Goal: Task Accomplishment & Management: Use online tool/utility

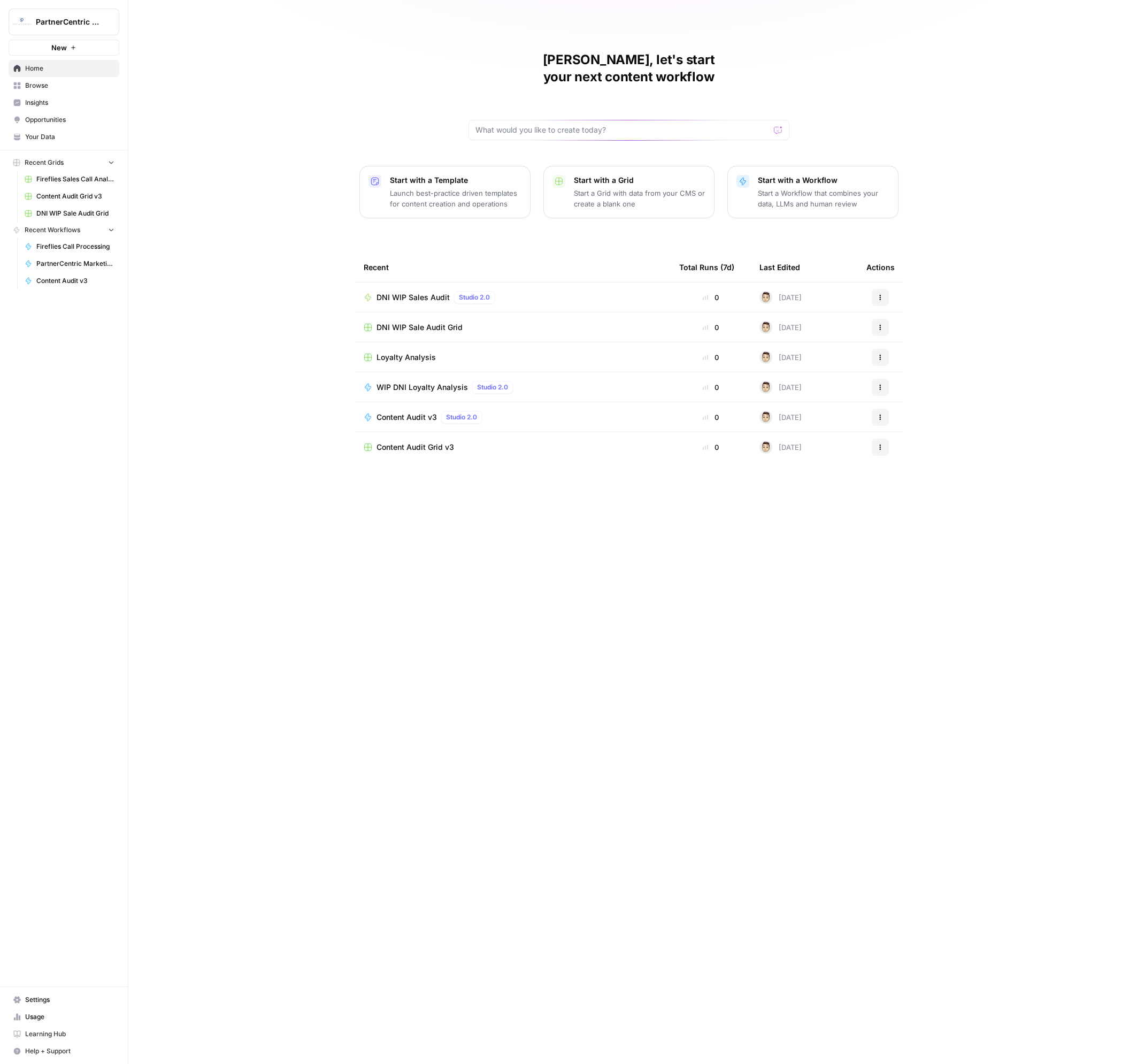
click at [389, 292] on span "DNI WIP Sales Audit" at bounding box center [413, 297] width 73 height 11
click at [638, 569] on div "Kris, let's start your next content workflow Start with a Template Launch best-…" at bounding box center [628, 532] width 1001 height 1064
click at [413, 318] on td "DNI WIP Sale Audit Grid" at bounding box center [513, 327] width 316 height 30
click at [407, 322] on span "DNI WIP Sale Audit Grid" at bounding box center [419, 328] width 86 height 11
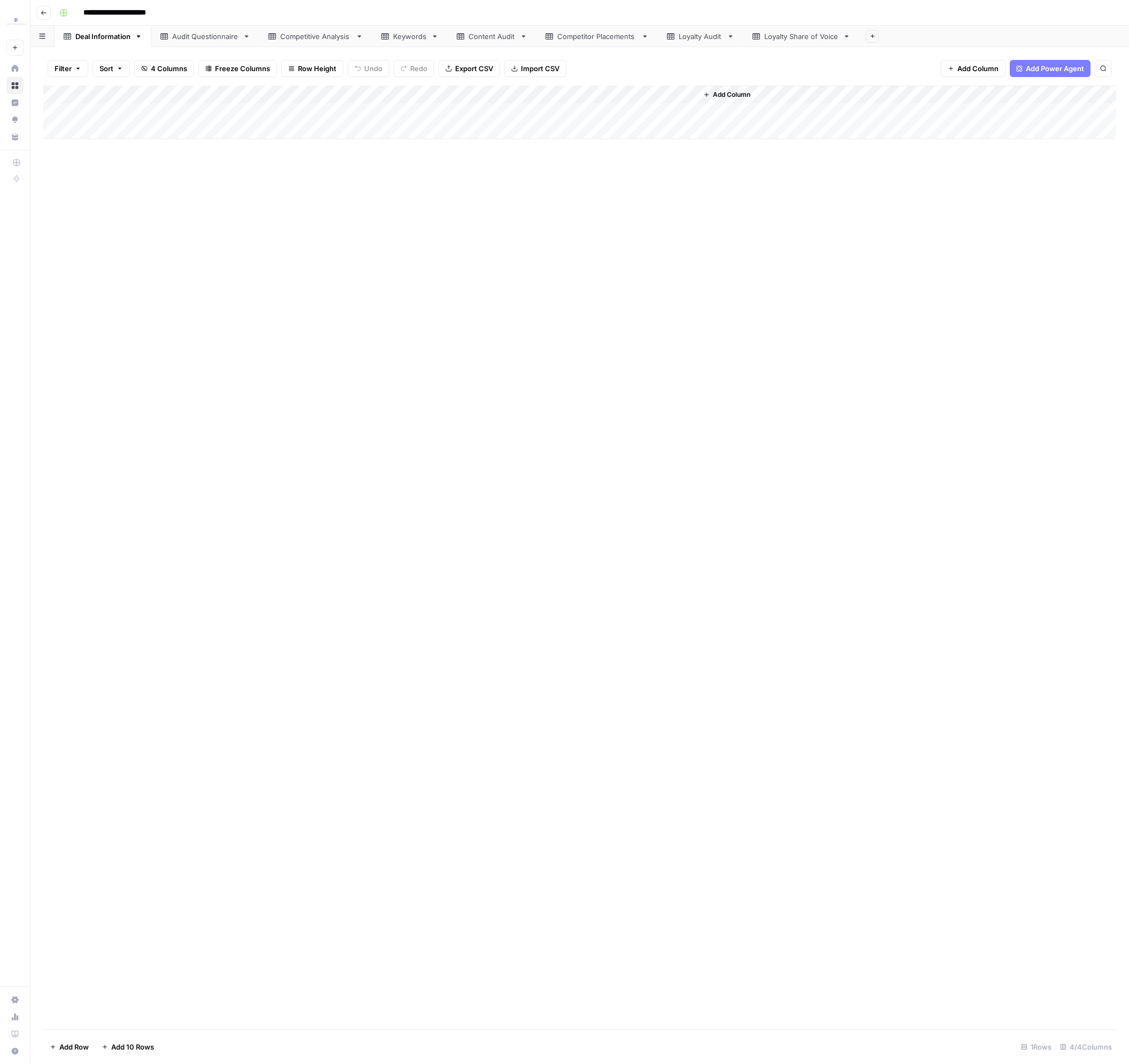
click at [495, 38] on div "Content Audit" at bounding box center [493, 36] width 47 height 11
click at [349, 43] on link "Competitive Analysis" at bounding box center [316, 36] width 113 height 22
click at [178, 117] on div "Add Column" at bounding box center [580, 158] width 1073 height 145
click at [414, 207] on div "Add Column" at bounding box center [580, 158] width 1073 height 145
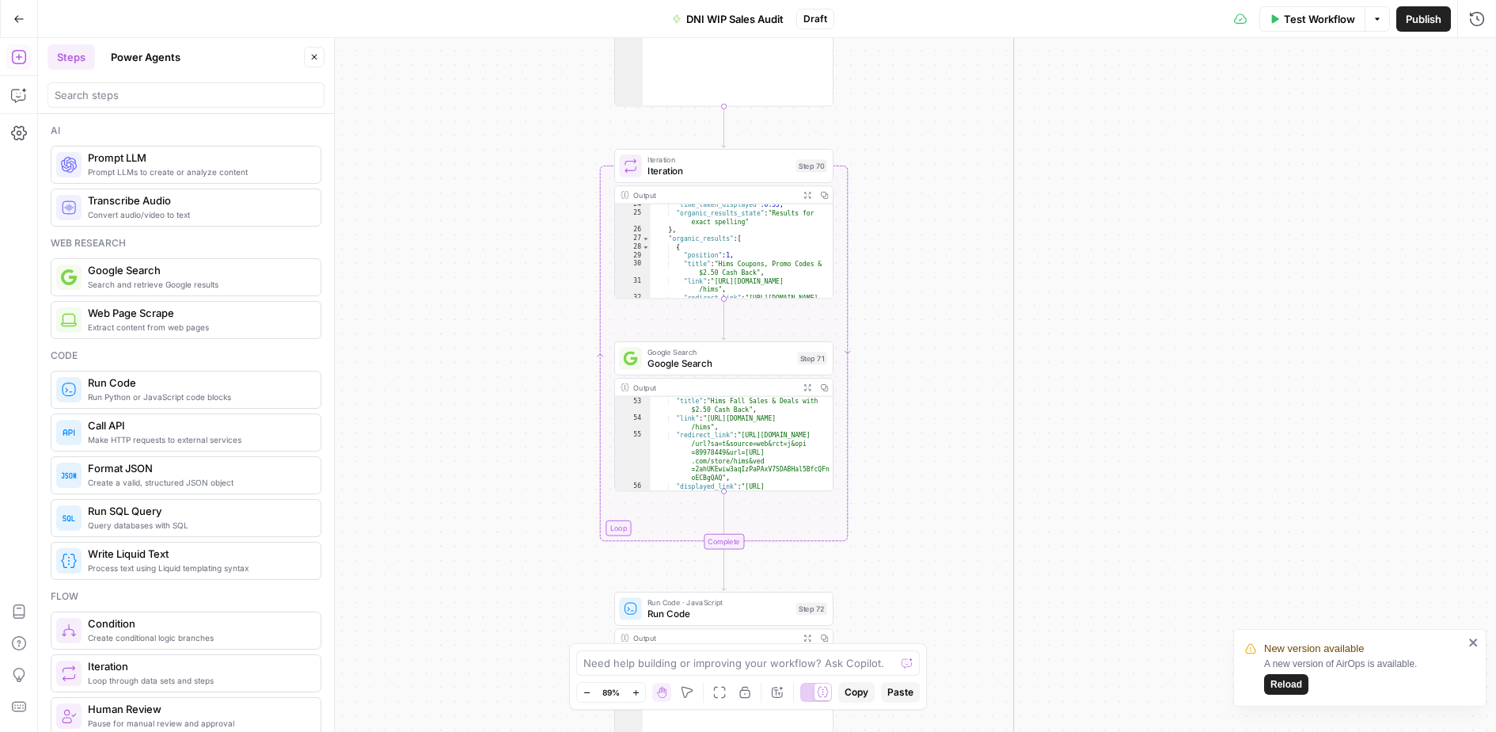
scroll to position [18, 0]
click at [1275, 680] on span "Reload" at bounding box center [1287, 684] width 32 height 14
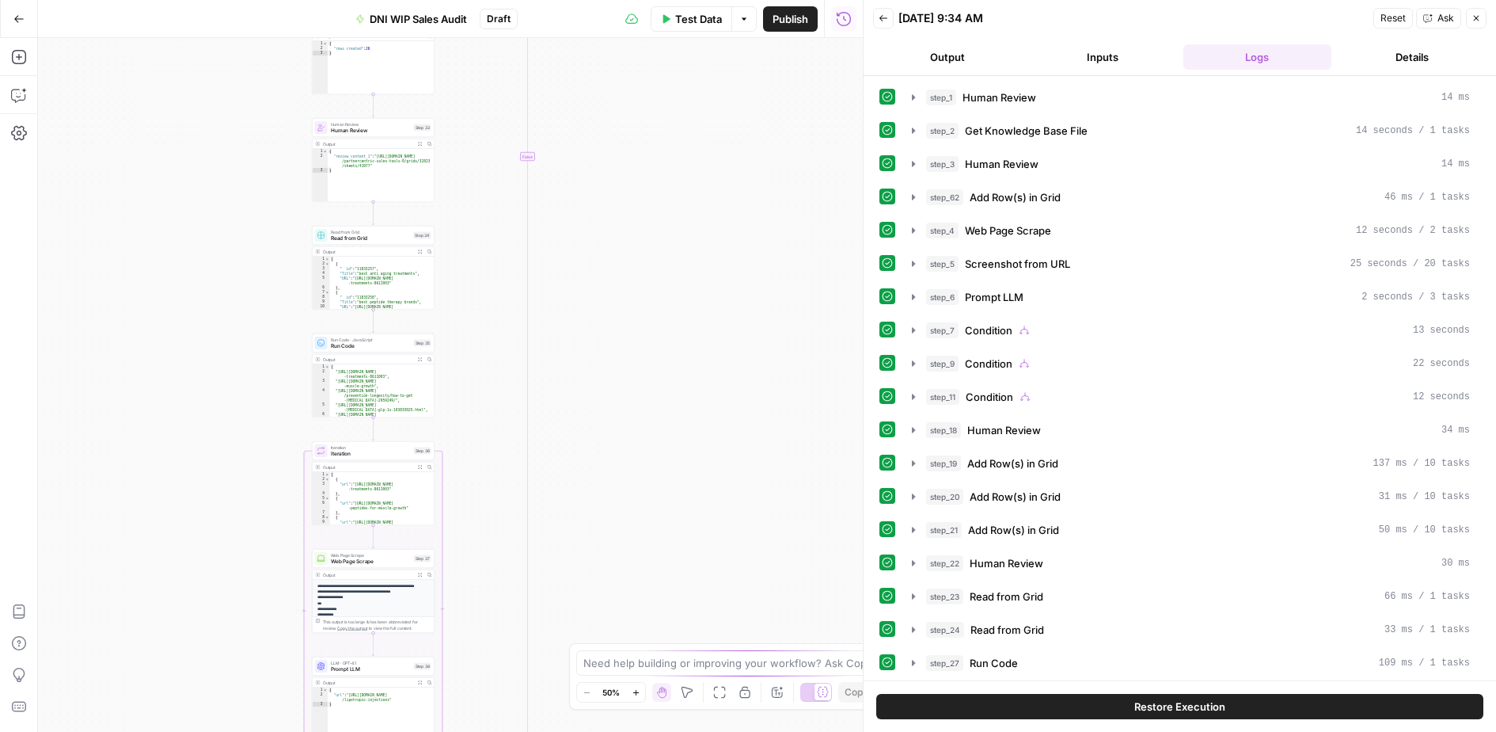
click at [1468, 18] on button "Close" at bounding box center [1476, 18] width 21 height 21
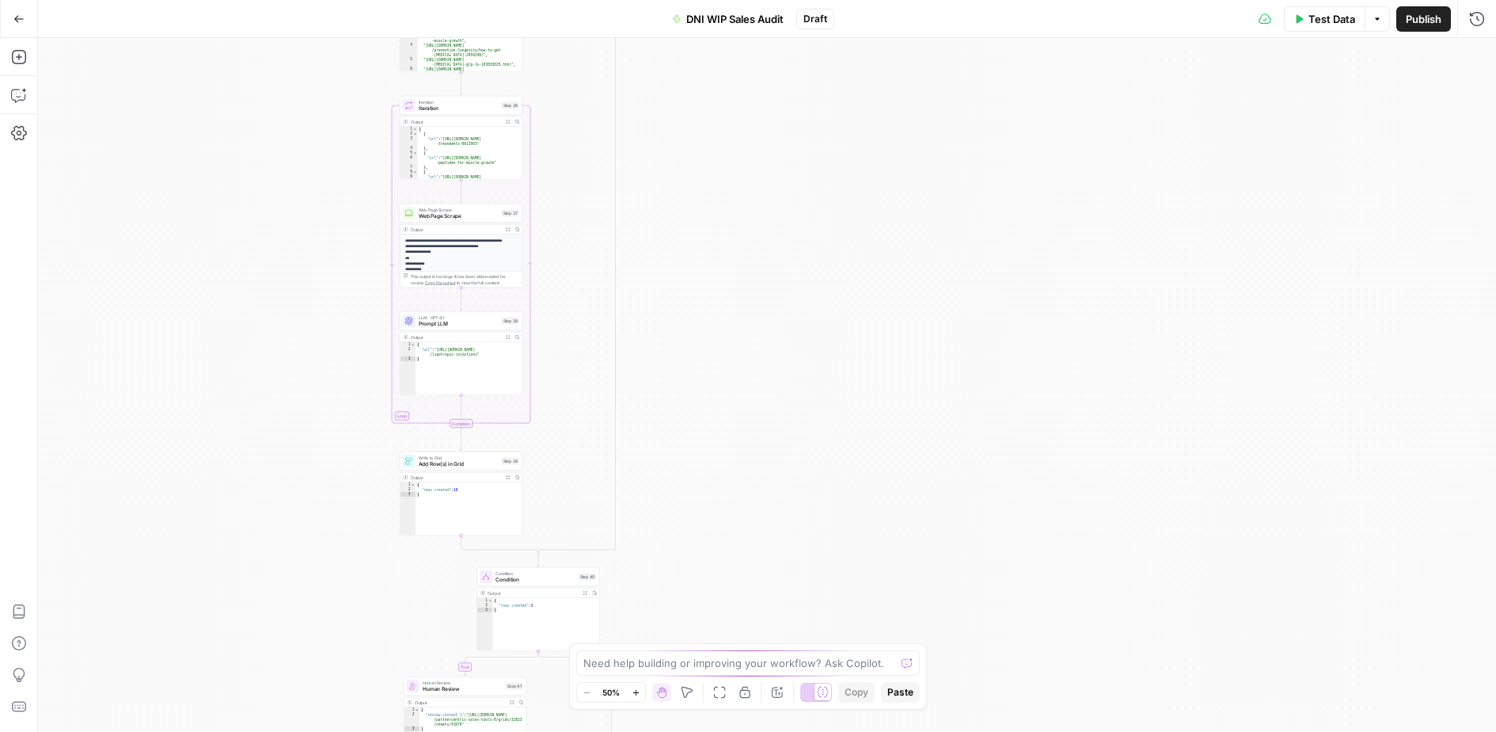
drag, startPoint x: 750, startPoint y: 531, endPoint x: 826, endPoint y: 238, distance: 302.6
click at [812, 215] on div "true true false true false true true true false false false false Workflow Inpu…" at bounding box center [767, 385] width 1458 height 694
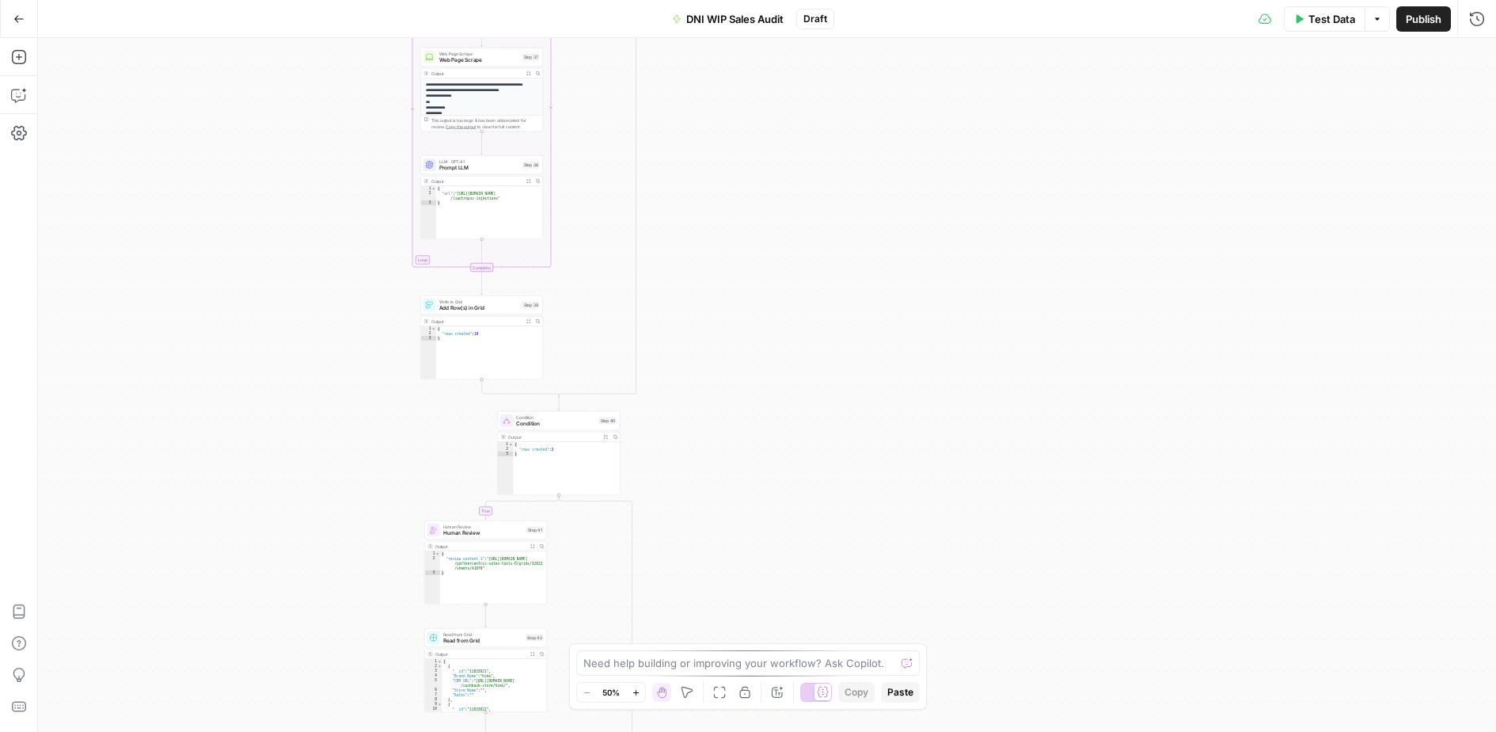
drag, startPoint x: 845, startPoint y: 317, endPoint x: 891, endPoint y: 257, distance: 75.5
click at [891, 257] on div "true true false true false true true true false false false false Workflow Inpu…" at bounding box center [767, 385] width 1458 height 694
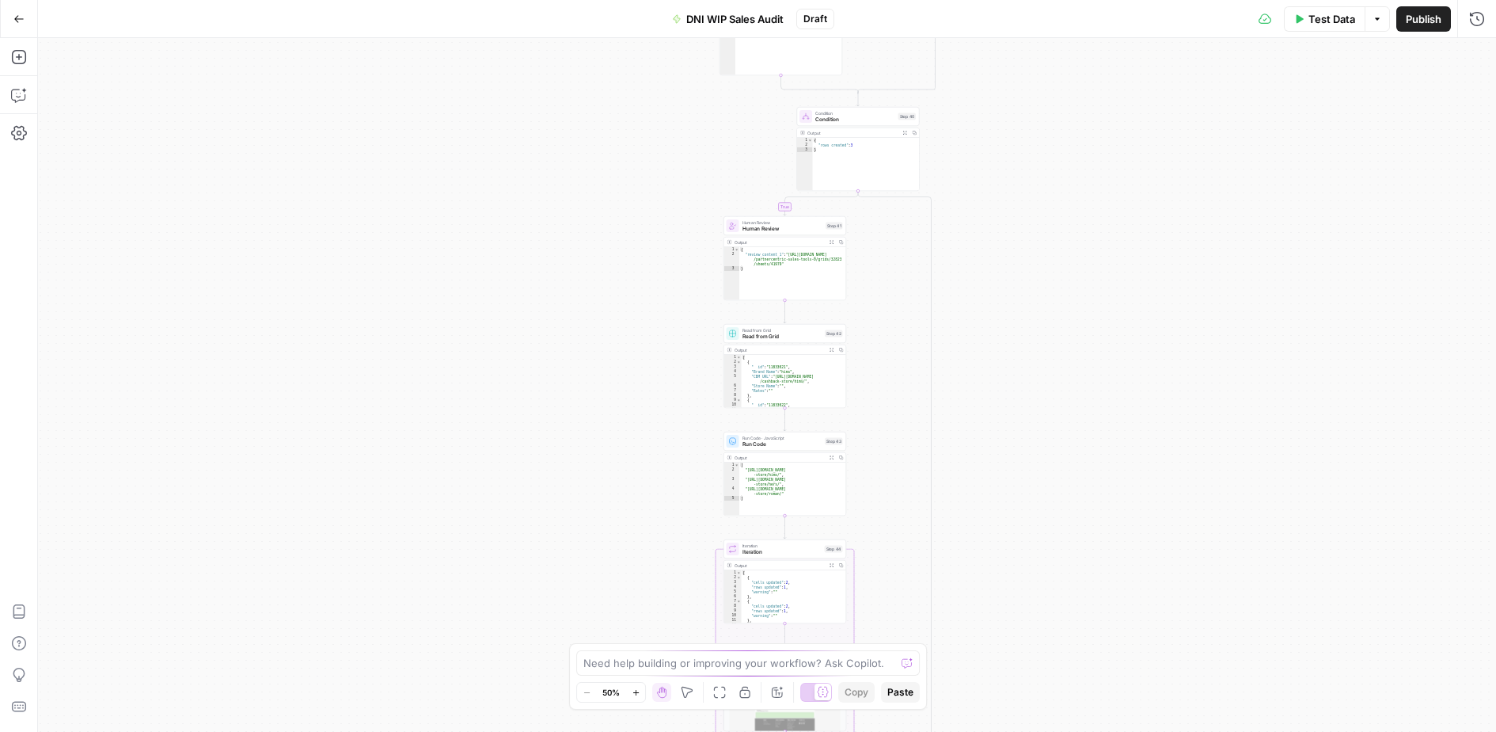
drag, startPoint x: 895, startPoint y: 534, endPoint x: 1159, endPoint y: 306, distance: 348.0
click at [1159, 308] on div "true true false true false true true true false false false false Workflow Inpu…" at bounding box center [767, 385] width 1458 height 694
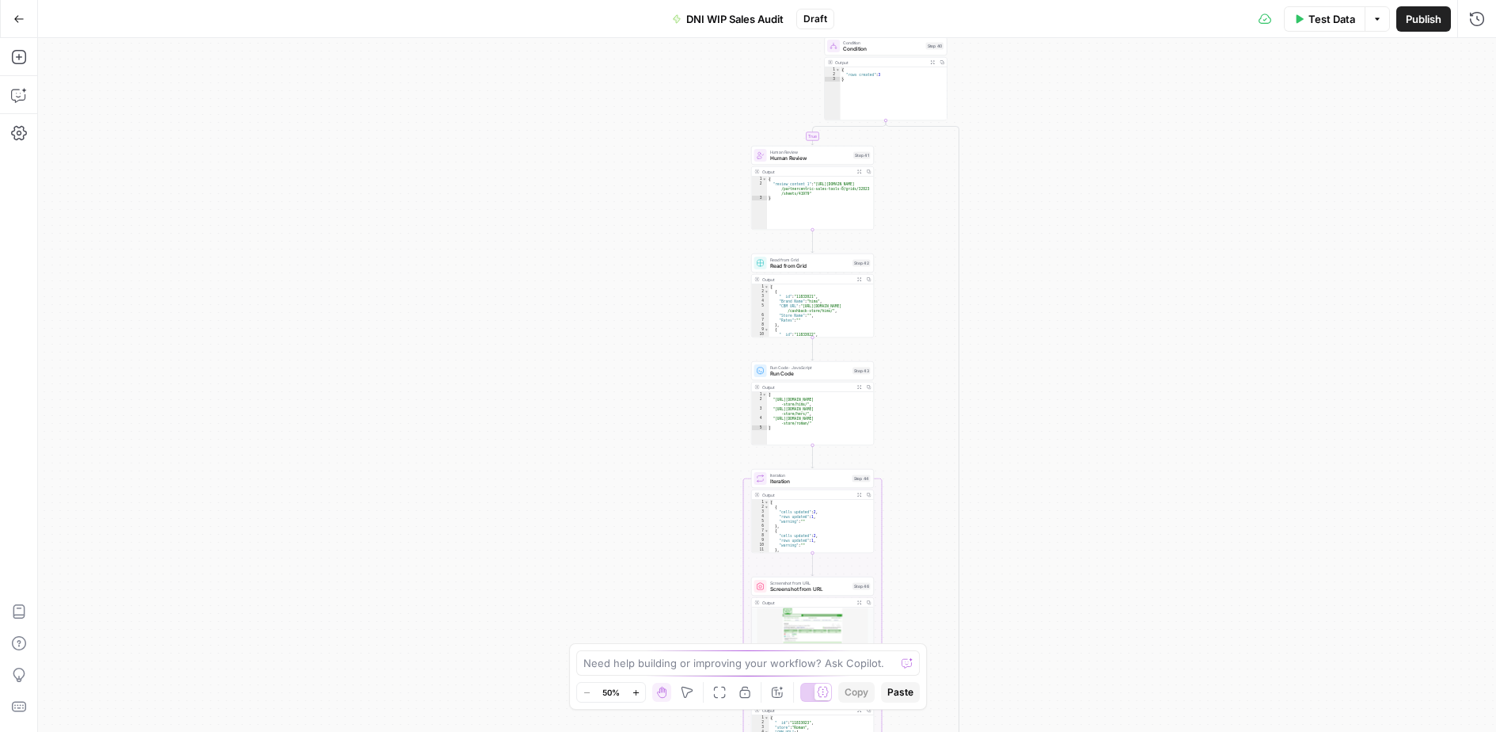
drag, startPoint x: 1165, startPoint y: 484, endPoint x: 1145, endPoint y: 287, distance: 198.2
click at [1145, 287] on div "true true false true false true true true false false false false Workflow Inpu…" at bounding box center [767, 385] width 1458 height 694
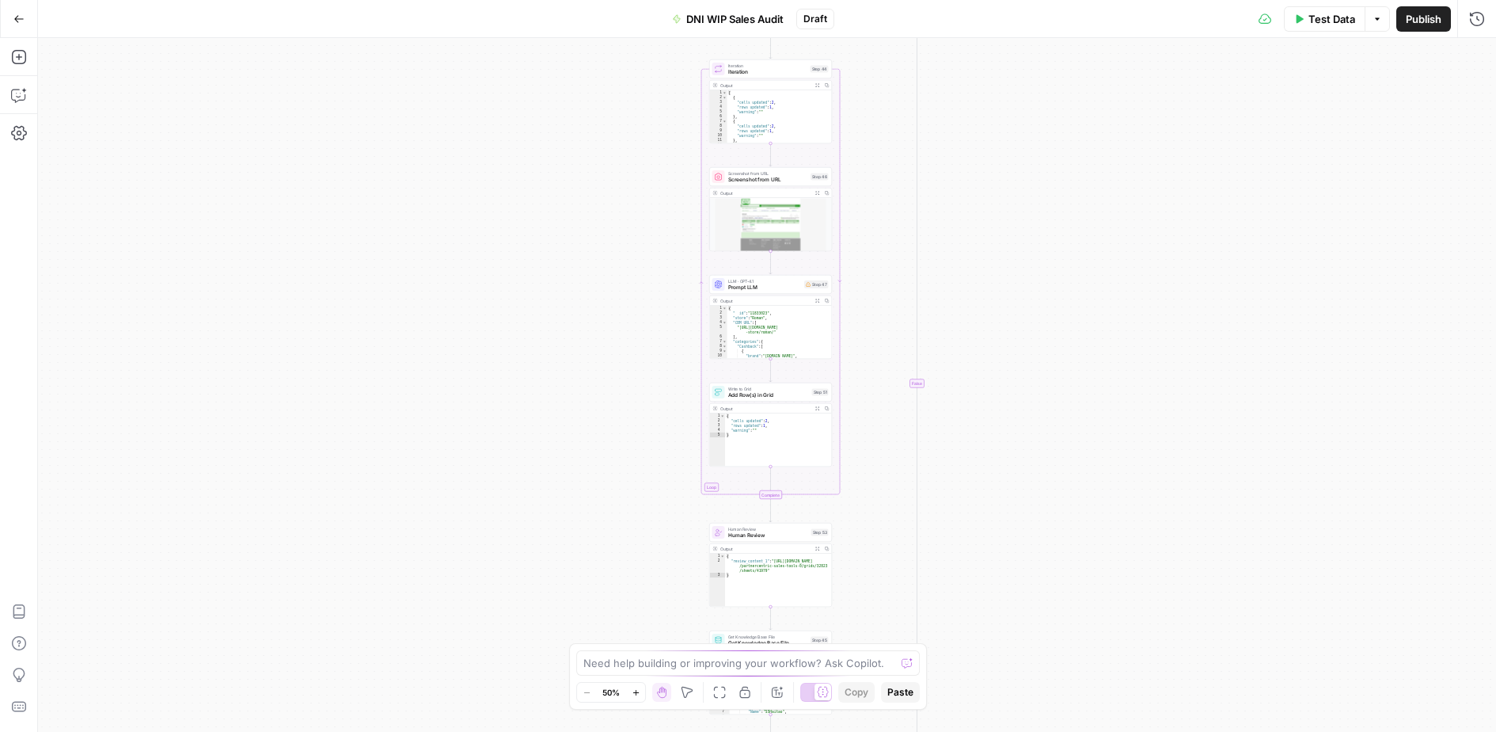
drag, startPoint x: 1135, startPoint y: 504, endPoint x: 1105, endPoint y: 287, distance: 218.9
click at [1105, 287] on div "true true false true false true true true false false false false Workflow Inpu…" at bounding box center [767, 385] width 1458 height 694
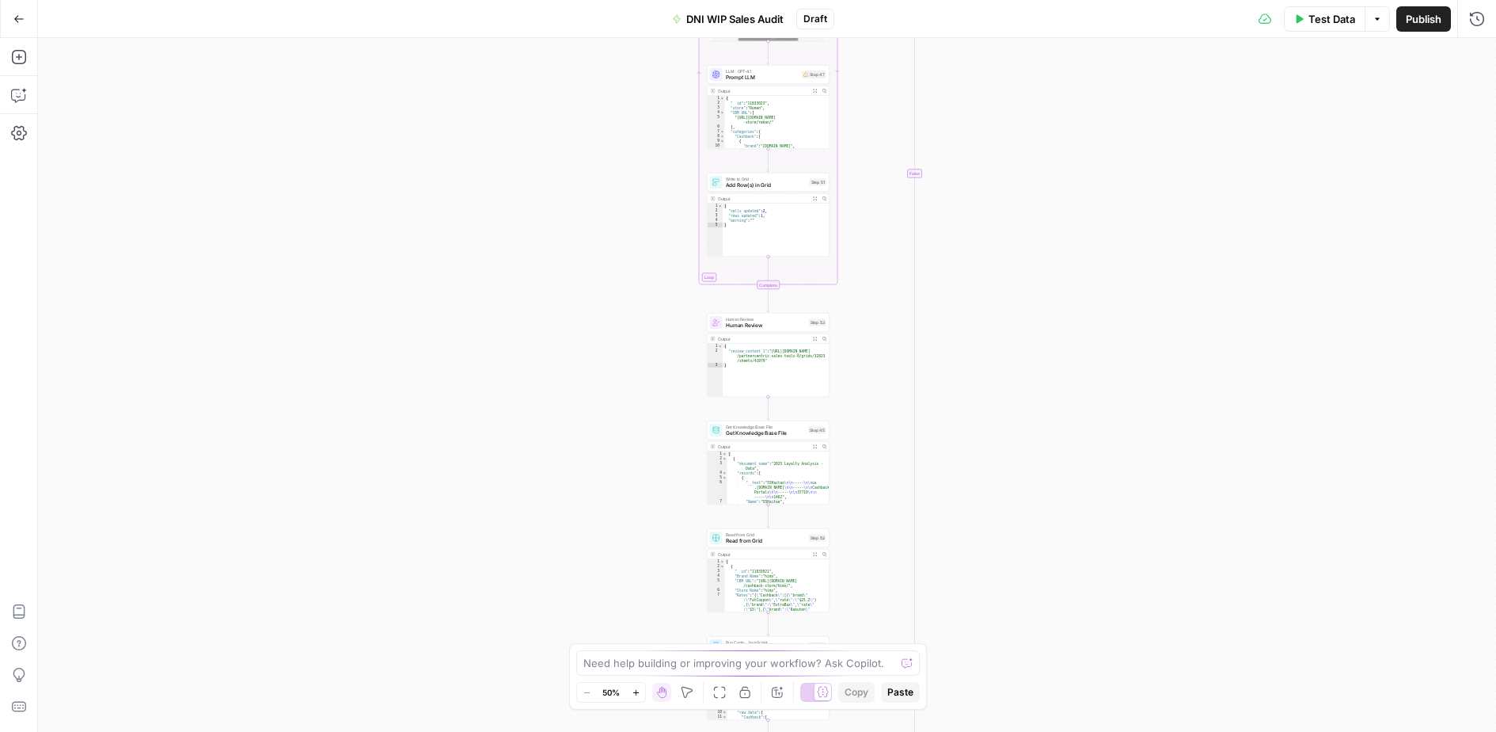
drag, startPoint x: 1128, startPoint y: 405, endPoint x: 1135, endPoint y: 232, distance: 172.7
click at [1135, 232] on div "true true false true false true true true false false false false Workflow Inpu…" at bounding box center [767, 385] width 1458 height 694
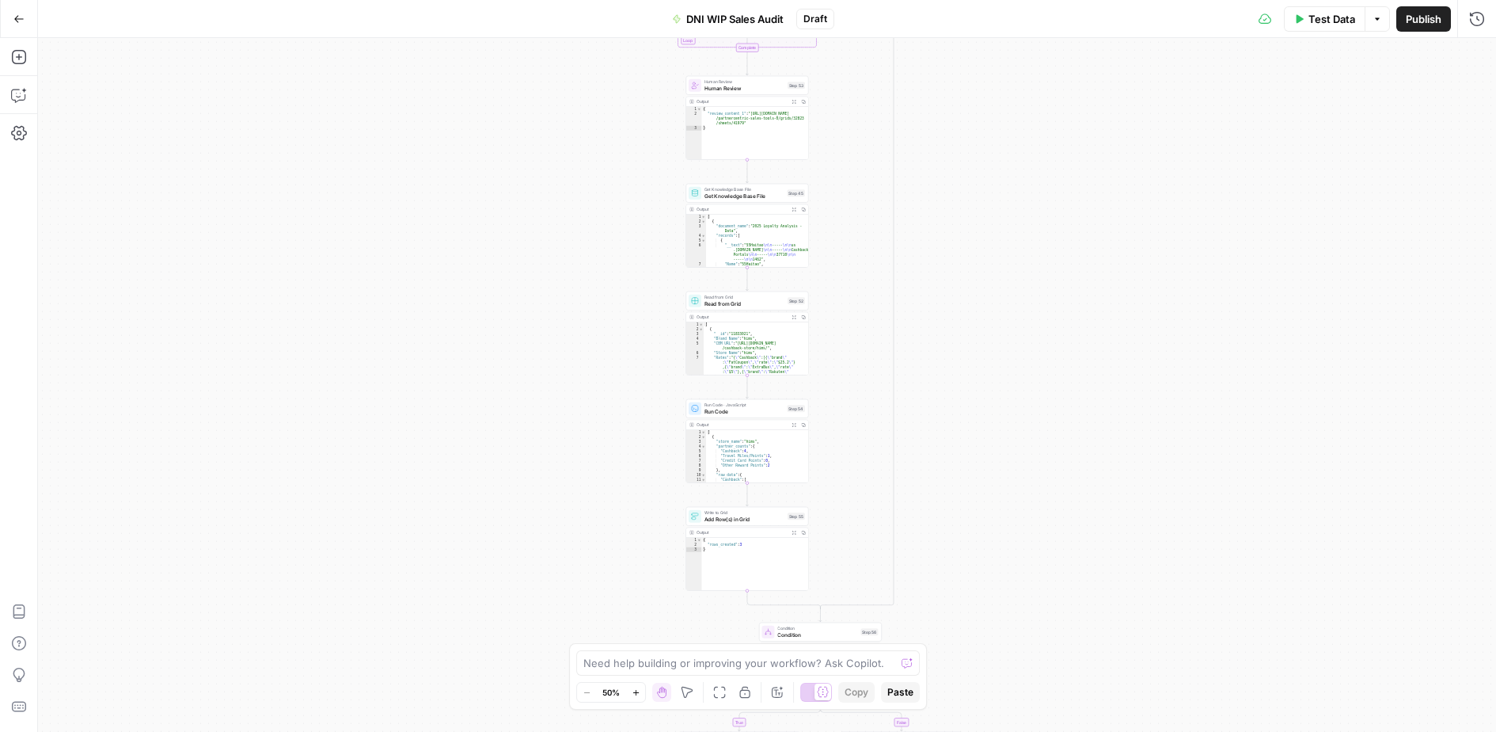
drag, startPoint x: 1032, startPoint y: 591, endPoint x: 909, endPoint y: 204, distance: 406.1
click at [909, 207] on div "true true false true false true true true false false false false Workflow Inpu…" at bounding box center [767, 385] width 1458 height 694
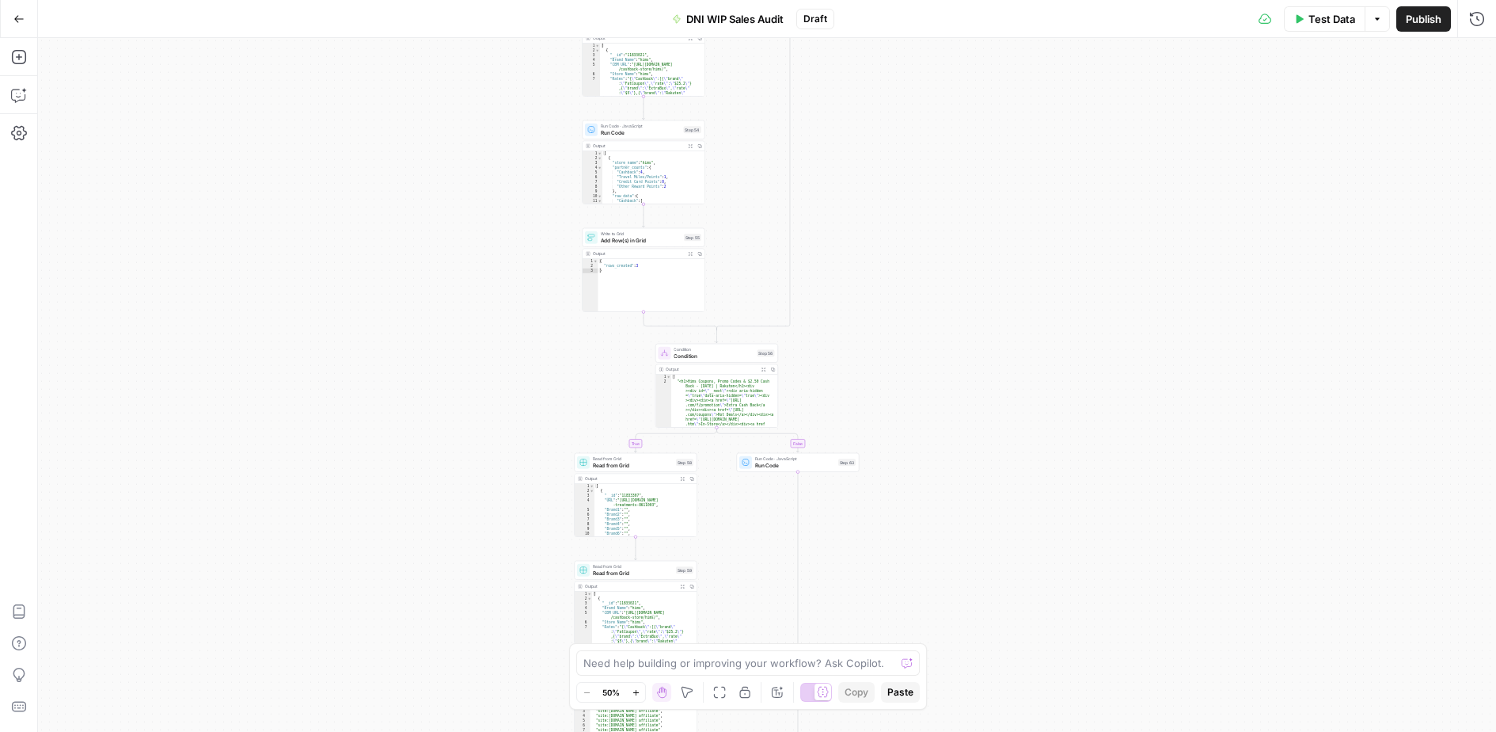
drag, startPoint x: 1020, startPoint y: 431, endPoint x: 1069, endPoint y: 483, distance: 71.1
click at [1036, 174] on div "true true false true false true true true false false false false Workflow Inpu…" at bounding box center [767, 385] width 1458 height 694
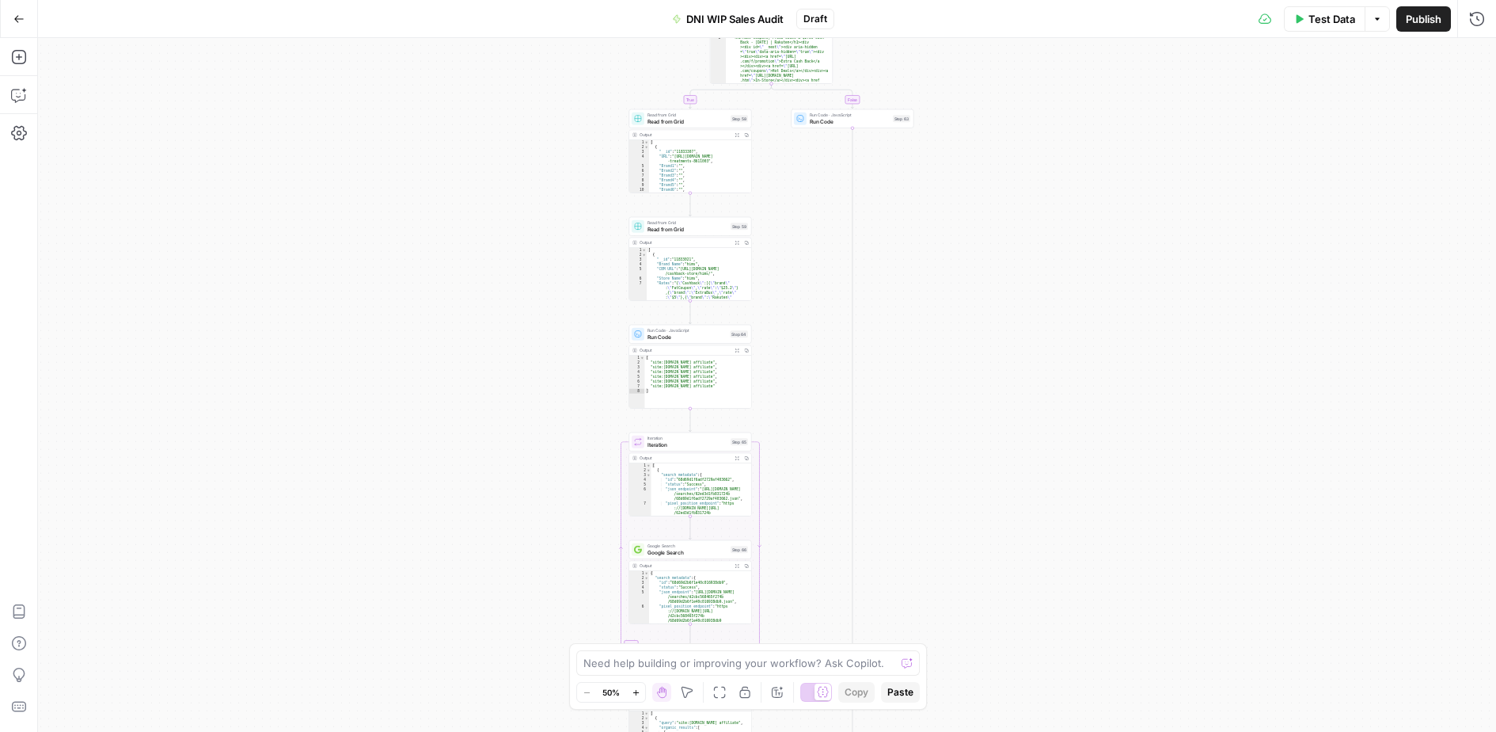
drag, startPoint x: 1075, startPoint y: 472, endPoint x: 1123, endPoint y: 248, distance: 229.2
click at [1123, 264] on div "true true false true false true true true false false false false Workflow Inpu…" at bounding box center [767, 385] width 1458 height 694
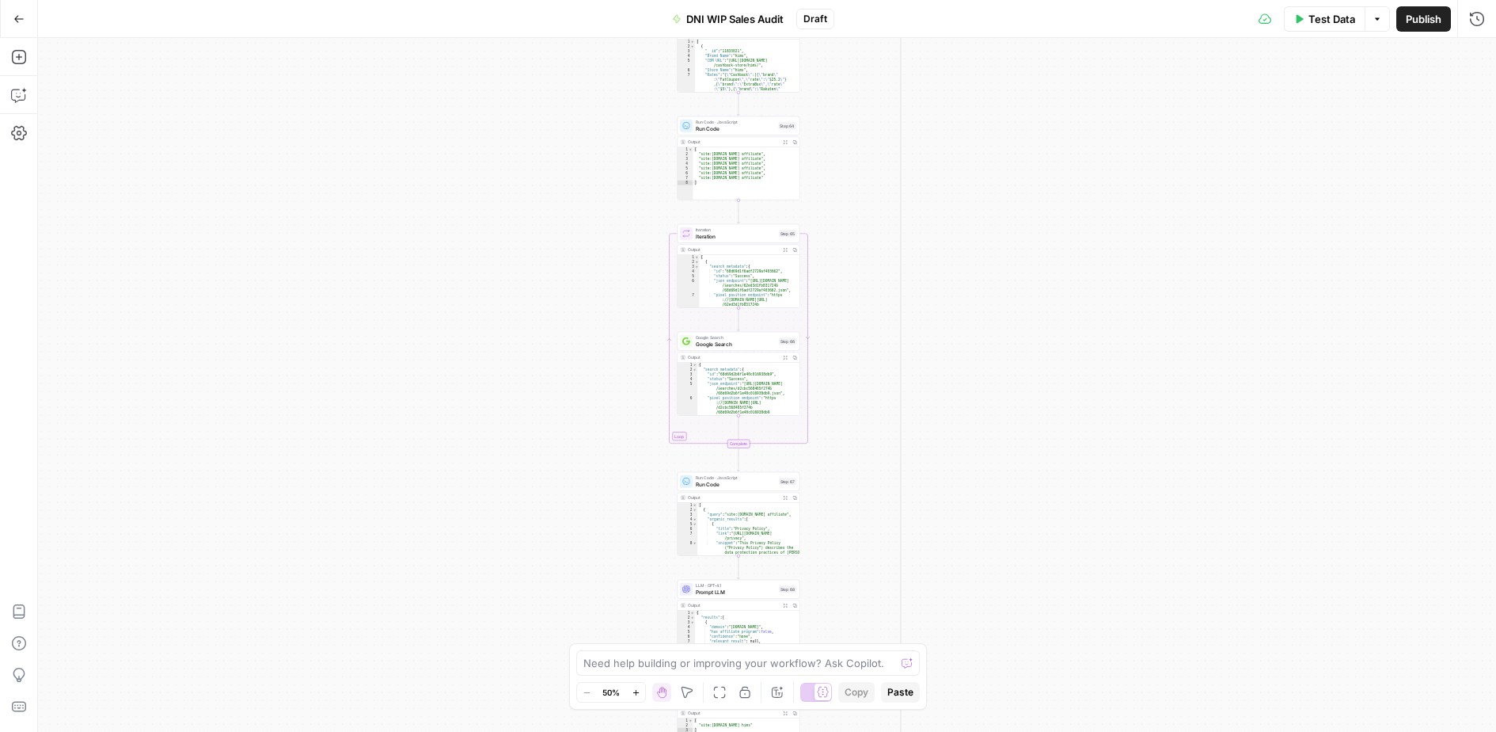
drag, startPoint x: 1129, startPoint y: 439, endPoint x: 1072, endPoint y: 141, distance: 303.1
click at [1072, 141] on div "true true false true false true true true false false false false Workflow Inpu…" at bounding box center [767, 385] width 1458 height 694
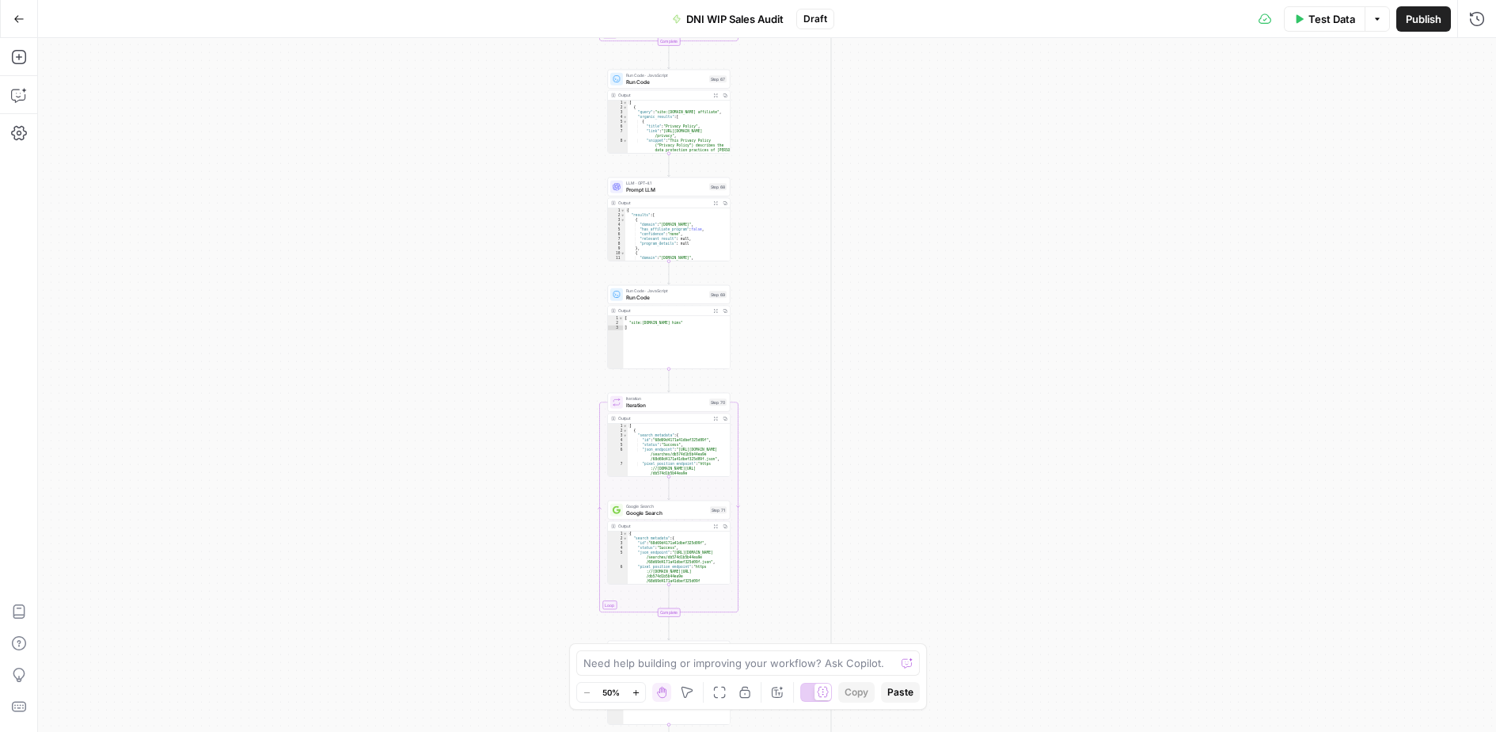
drag, startPoint x: 1100, startPoint y: 461, endPoint x: 1088, endPoint y: 334, distance: 127.3
click at [1088, 313] on div "true true false true false true true true false false false false Workflow Inpu…" at bounding box center [767, 385] width 1458 height 694
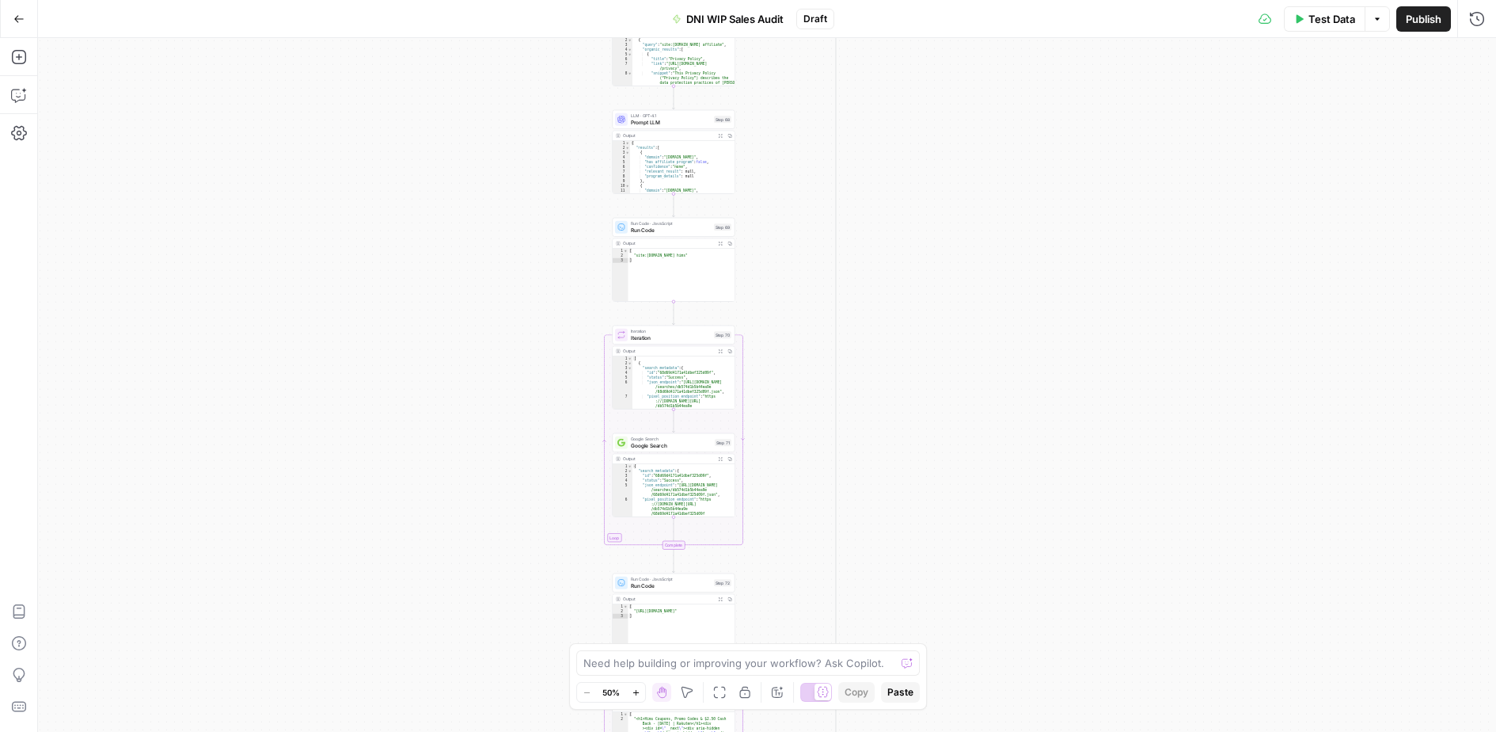
drag, startPoint x: 1097, startPoint y: 442, endPoint x: 1164, endPoint y: 181, distance: 269.6
click at [1164, 181] on div "true true false true false true true true false false false false Workflow Inpu…" at bounding box center [767, 385] width 1458 height 694
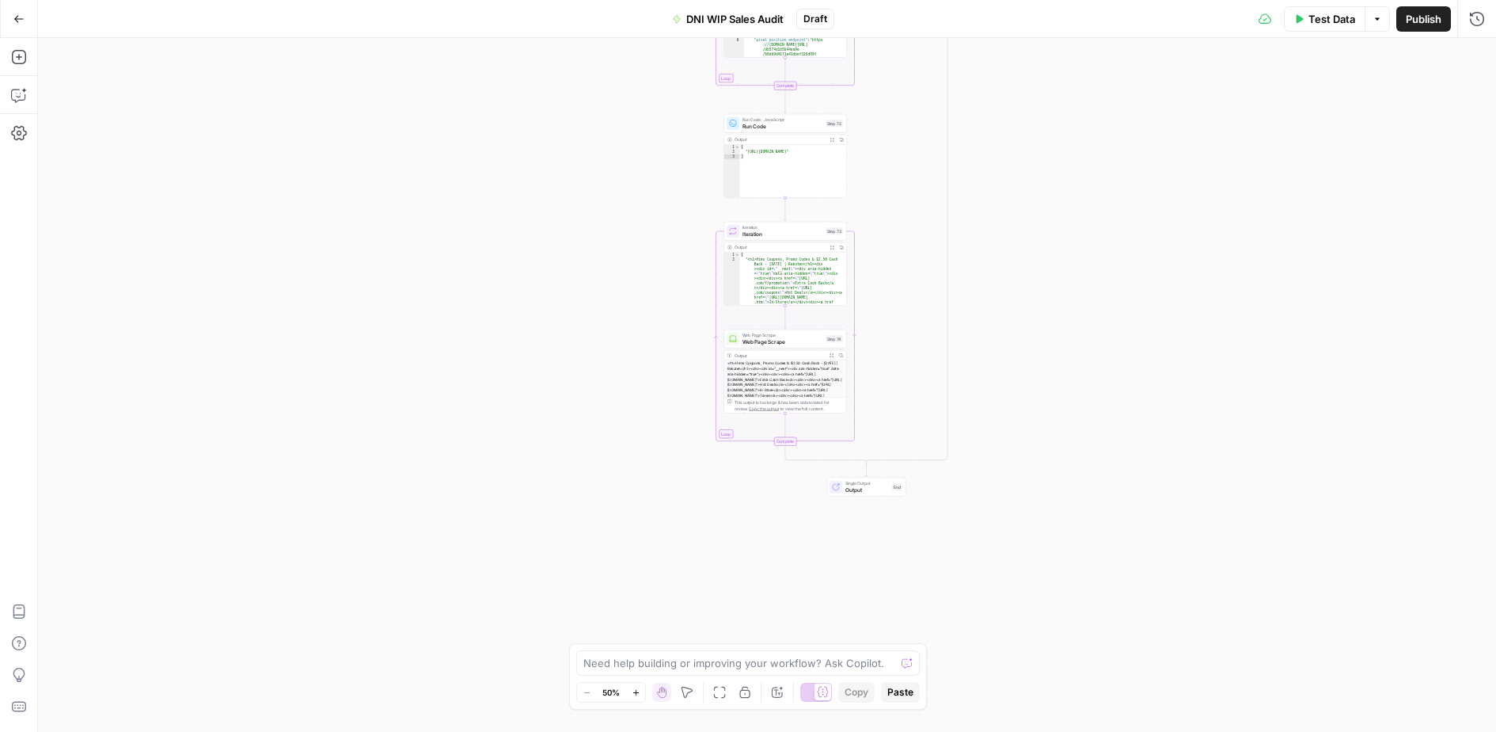
drag, startPoint x: 1175, startPoint y: 391, endPoint x: 1240, endPoint y: 184, distance: 216.6
click at [1254, 155] on div "true true false true false true true true false false false false Workflow Inpu…" at bounding box center [767, 385] width 1458 height 694
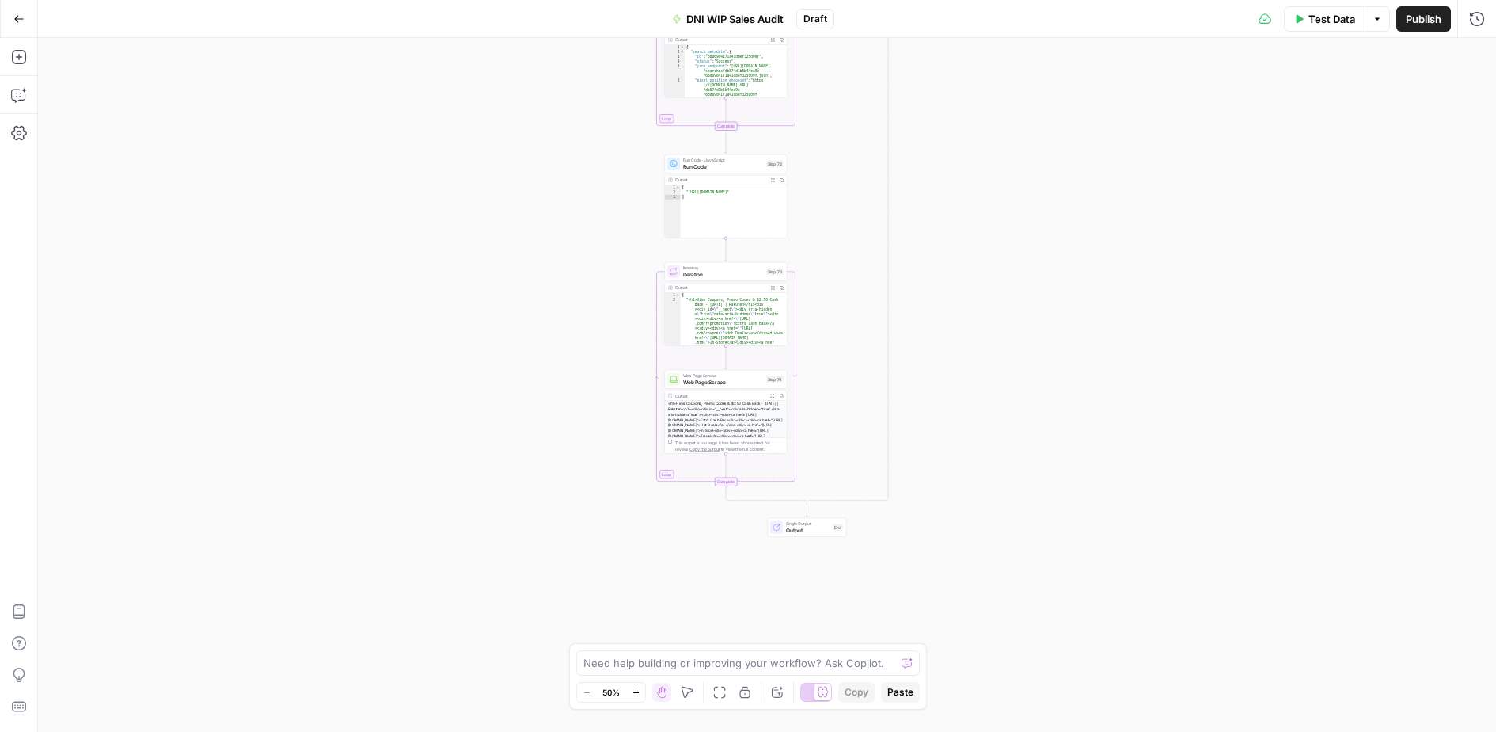
drag, startPoint x: 1231, startPoint y: 367, endPoint x: 1136, endPoint y: 487, distance: 152.7
click at [1136, 487] on div "true true false true false true true true false false false false Workflow Inpu…" at bounding box center [767, 385] width 1458 height 694
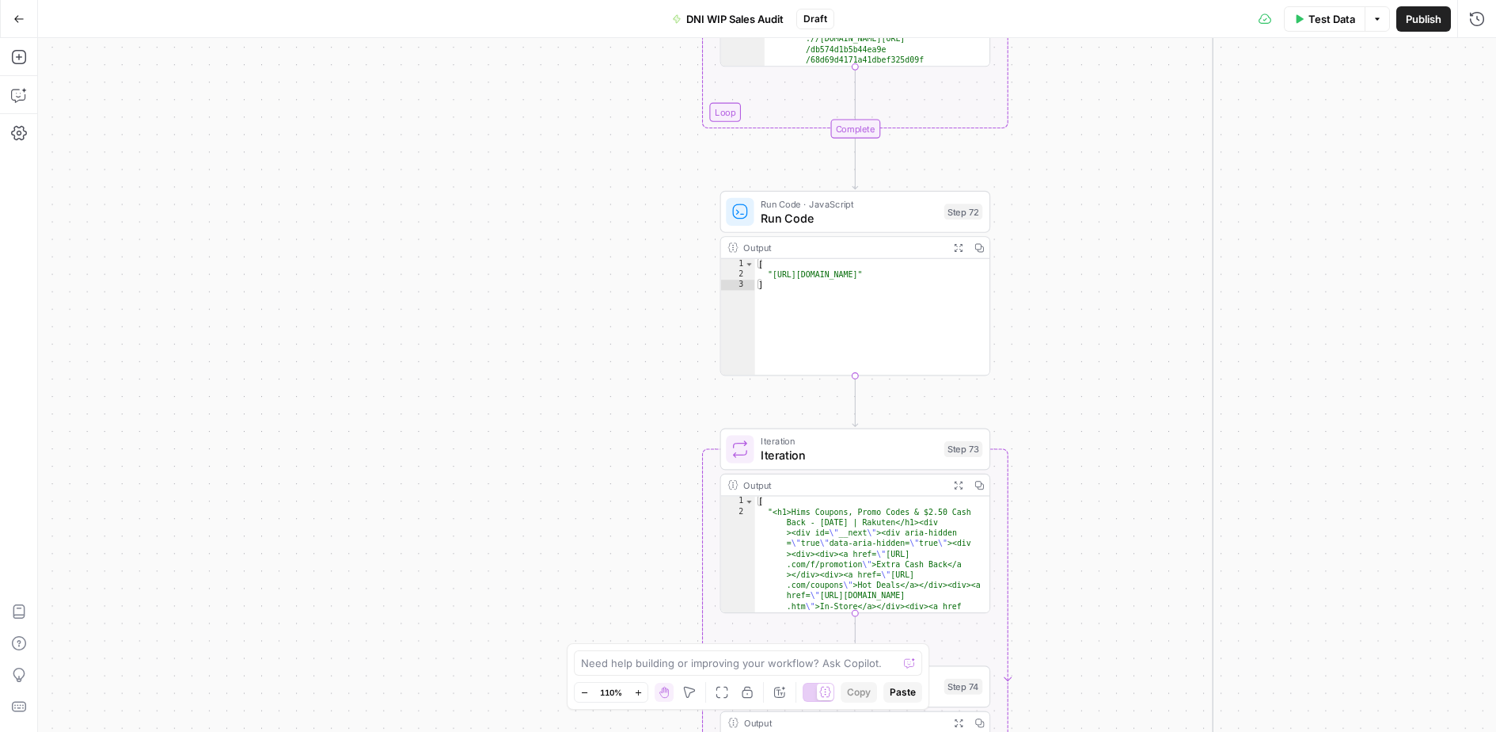
drag, startPoint x: 569, startPoint y: 230, endPoint x: 259, endPoint y: 663, distance: 532.1
click at [259, 667] on div "true true false true false true true true false false false false Workflow Inpu…" at bounding box center [767, 385] width 1458 height 694
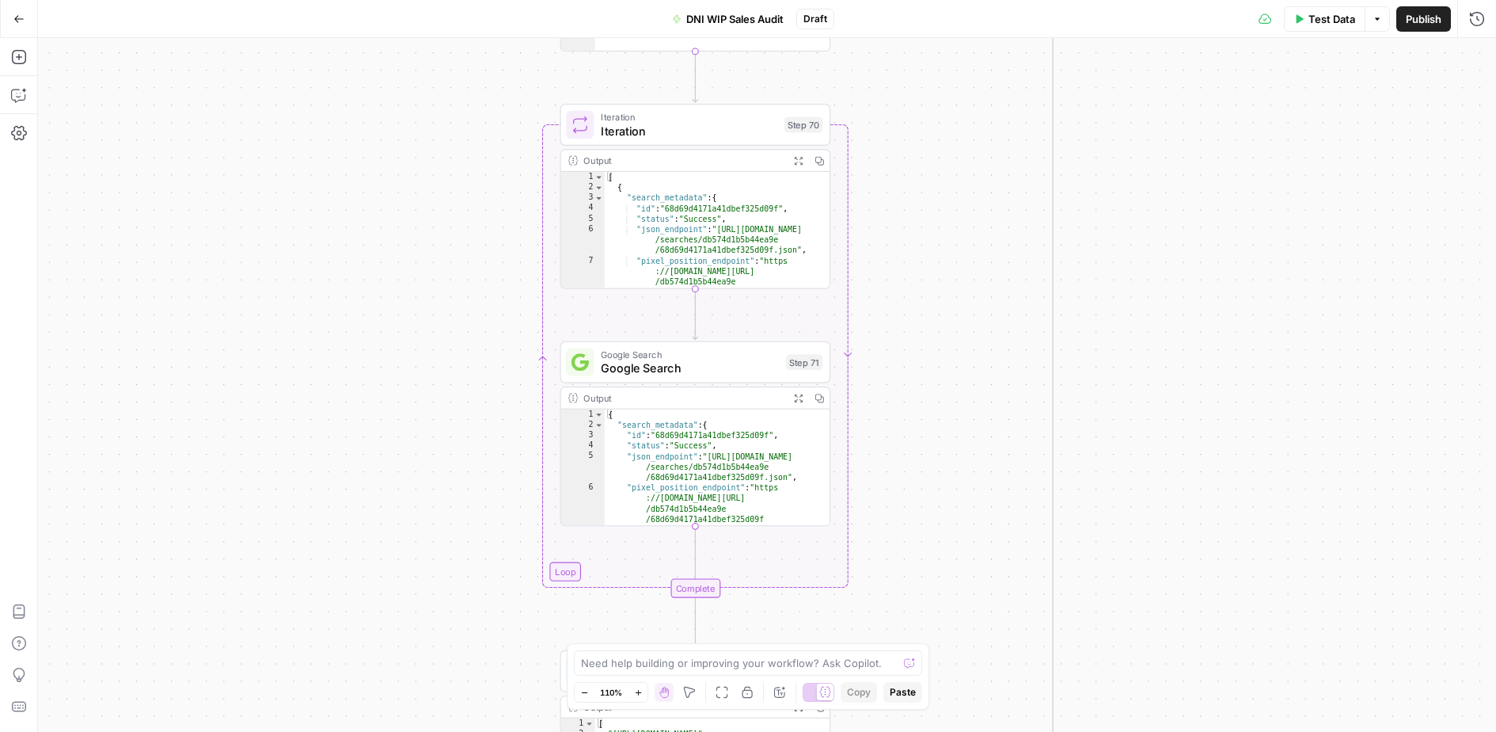
drag, startPoint x: 455, startPoint y: 283, endPoint x: 457, endPoint y: 487, distance: 203.5
click at [457, 487] on div "true true false true false true true true false false false false Workflow Inpu…" at bounding box center [767, 385] width 1458 height 694
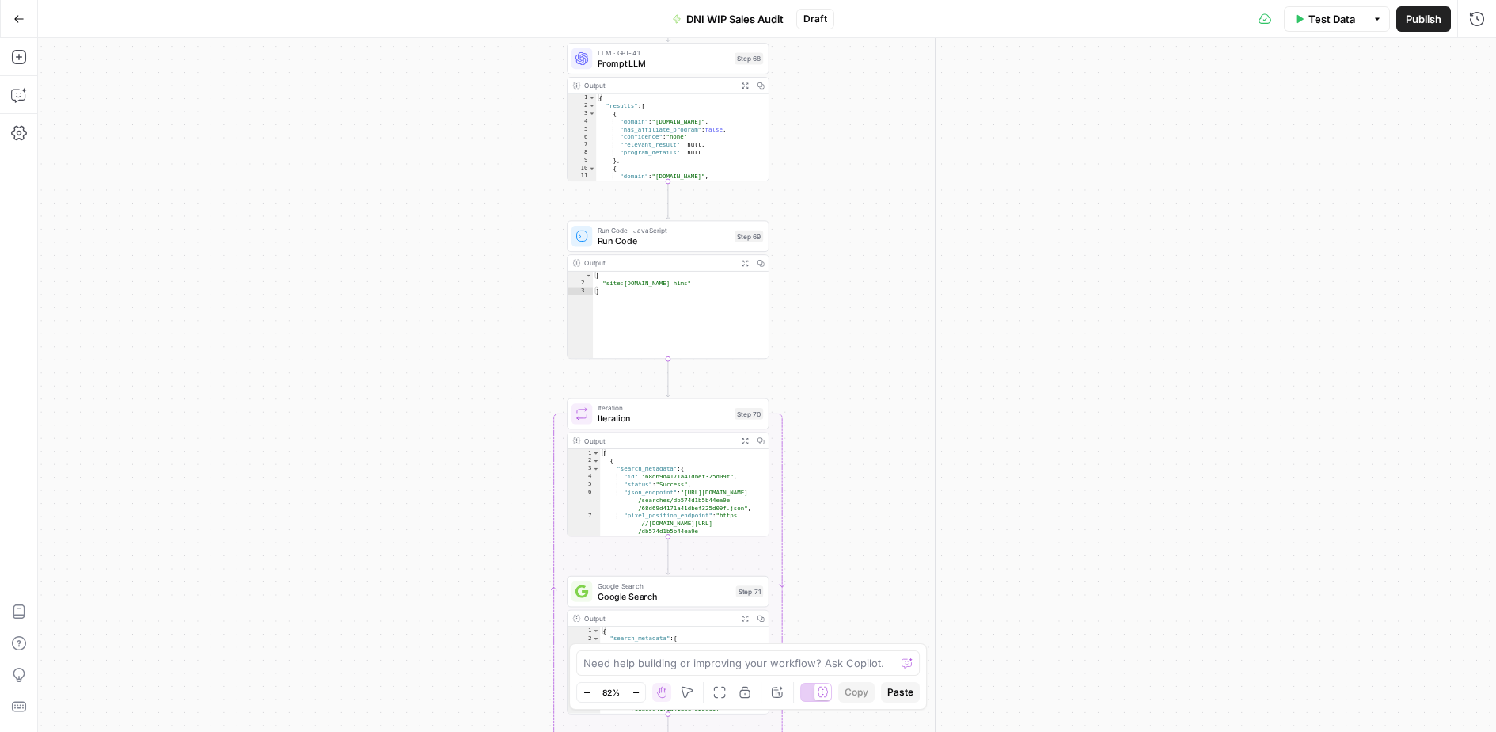
drag, startPoint x: 457, startPoint y: 388, endPoint x: 495, endPoint y: 557, distance: 172.9
click at [495, 557] on div "true true false true false true true true false false false false Workflow Inpu…" at bounding box center [767, 385] width 1458 height 694
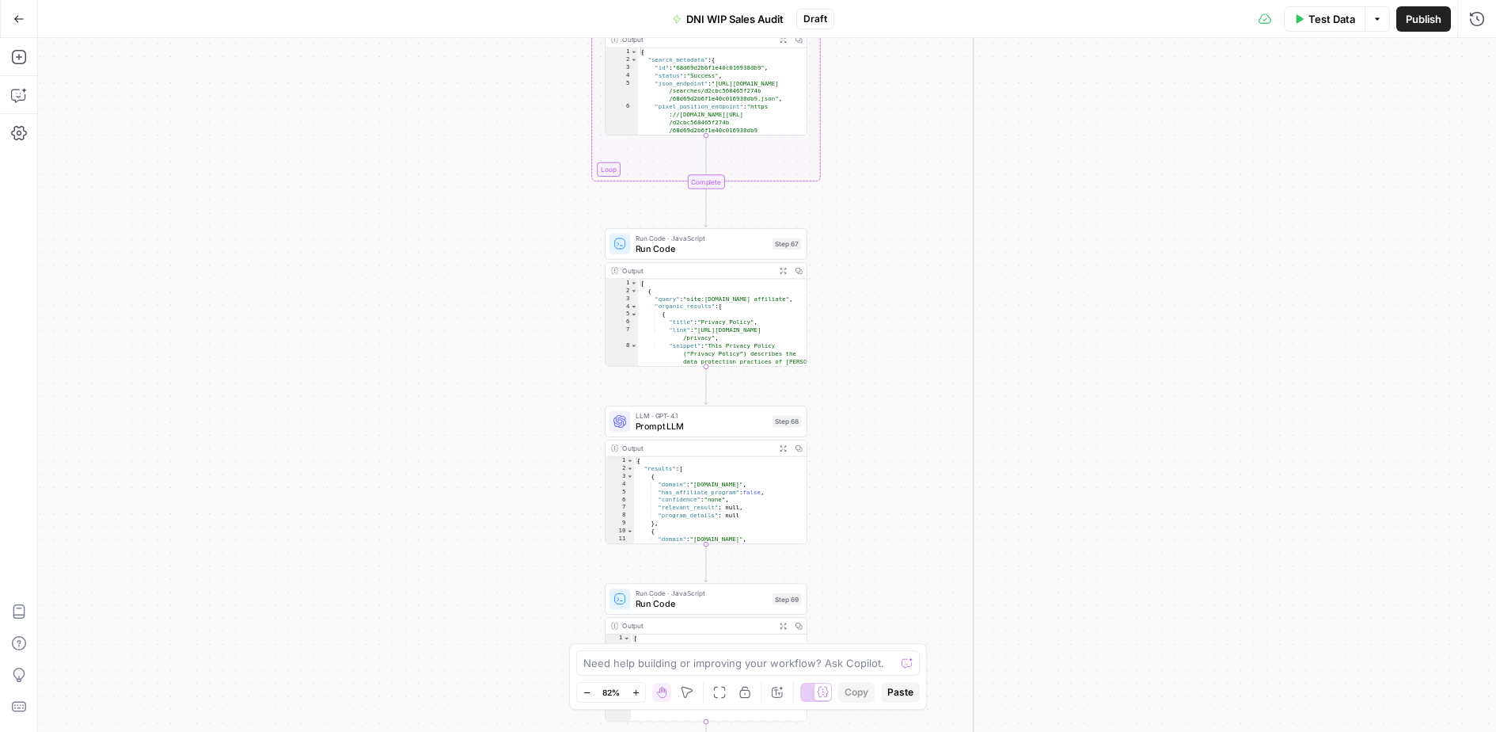
drag, startPoint x: 343, startPoint y: 124, endPoint x: 375, endPoint y: 415, distance: 292.4
click at [375, 434] on div "true true false true false true true true false false false false Workflow Inpu…" at bounding box center [767, 385] width 1458 height 694
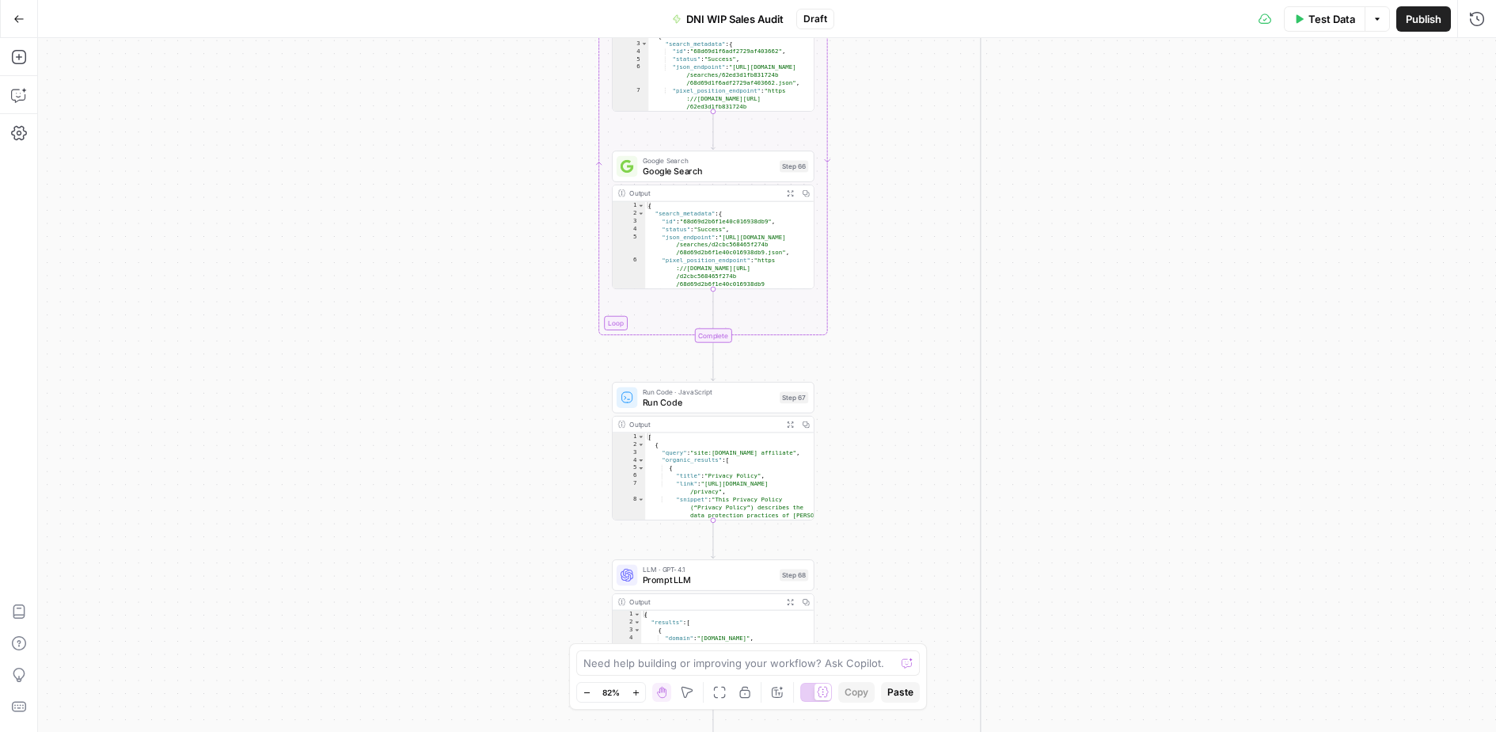
drag, startPoint x: 375, startPoint y: 333, endPoint x: 382, endPoint y: 489, distance: 156.9
click at [382, 489] on div "true true false true false true true true false false false false Workflow Inpu…" at bounding box center [767, 385] width 1458 height 694
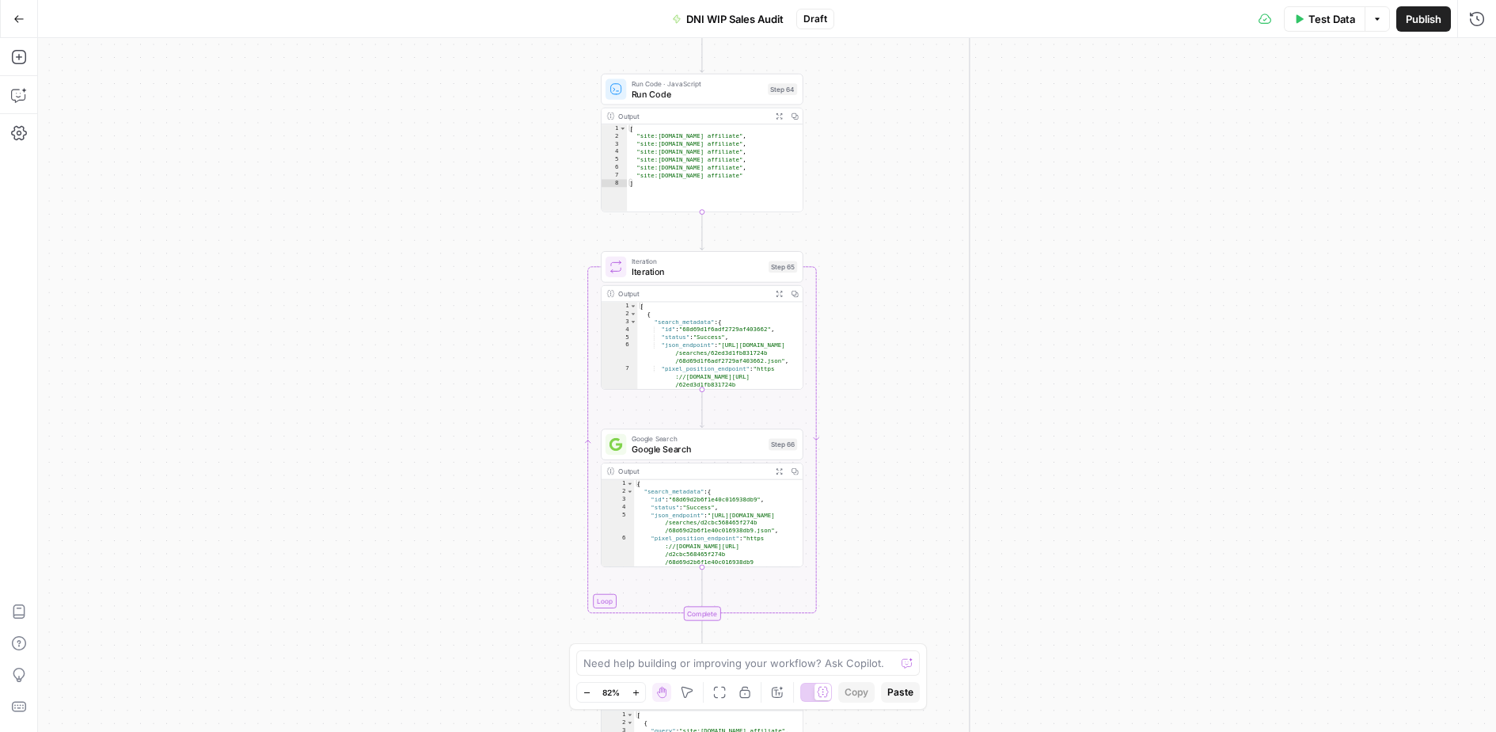
drag, startPoint x: 364, startPoint y: 196, endPoint x: 355, endPoint y: 444, distance: 248.0
click at [355, 465] on div "true true false true false true true true false false false false Workflow Inpu…" at bounding box center [767, 385] width 1458 height 694
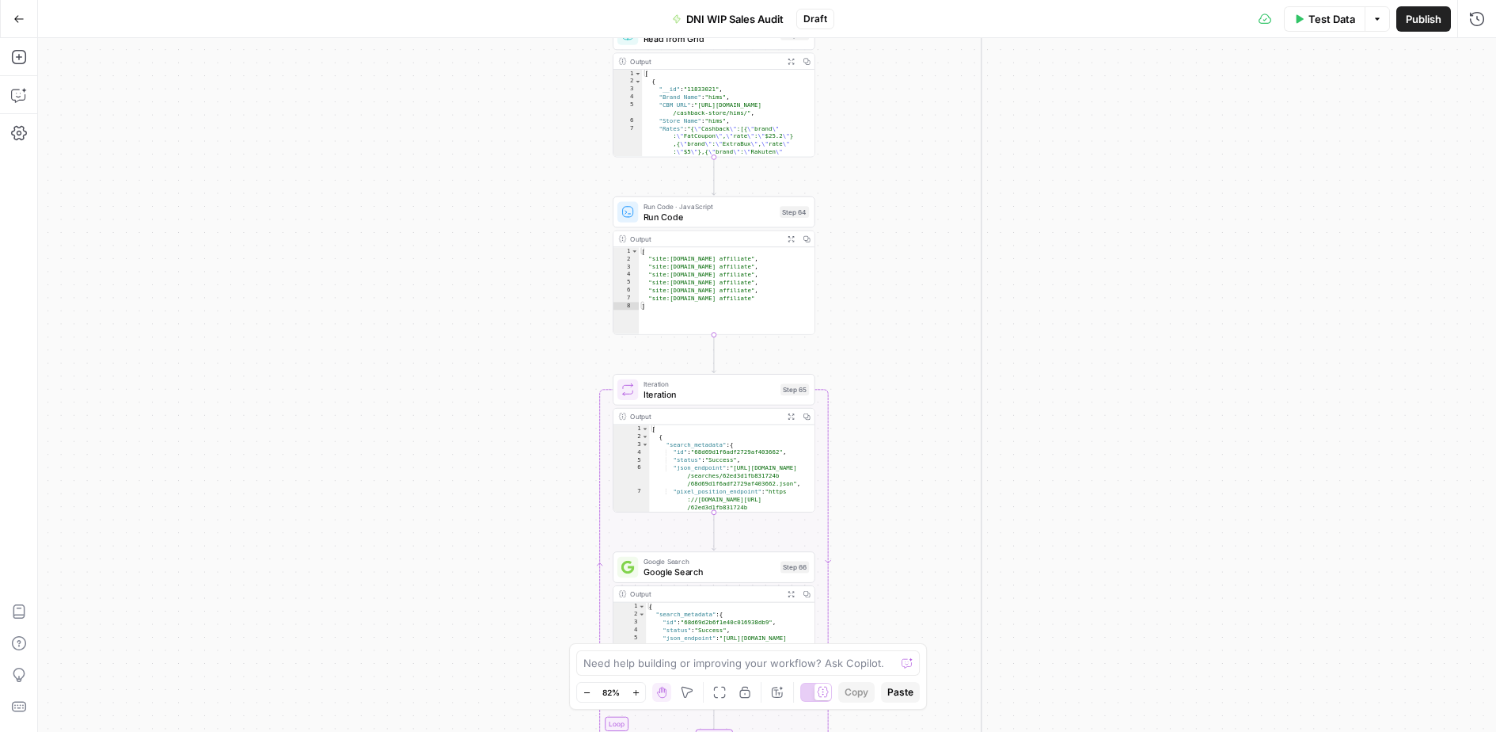
drag, startPoint x: 418, startPoint y: 260, endPoint x: 435, endPoint y: 535, distance: 276.1
click at [435, 535] on div "true true false true false true true true false false false false Workflow Inpu…" at bounding box center [767, 385] width 1458 height 694
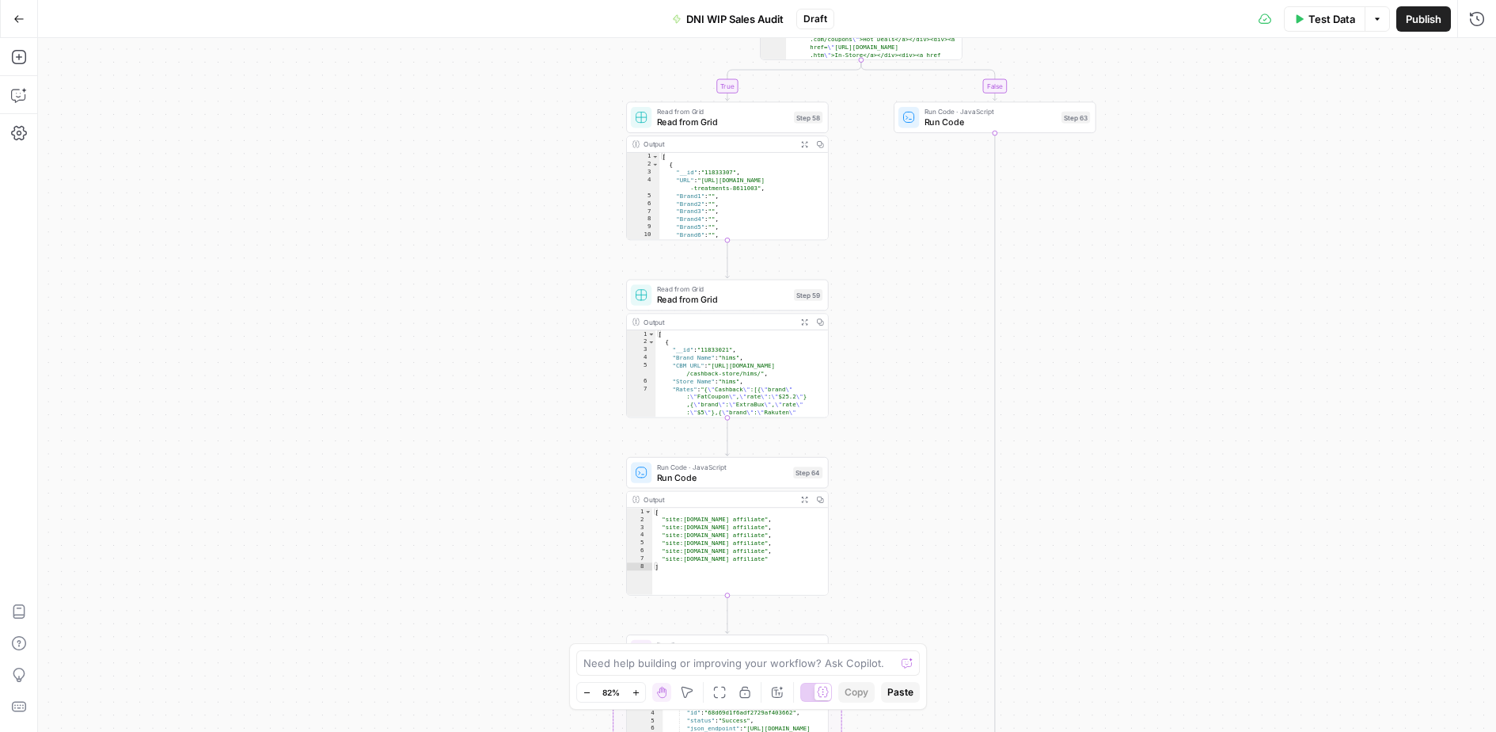
drag, startPoint x: 386, startPoint y: 264, endPoint x: 390, endPoint y: 361, distance: 96.7
click at [390, 361] on div "true true false true false true true true false false false false Workflow Inpu…" at bounding box center [767, 385] width 1458 height 694
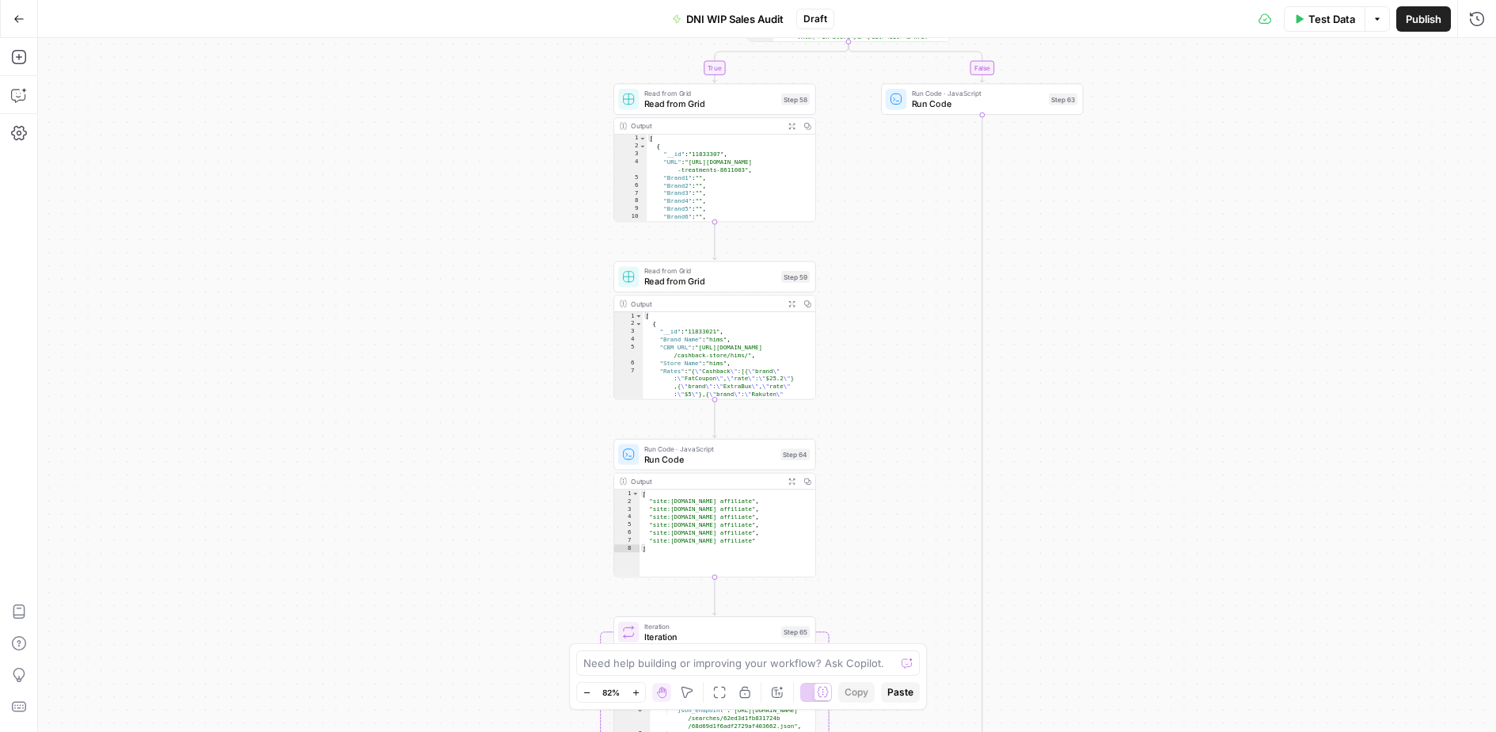
drag, startPoint x: 514, startPoint y: 608, endPoint x: 540, endPoint y: 430, distance: 180.0
click at [554, 418] on div "true true false true false true true true false false false false Workflow Inpu…" at bounding box center [767, 385] width 1458 height 694
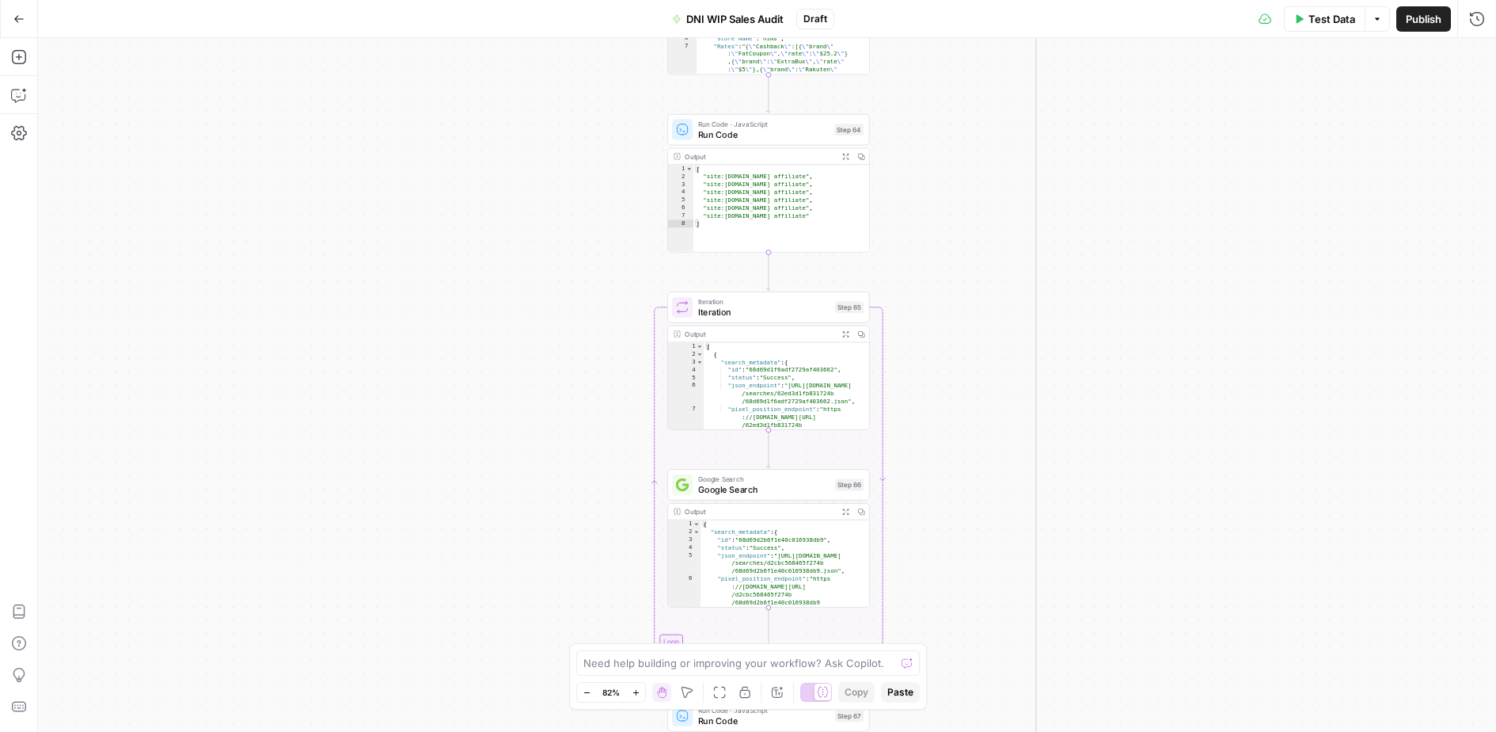
drag, startPoint x: 526, startPoint y: 540, endPoint x: 539, endPoint y: 412, distance: 129.0
click at [539, 412] on div "true true false true false true true true false false false false Workflow Inpu…" at bounding box center [767, 385] width 1458 height 694
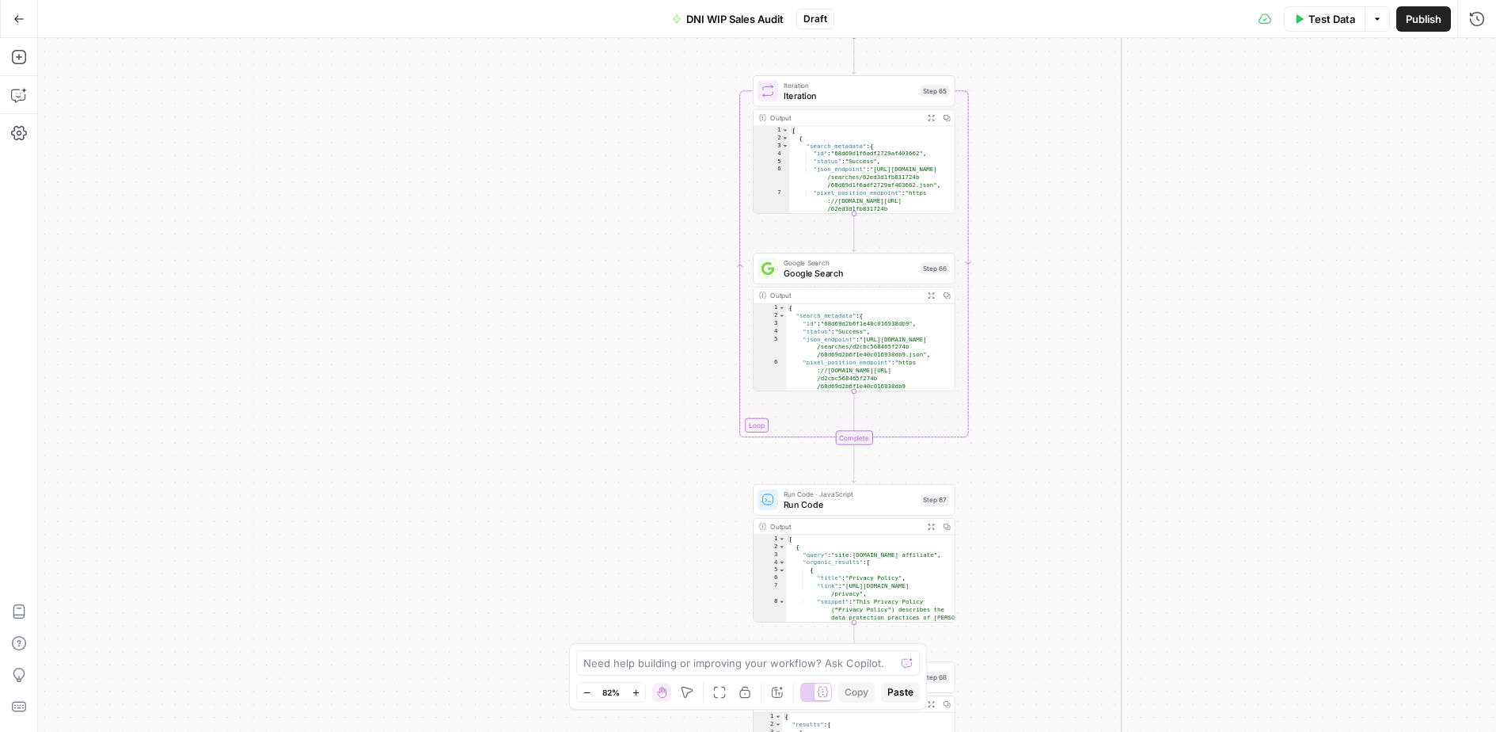
drag, startPoint x: 584, startPoint y: 466, endPoint x: 648, endPoint y: 266, distance: 209.3
click at [649, 263] on div "true true false true false true true true false false false false Workflow Inpu…" at bounding box center [767, 385] width 1458 height 694
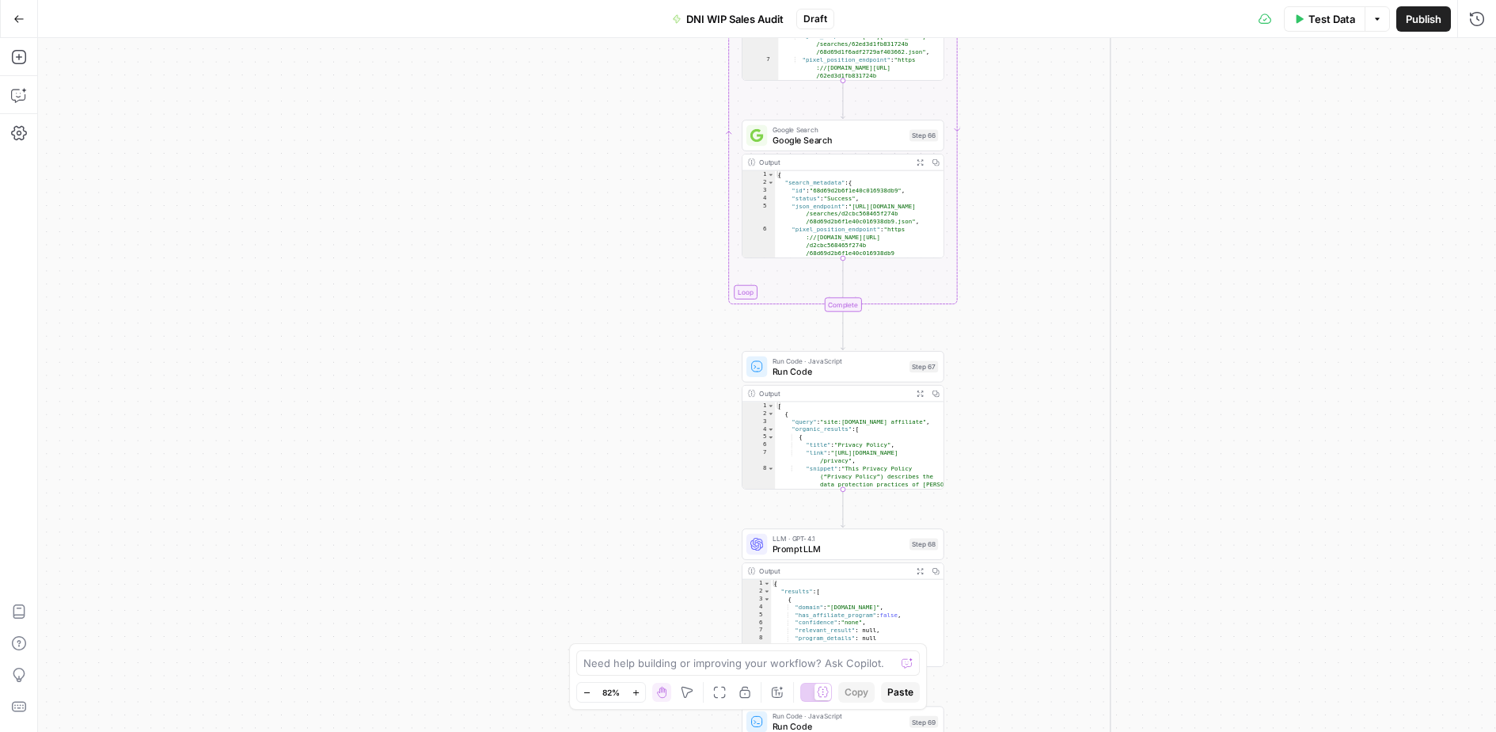
drag, startPoint x: 617, startPoint y: 402, endPoint x: 603, endPoint y: 306, distance: 97.5
click at [603, 306] on div "true true false true false true true true false false false false Workflow Inpu…" at bounding box center [767, 385] width 1458 height 694
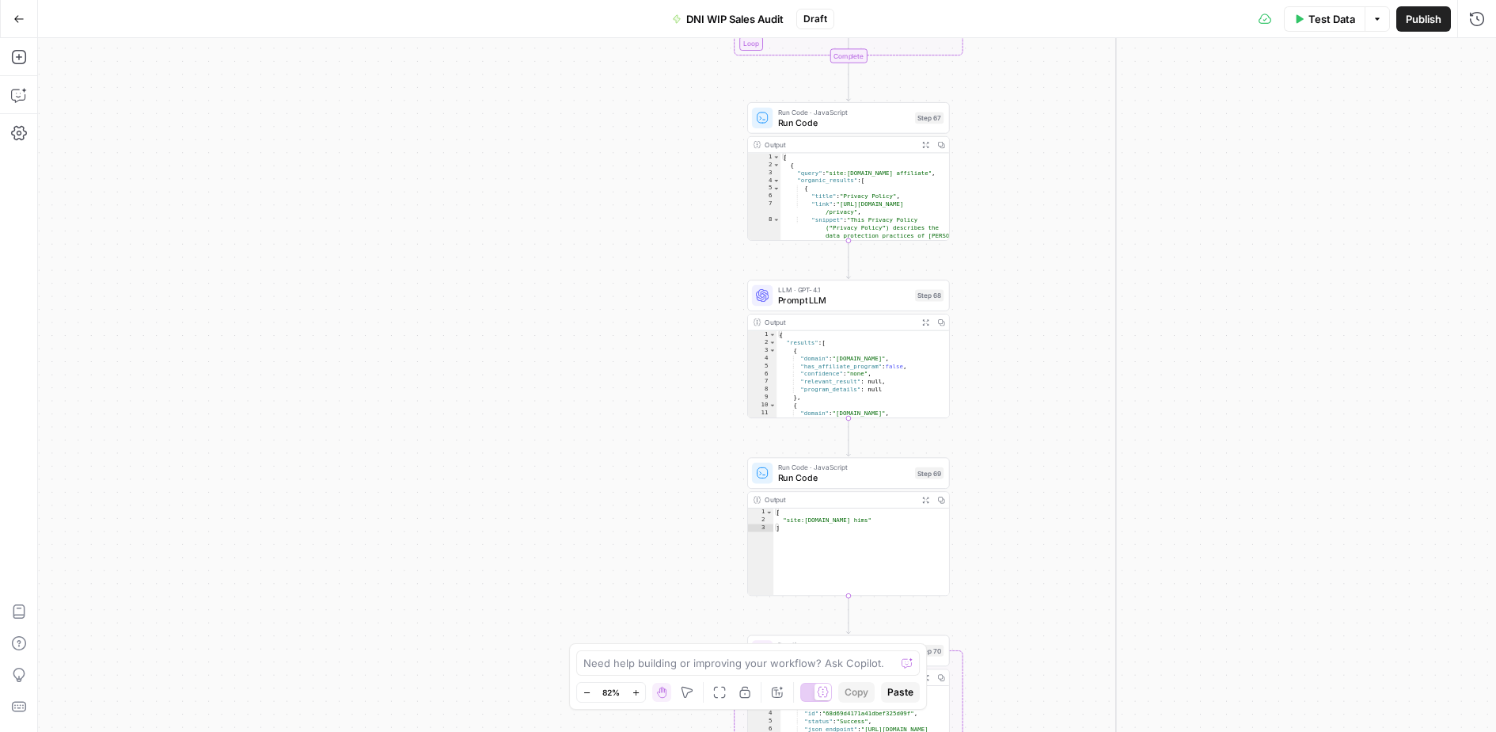
drag, startPoint x: 715, startPoint y: 557, endPoint x: 713, endPoint y: 337, distance: 219.3
click at [715, 336] on div "true true false true false true true true false false false false Workflow Inpu…" at bounding box center [767, 385] width 1458 height 694
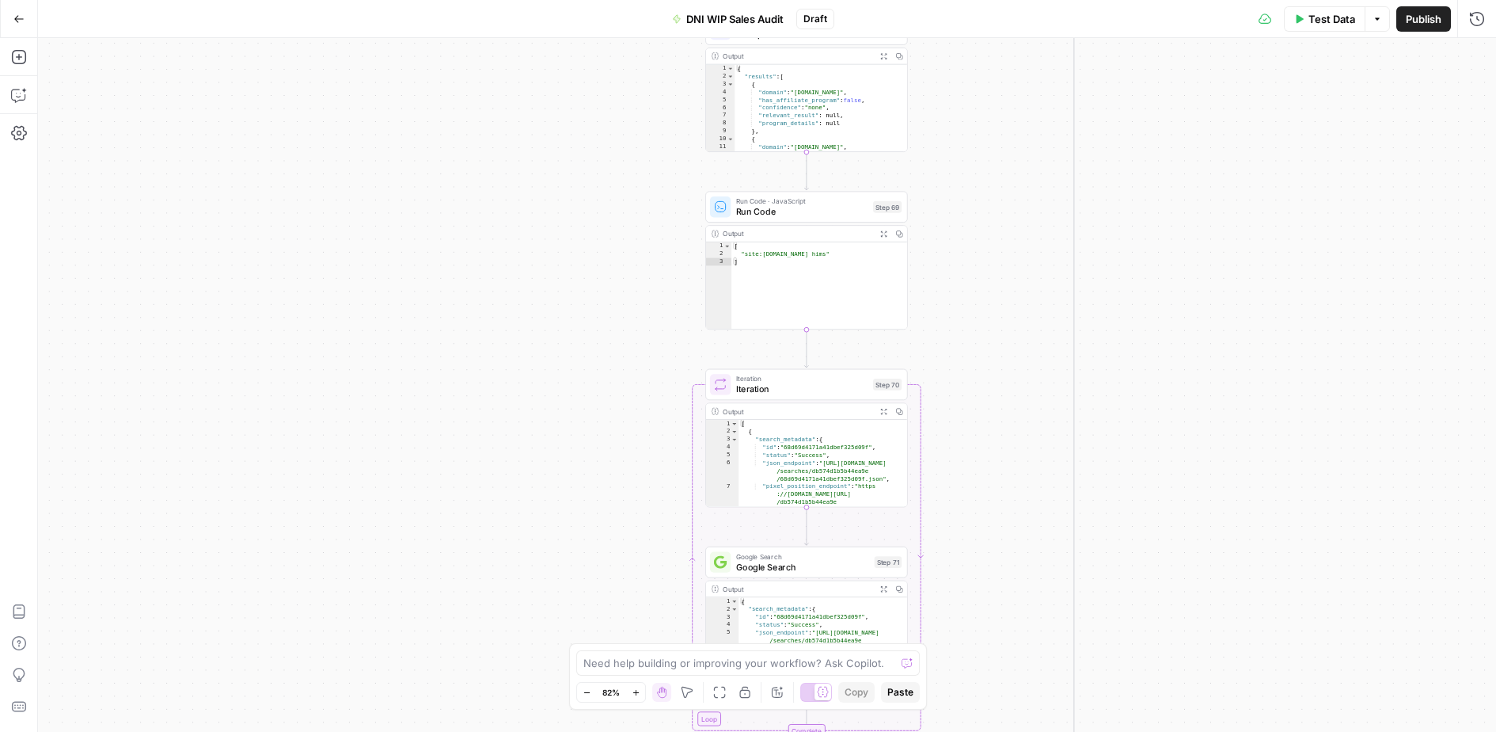
drag, startPoint x: 1040, startPoint y: 541, endPoint x: 999, endPoint y: 277, distance: 266.7
click at [999, 277] on div "true true false true false true true true false false false false Workflow Inpu…" at bounding box center [767, 385] width 1458 height 694
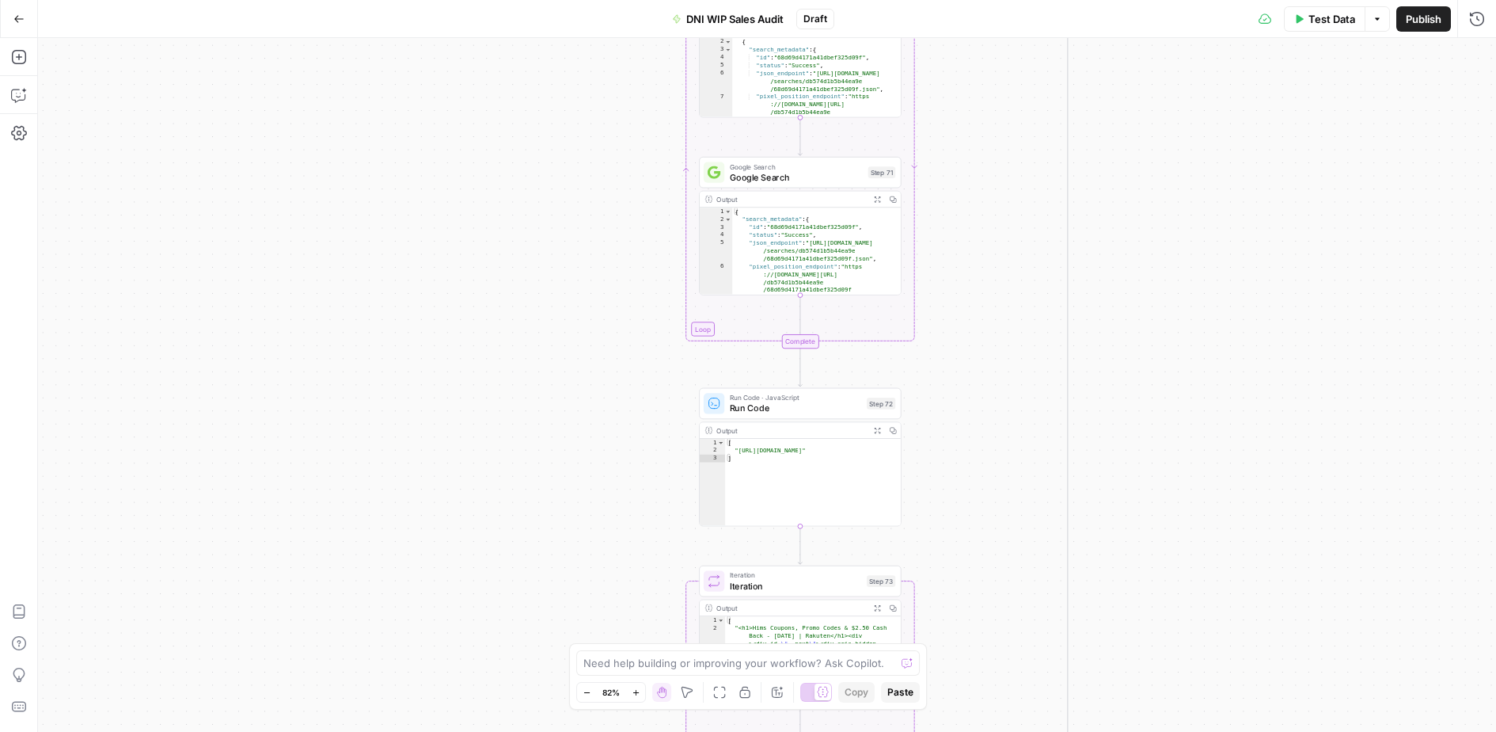
drag, startPoint x: 1050, startPoint y: 541, endPoint x: 1007, endPoint y: 137, distance: 406.0
click at [1032, 139] on div "true true false true false true true true false false false false Workflow Inpu…" at bounding box center [767, 385] width 1458 height 694
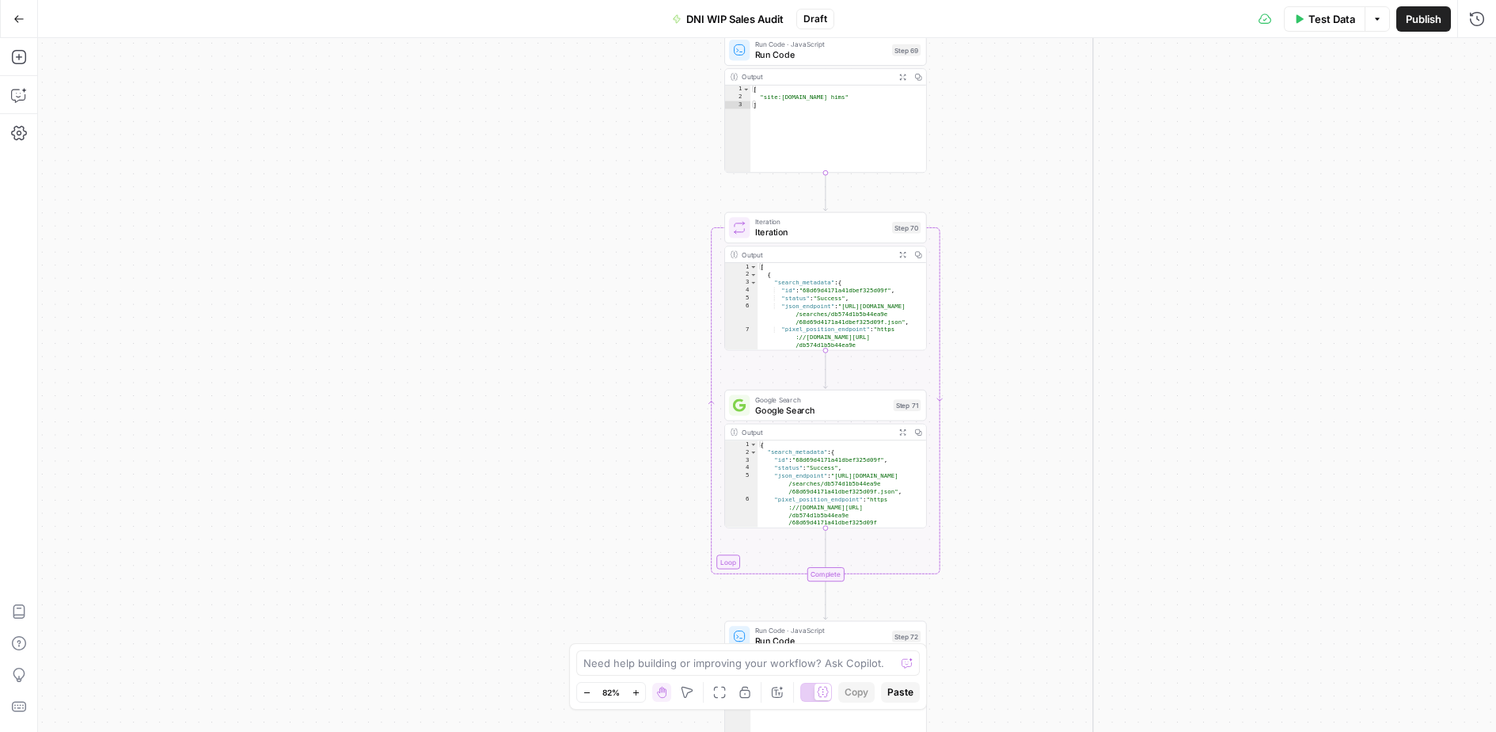
drag, startPoint x: 990, startPoint y: 266, endPoint x: 886, endPoint y: 231, distance: 109.4
click at [1005, 530] on div "true true false true false true true true false false false false Workflow Inpu…" at bounding box center [767, 385] width 1458 height 694
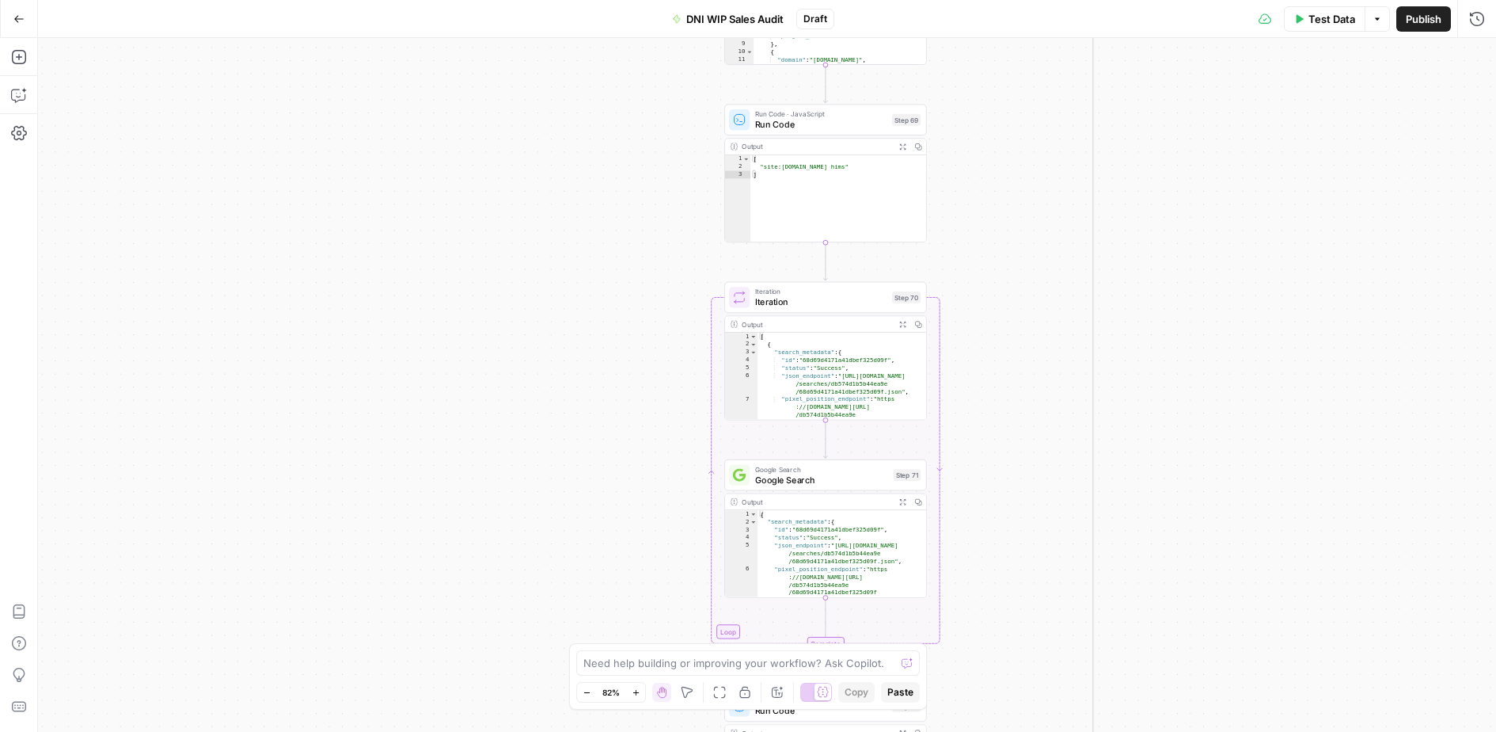
drag, startPoint x: 979, startPoint y: 116, endPoint x: 979, endPoint y: 192, distance: 75.2
click at [979, 192] on div "true true false true false true true true false false false false Workflow Inpu…" at bounding box center [767, 385] width 1458 height 694
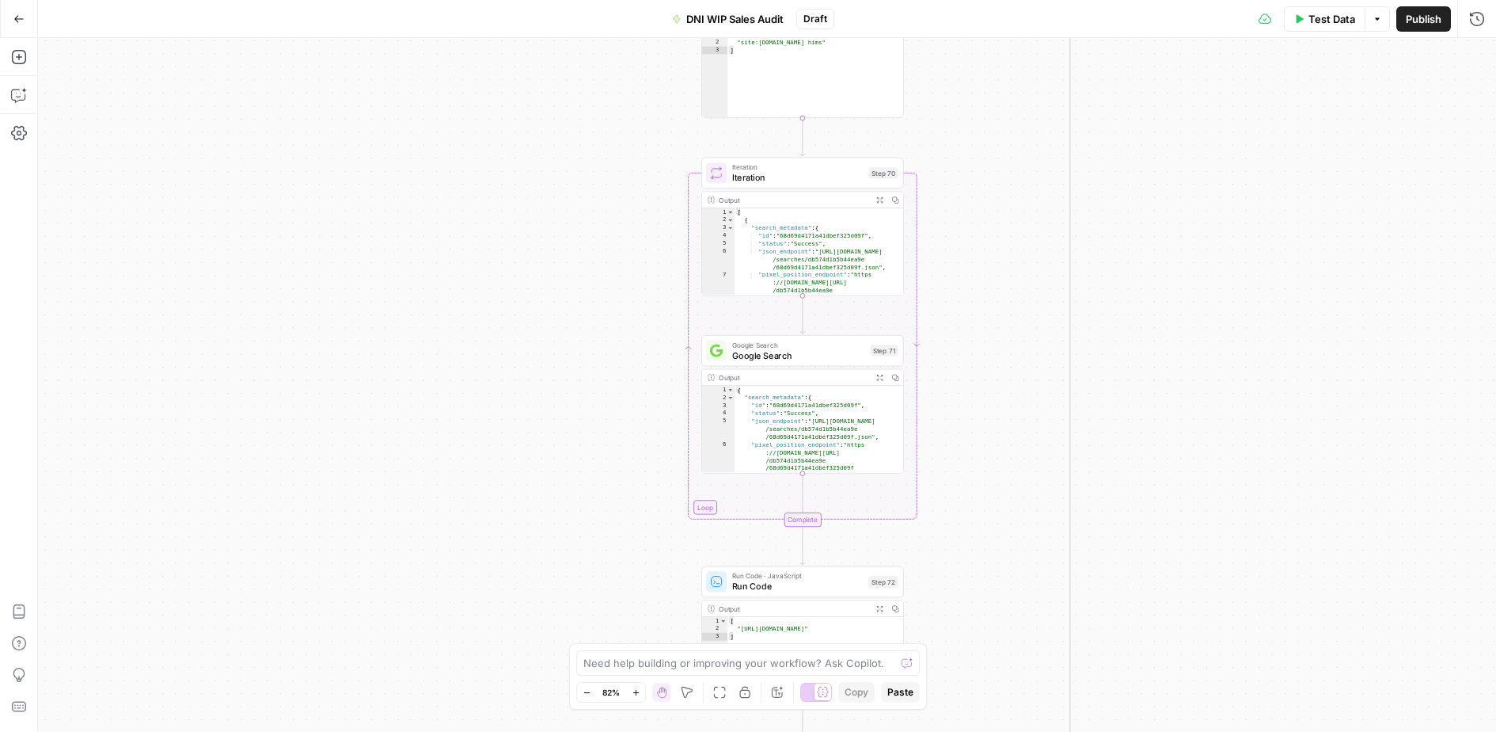
drag, startPoint x: 990, startPoint y: 478, endPoint x: 952, endPoint y: 256, distance: 225.7
click at [952, 254] on div "true true false true false true true true false false false false Workflow Inpu…" at bounding box center [767, 385] width 1458 height 694
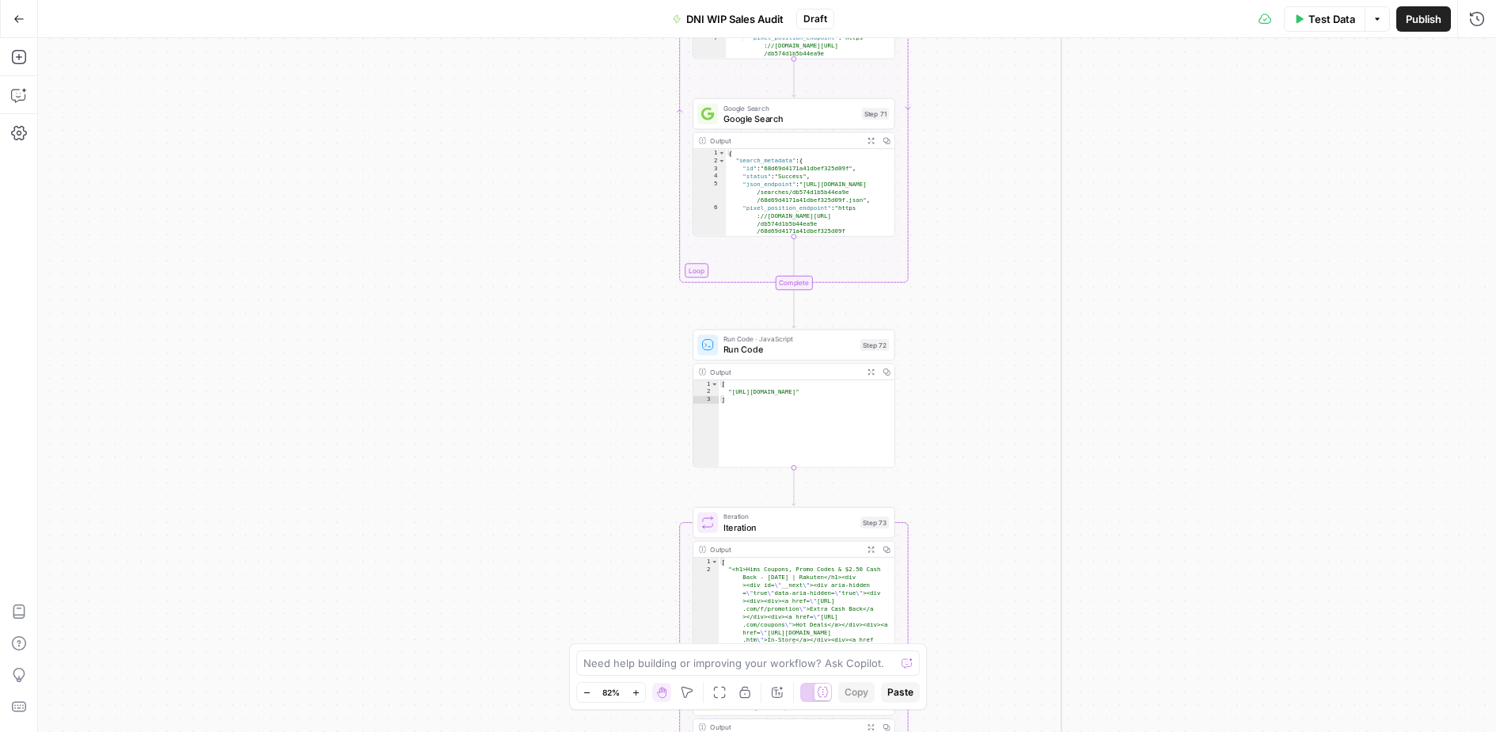
drag, startPoint x: 973, startPoint y: 480, endPoint x: 979, endPoint y: 345, distance: 134.7
click at [979, 343] on div "true true false true false true true true false false false false Workflow Inpu…" at bounding box center [767, 385] width 1458 height 694
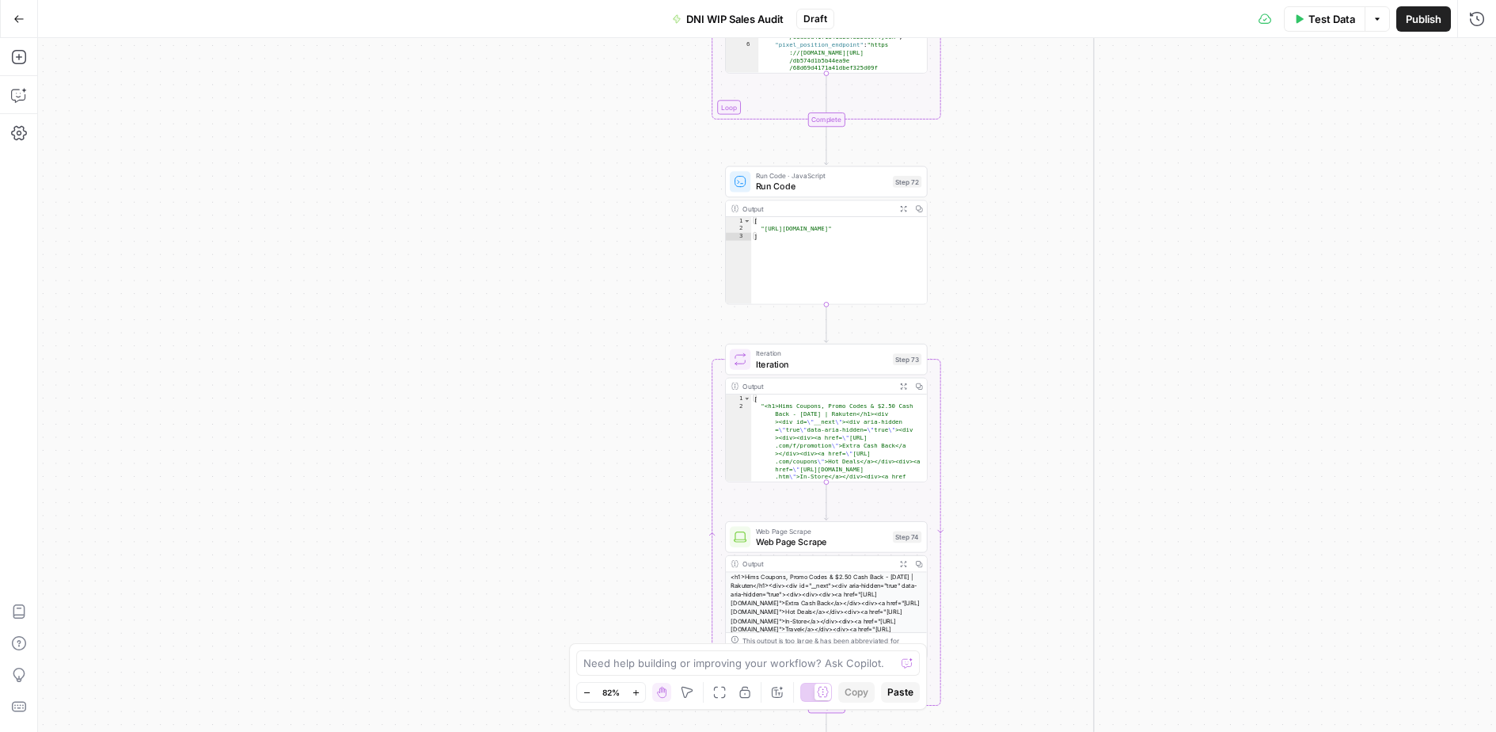
drag, startPoint x: 967, startPoint y: 458, endPoint x: 995, endPoint y: 313, distance: 147.5
click at [995, 313] on div "true true false true false true true true false false false false Workflow Inpu…" at bounding box center [767, 385] width 1458 height 694
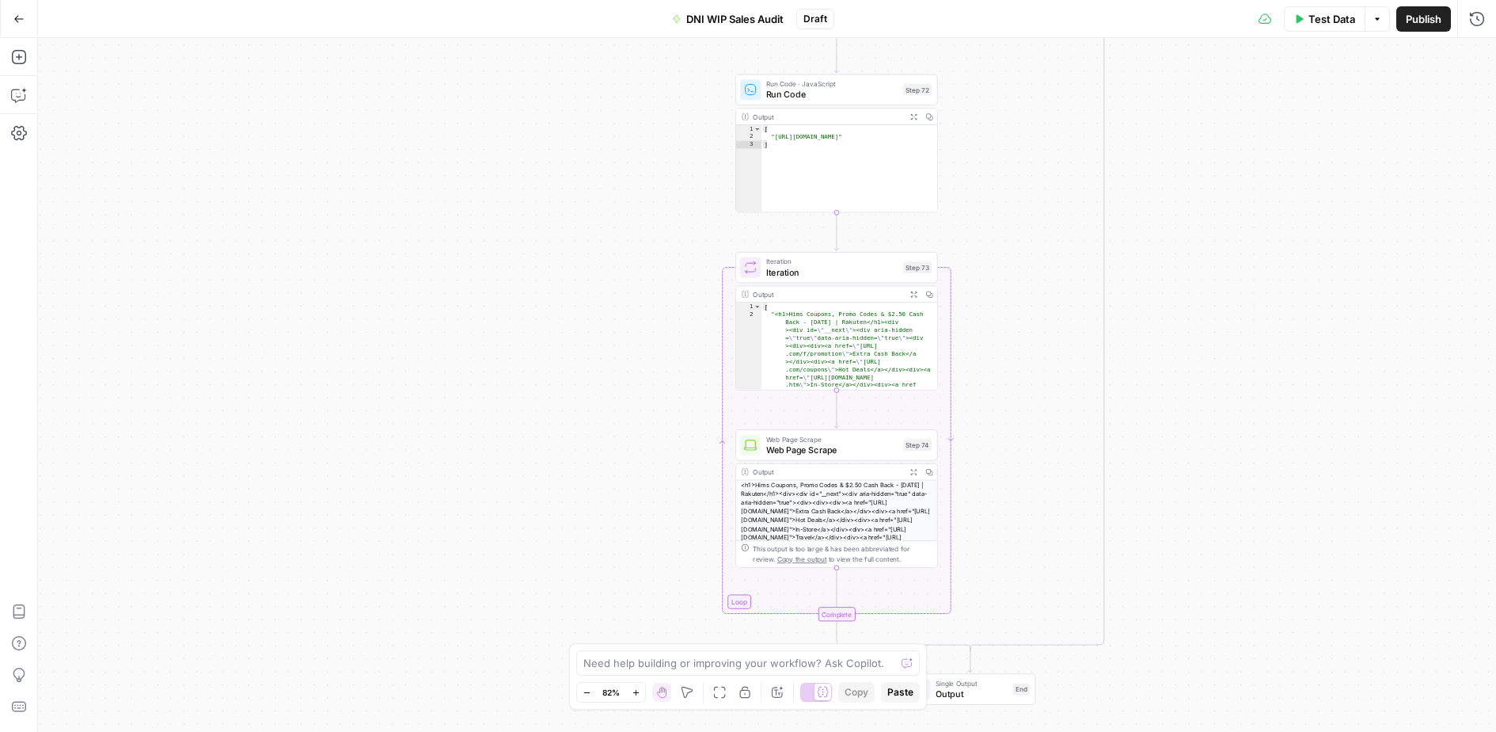
drag, startPoint x: 976, startPoint y: 542, endPoint x: 985, endPoint y: 469, distance: 73.4
click at [985, 469] on div "true true false true false true true true false false false false Workflow Inpu…" at bounding box center [767, 385] width 1458 height 694
click at [852, 244] on icon "button" at bounding box center [857, 243] width 10 height 10
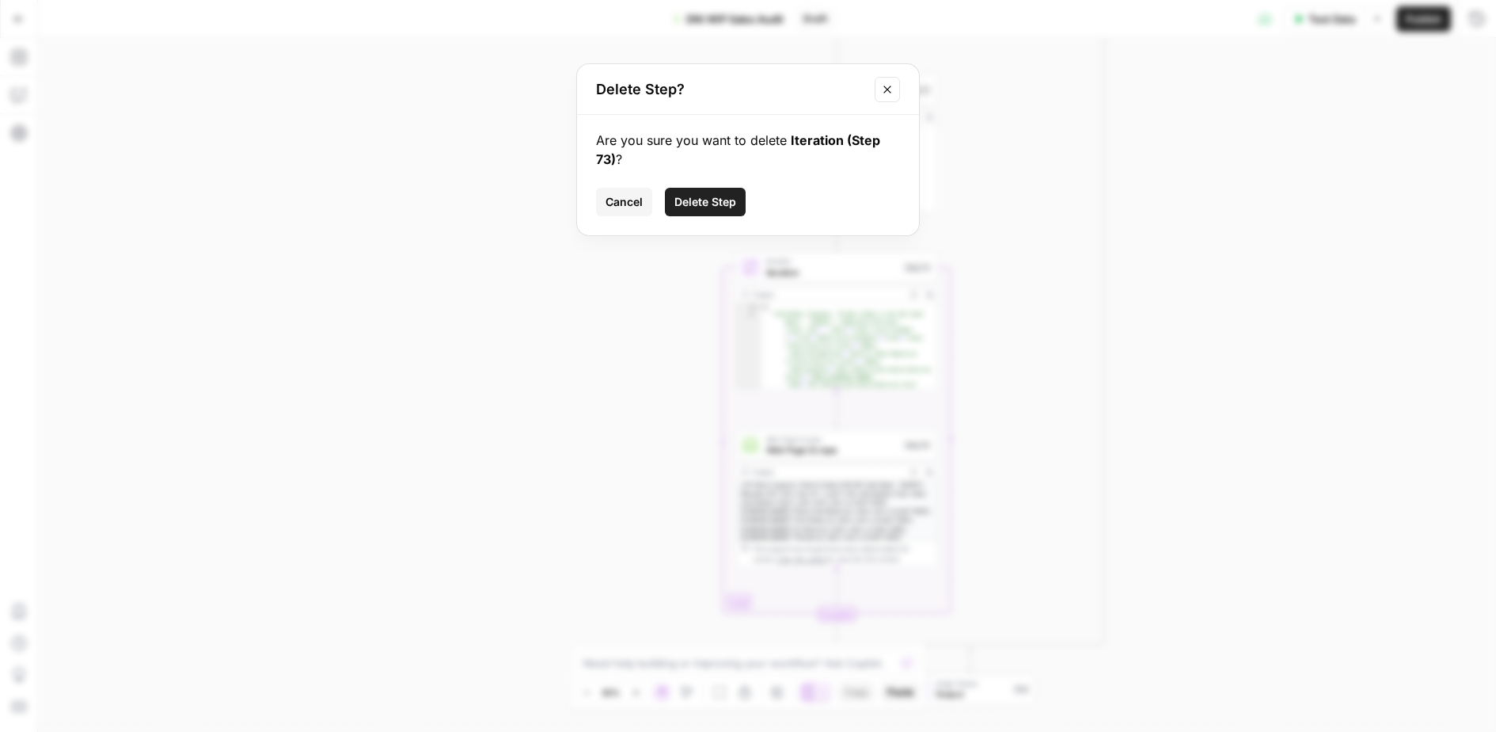
drag, startPoint x: 689, startPoint y: 196, endPoint x: 835, endPoint y: 196, distance: 146.5
click at [693, 196] on span "Delete Step" at bounding box center [706, 202] width 62 height 16
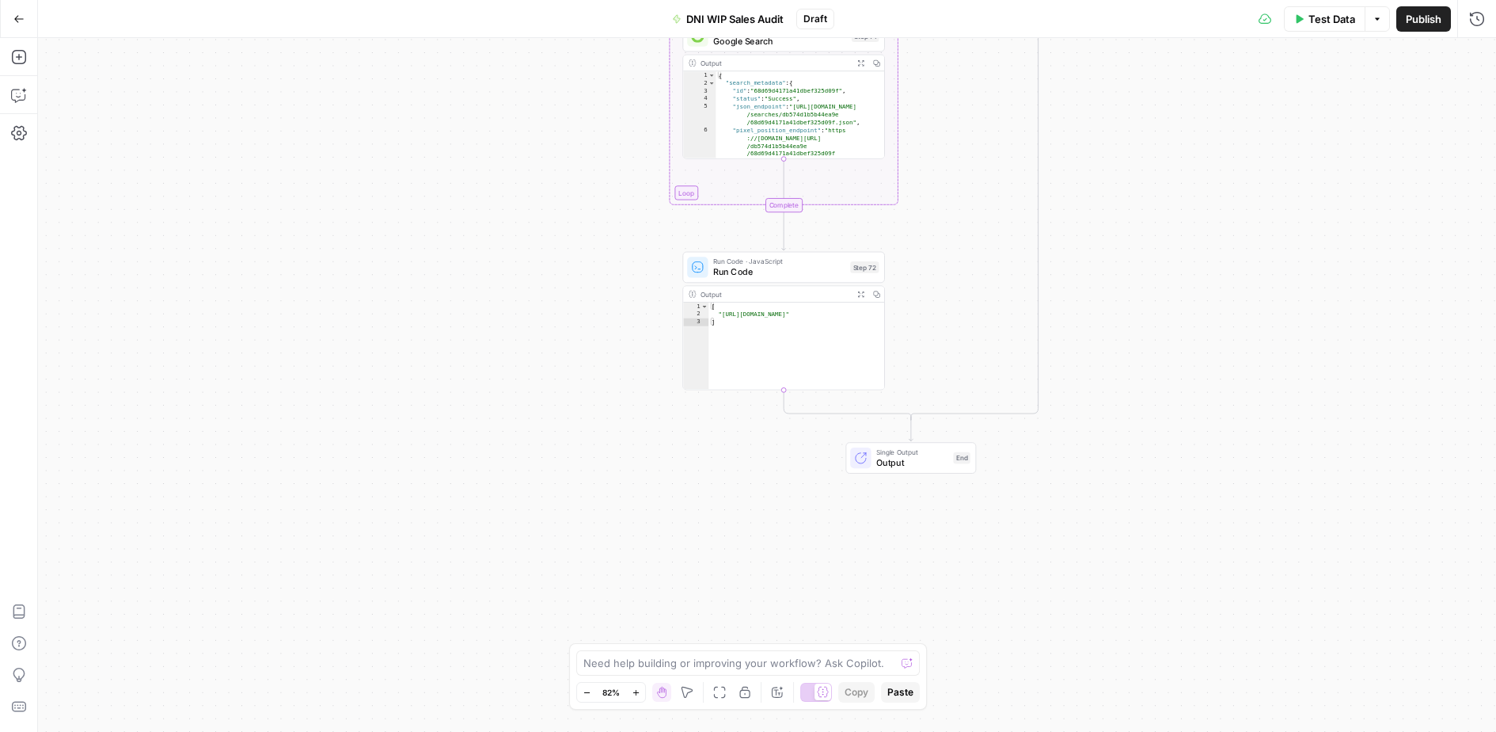
drag, startPoint x: 1030, startPoint y: 192, endPoint x: 1012, endPoint y: 477, distance: 285.6
click at [1014, 477] on div "true true false true false true true true false false false false Workflow Inpu…" at bounding box center [767, 385] width 1458 height 694
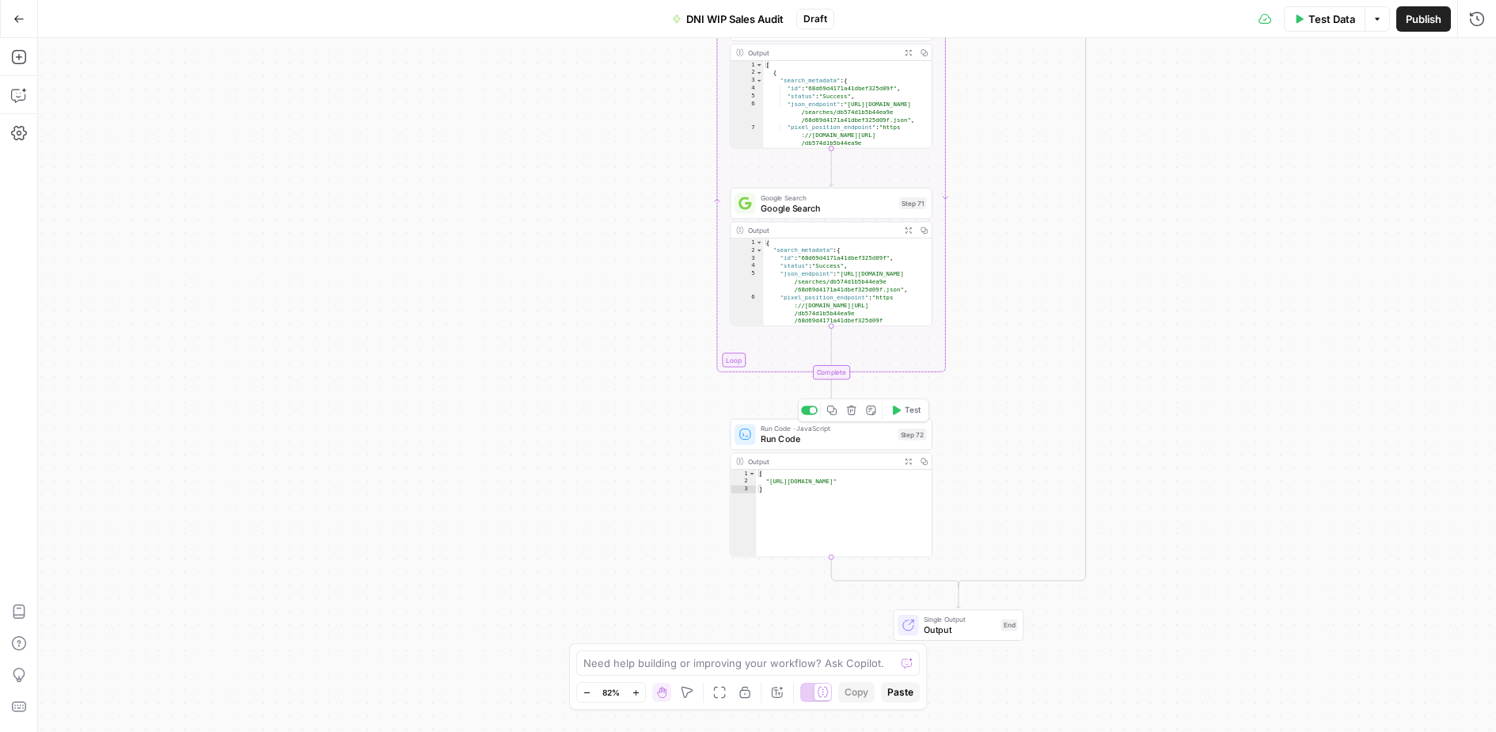
click at [853, 412] on icon "button" at bounding box center [852, 410] width 10 height 10
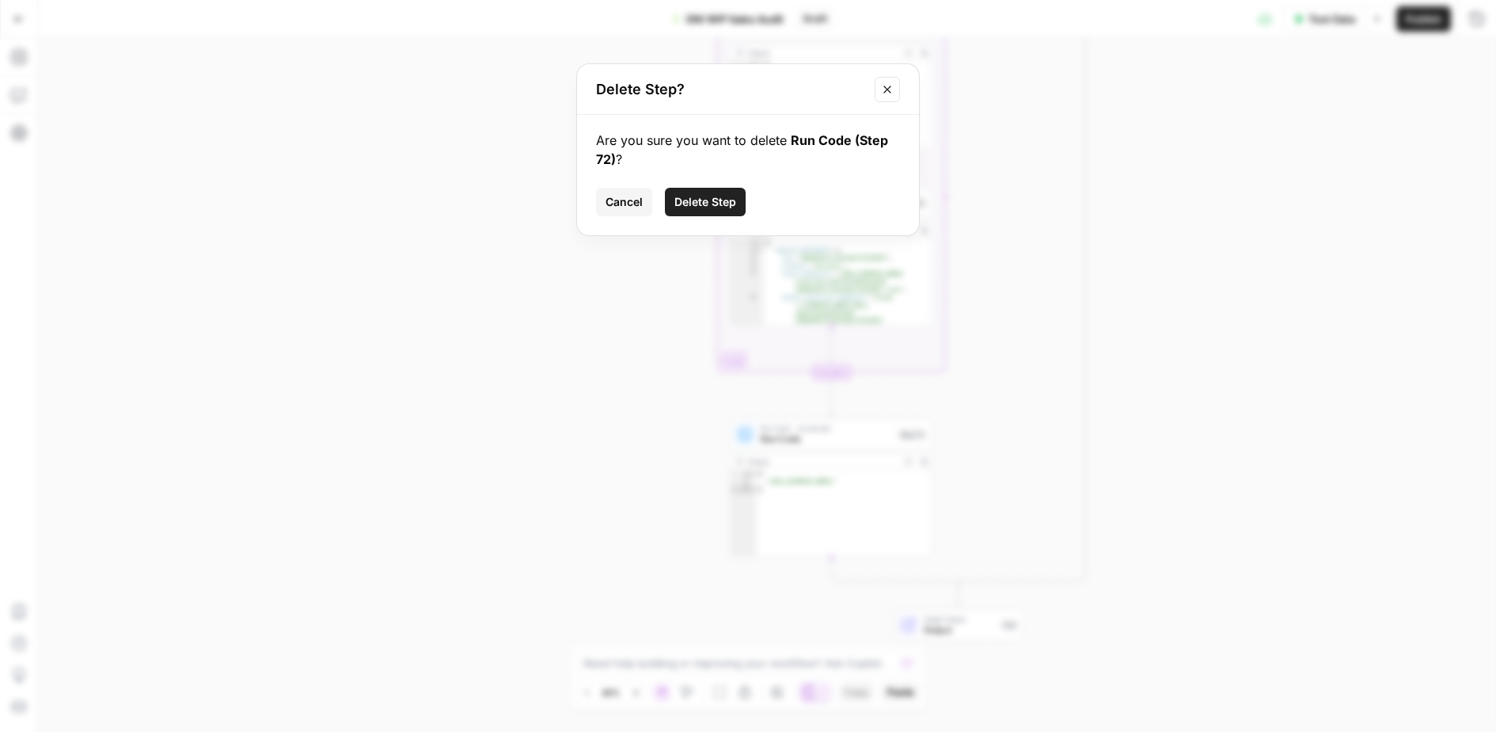
click at [742, 196] on button "Delete Step" at bounding box center [705, 202] width 81 height 29
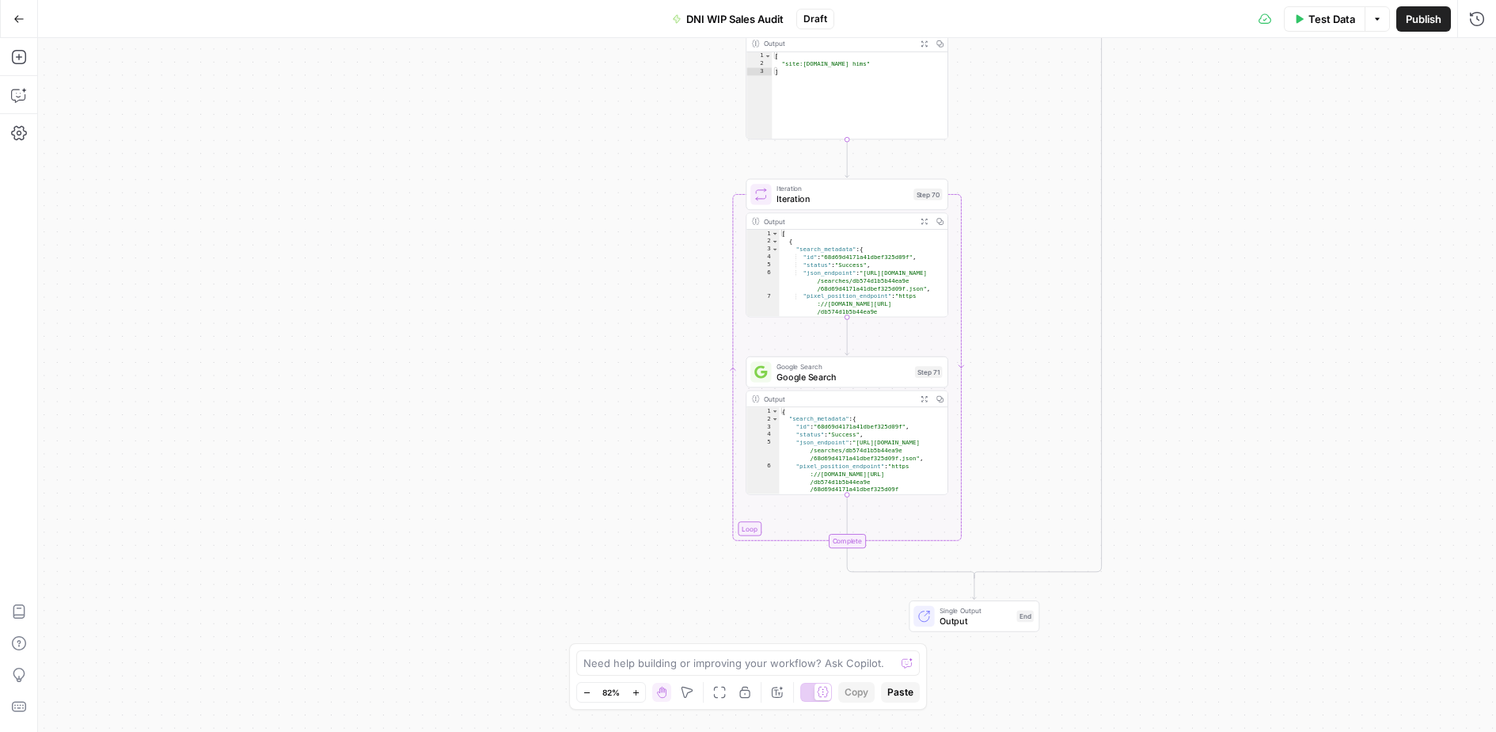
drag, startPoint x: 1021, startPoint y: 326, endPoint x: 1021, endPoint y: 349, distance: 23.0
click at [1021, 349] on div "true true false true false true true true false false false false Workflow Inpu…" at bounding box center [767, 385] width 1458 height 694
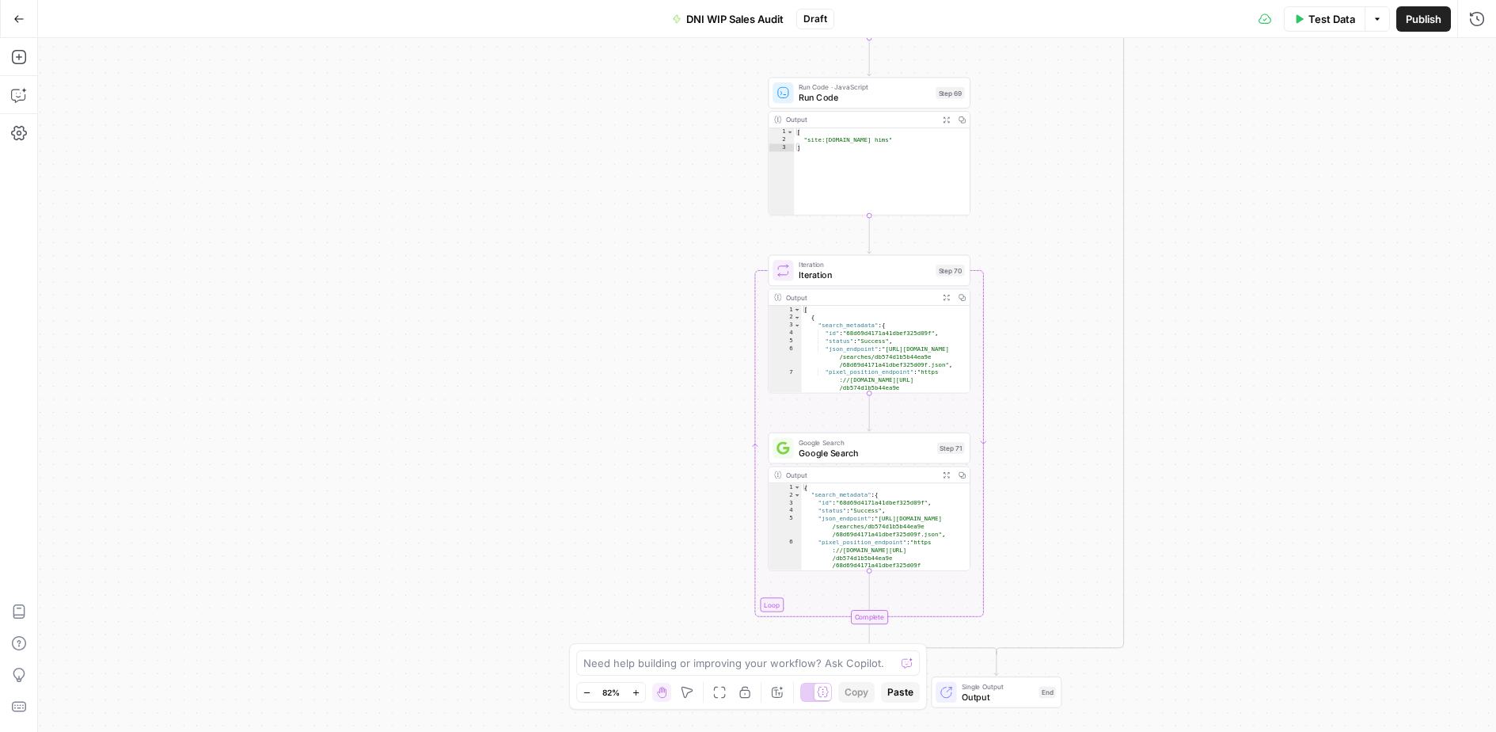
drag, startPoint x: 1017, startPoint y: 295, endPoint x: 1040, endPoint y: 348, distance: 57.5
click at [1040, 348] on div "true true false true false true true true false false false false Workflow Inpu…" at bounding box center [767, 385] width 1458 height 694
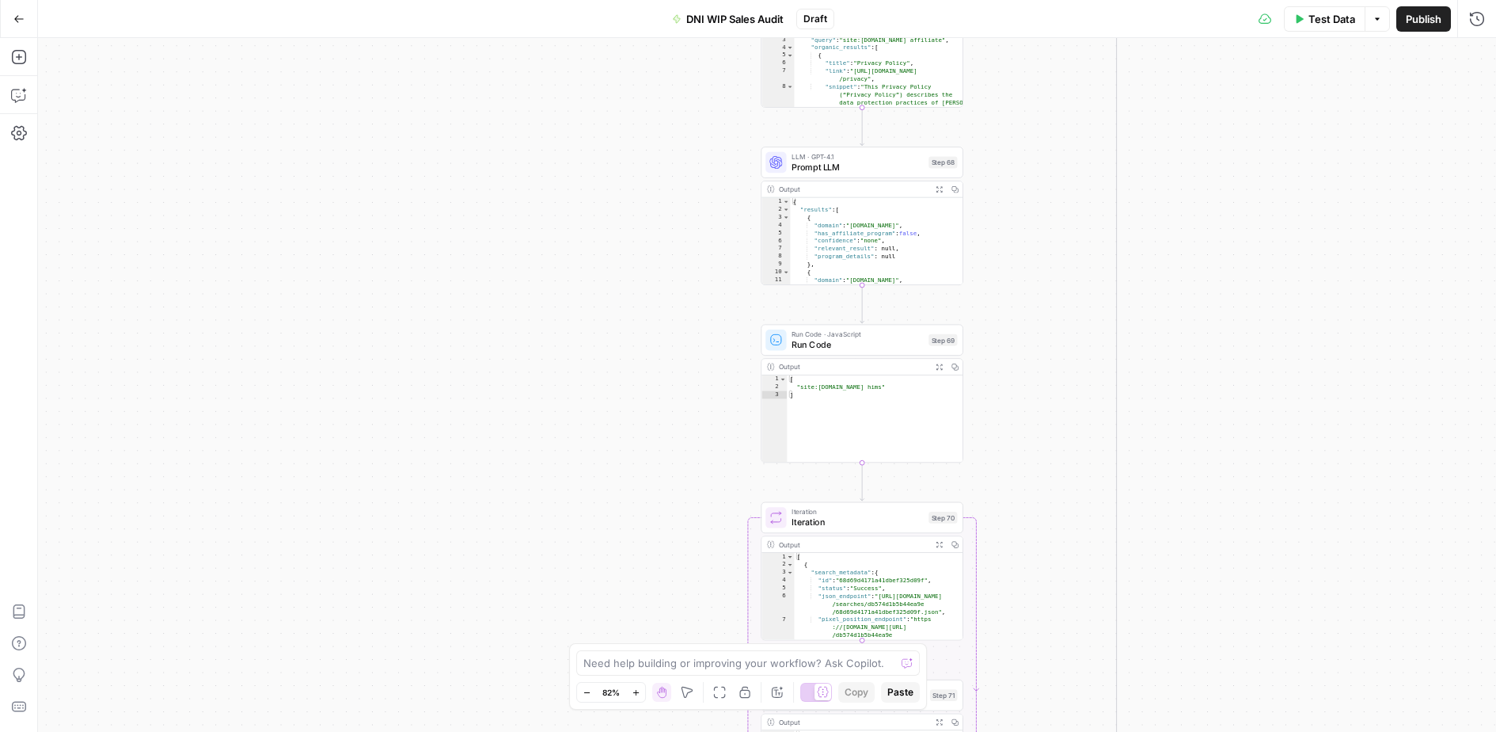
drag, startPoint x: 1040, startPoint y: 348, endPoint x: 1032, endPoint y: 595, distance: 247.1
click at [1032, 595] on div "true true false true false true true true false false false false Workflow Inpu…" at bounding box center [767, 385] width 1458 height 694
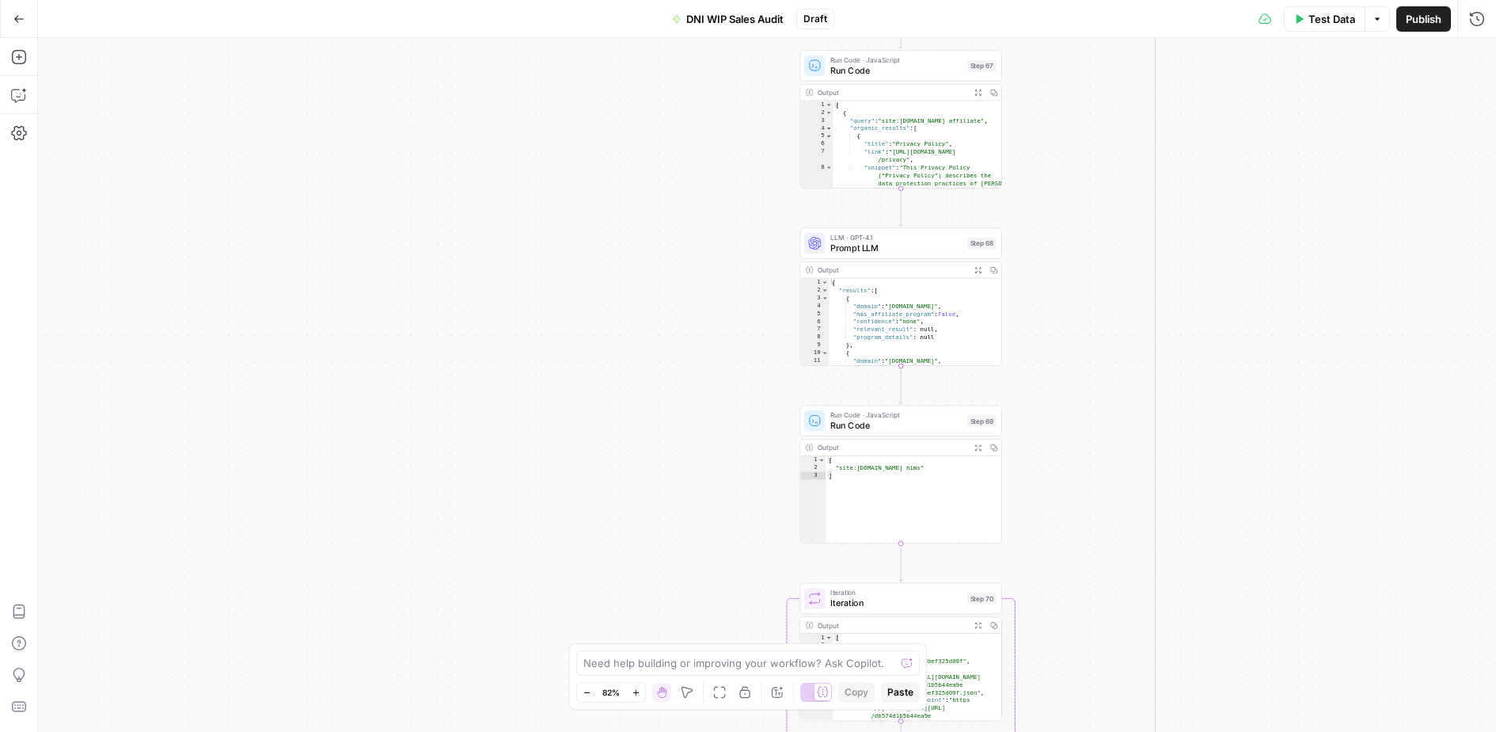
drag, startPoint x: 1009, startPoint y: 126, endPoint x: 1047, endPoint y: 207, distance: 89.6
click at [1047, 207] on div "true true false true false true true true false false false false Workflow Inpu…" at bounding box center [767, 385] width 1458 height 694
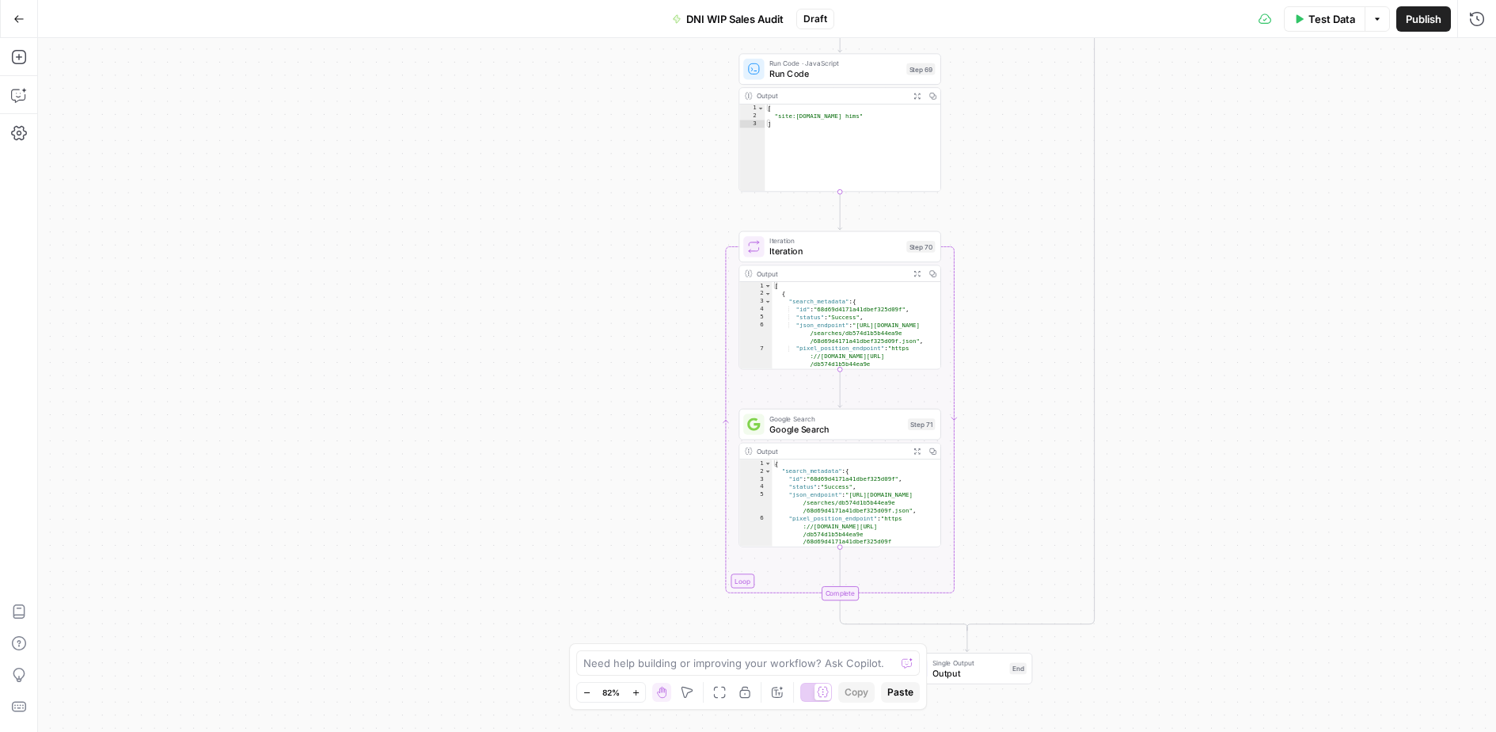
drag, startPoint x: 1117, startPoint y: 599, endPoint x: 1005, endPoint y: 342, distance: 280.1
click at [1056, 249] on div "true true false true false true true true false false false false Workflow Inpu…" at bounding box center [767, 385] width 1458 height 694
click at [874, 436] on span "Google Search" at bounding box center [836, 430] width 133 height 13
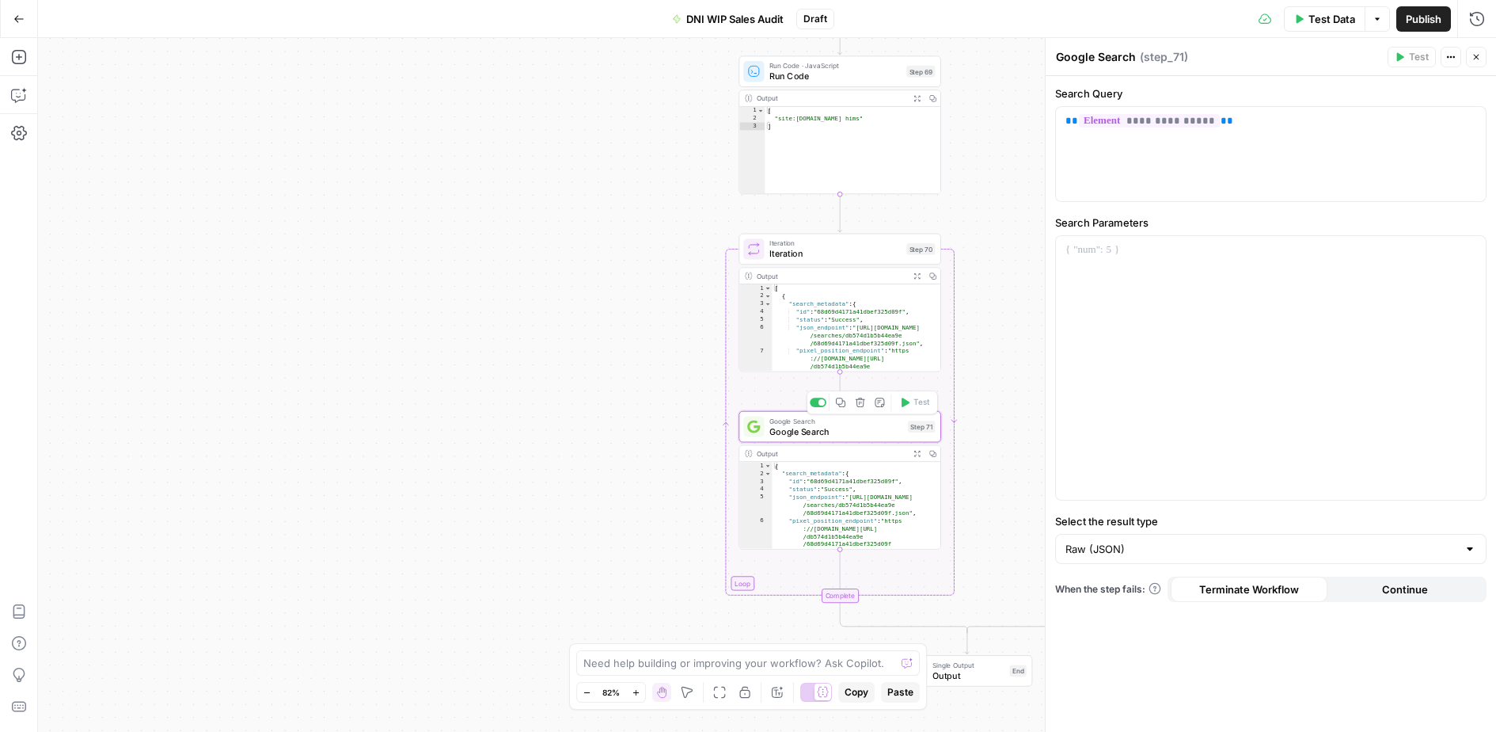
click at [863, 395] on button "Delete step" at bounding box center [860, 401] width 17 height 17
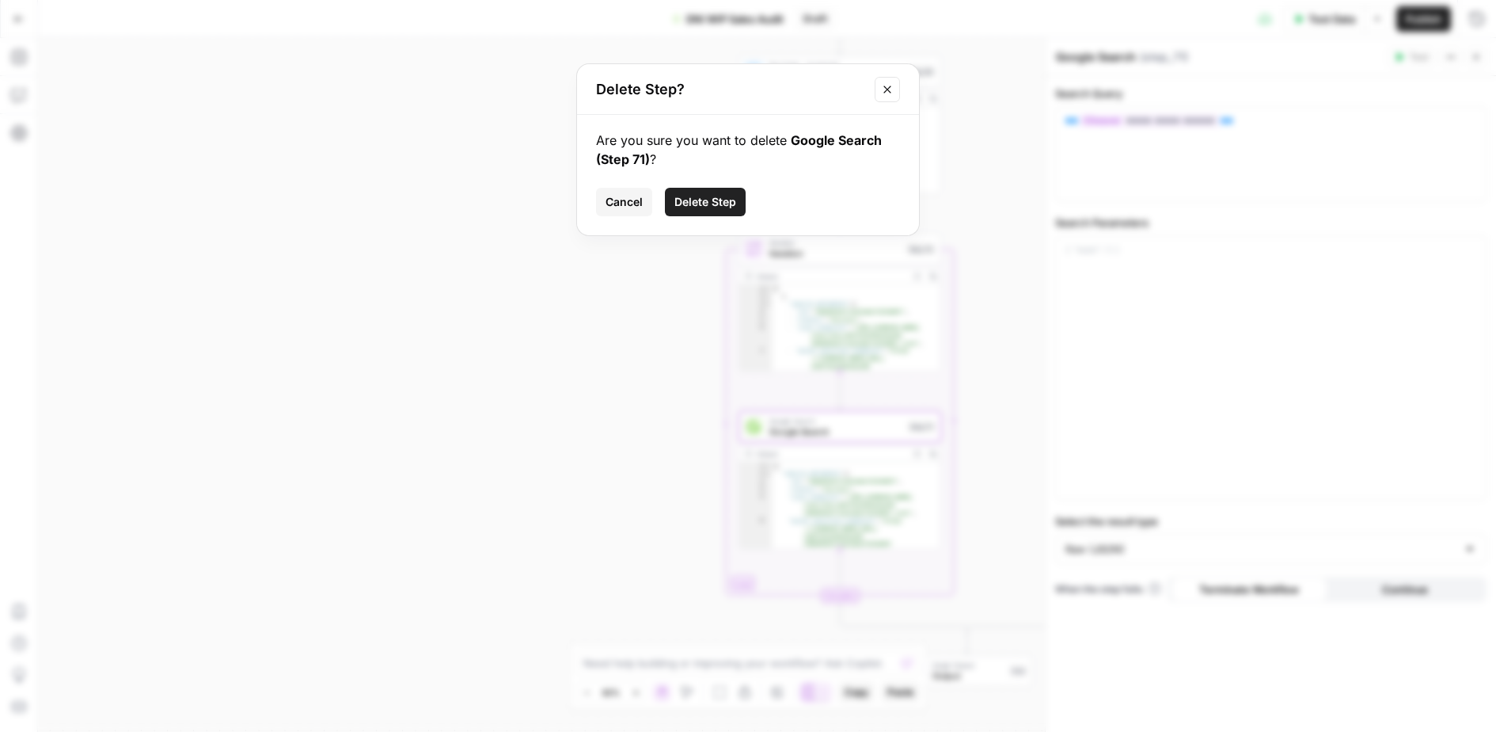
click at [717, 205] on span "Delete Step" at bounding box center [706, 202] width 62 height 16
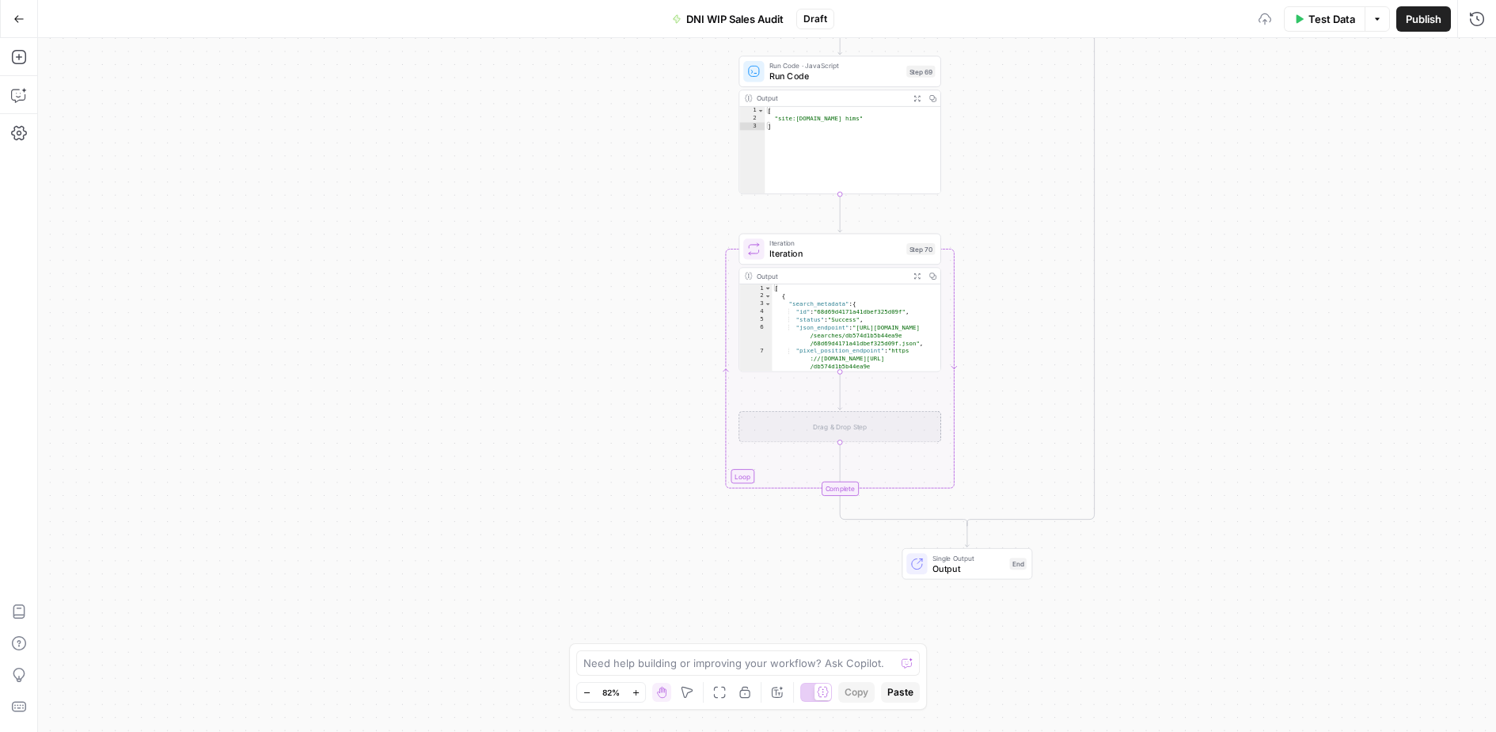
click at [842, 253] on span "Iteration" at bounding box center [836, 253] width 132 height 13
click at [855, 220] on icon "button" at bounding box center [860, 224] width 10 height 10
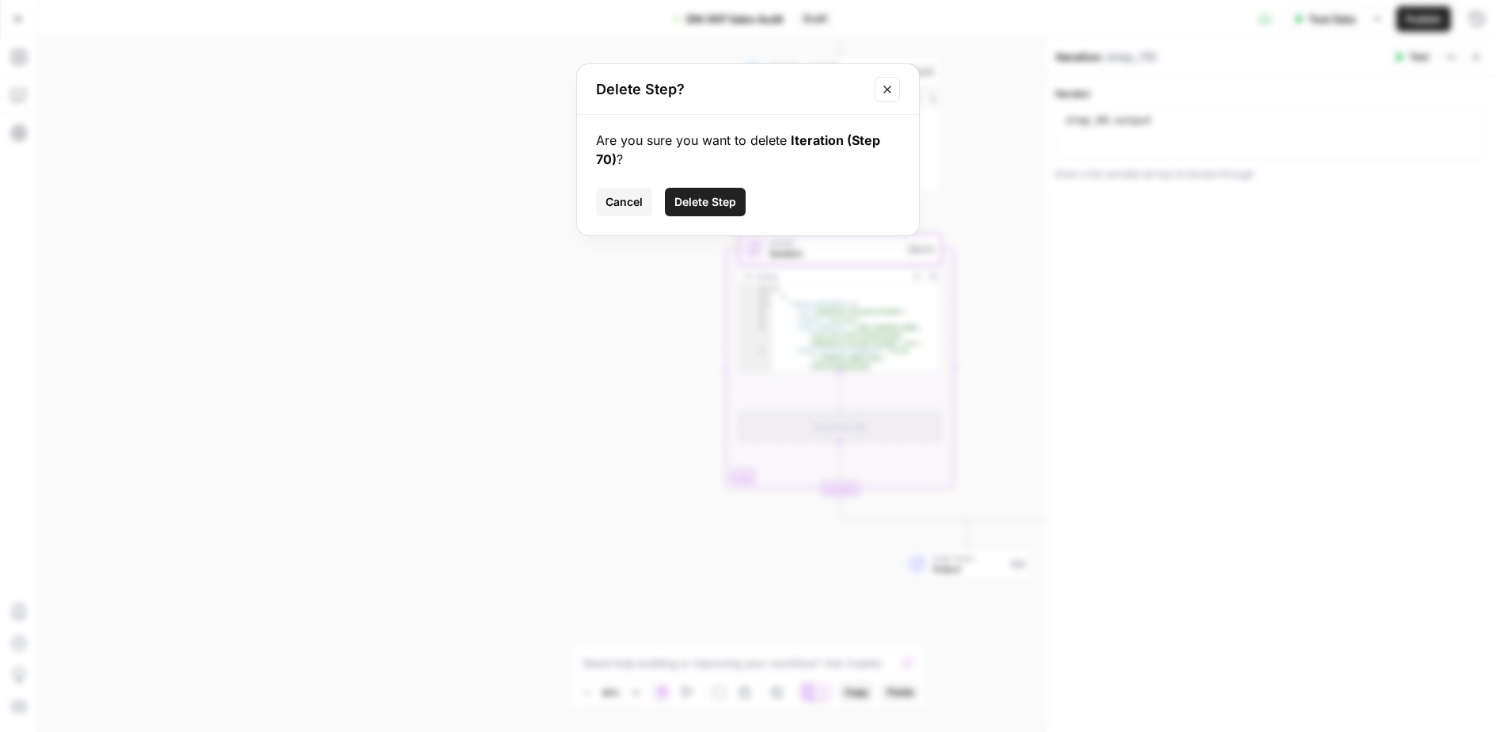
click at [739, 205] on button "Delete Step" at bounding box center [705, 202] width 81 height 29
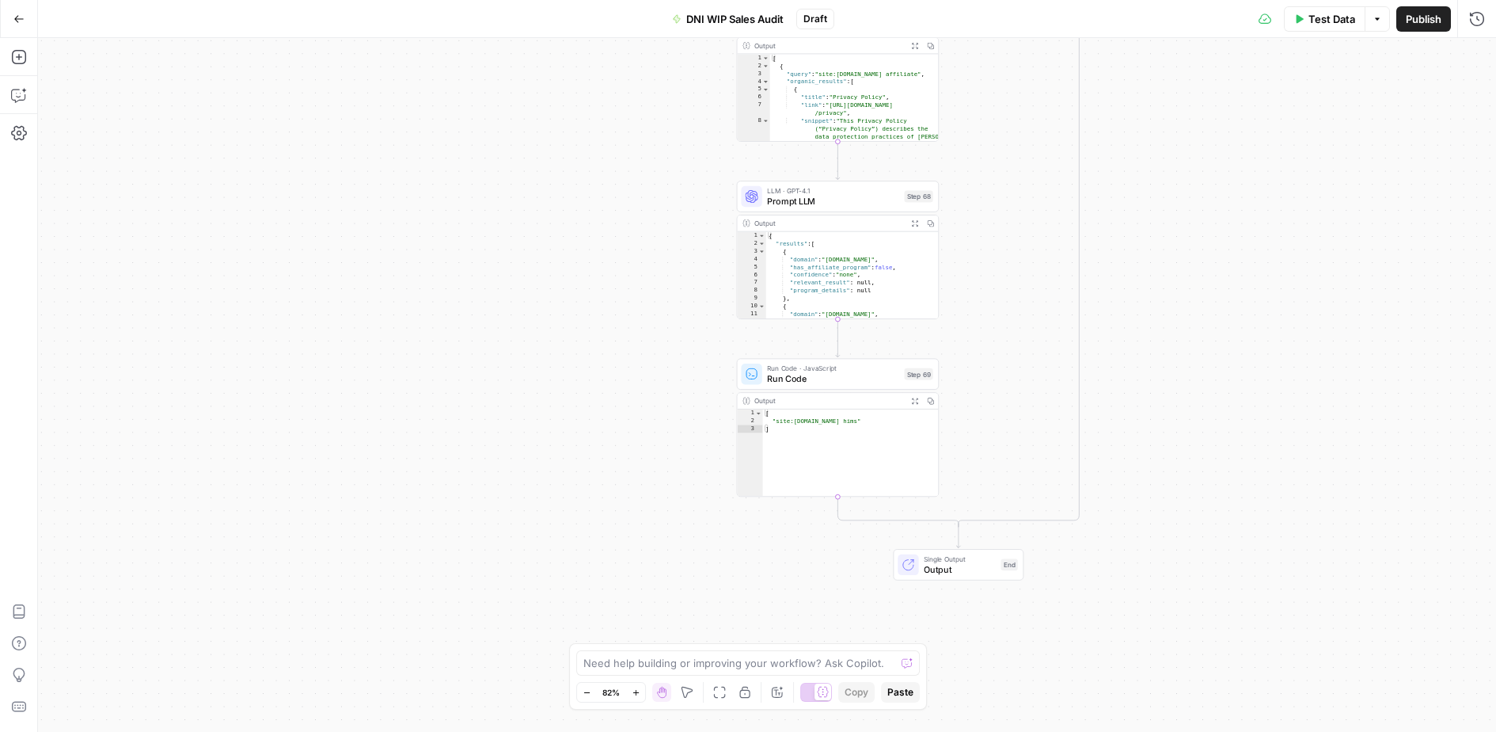
drag, startPoint x: 1031, startPoint y: 117, endPoint x: 1020, endPoint y: 519, distance: 402.3
click at [1028, 521] on div "true true false true false true true true false false false false Workflow Inpu…" at bounding box center [767, 385] width 1458 height 694
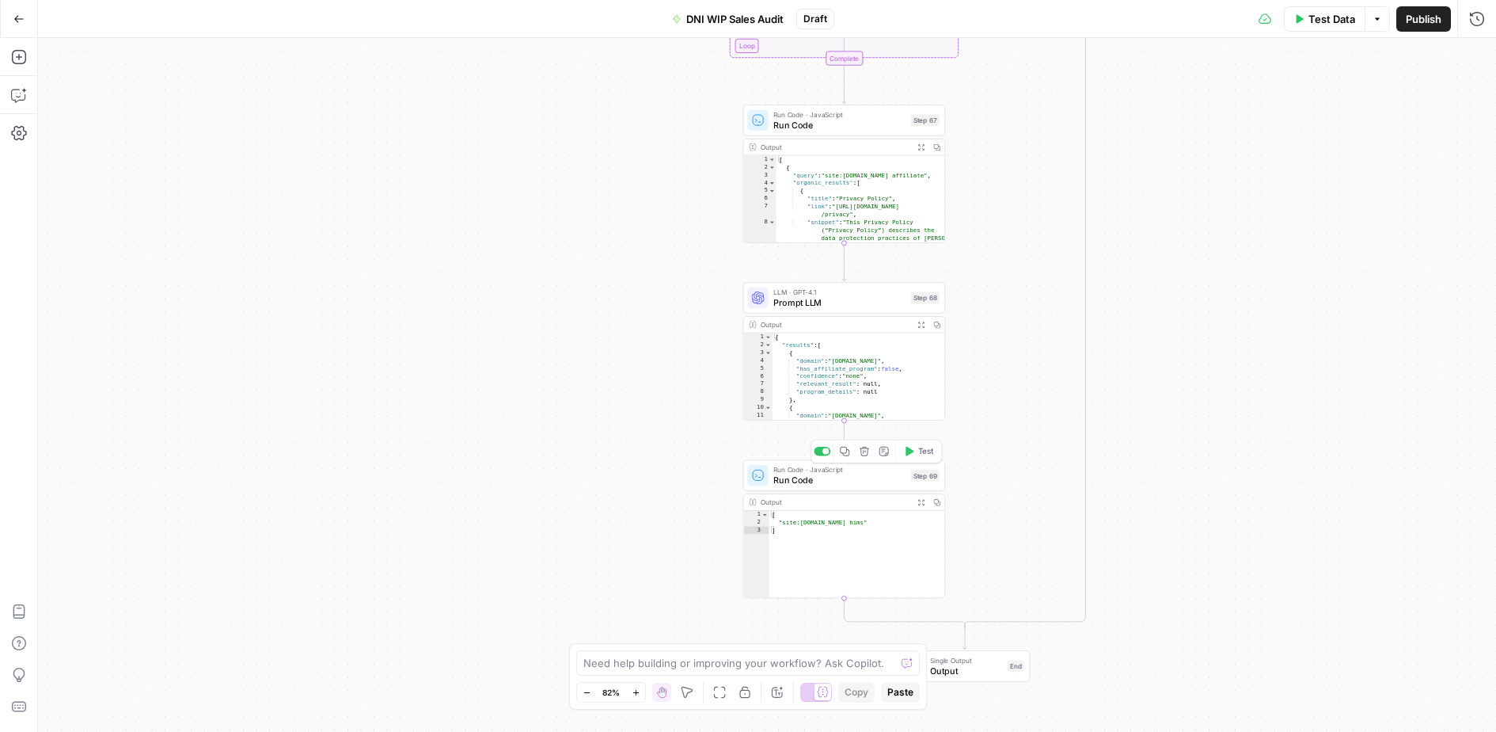
click at [892, 481] on span "Run Code" at bounding box center [839, 479] width 132 height 13
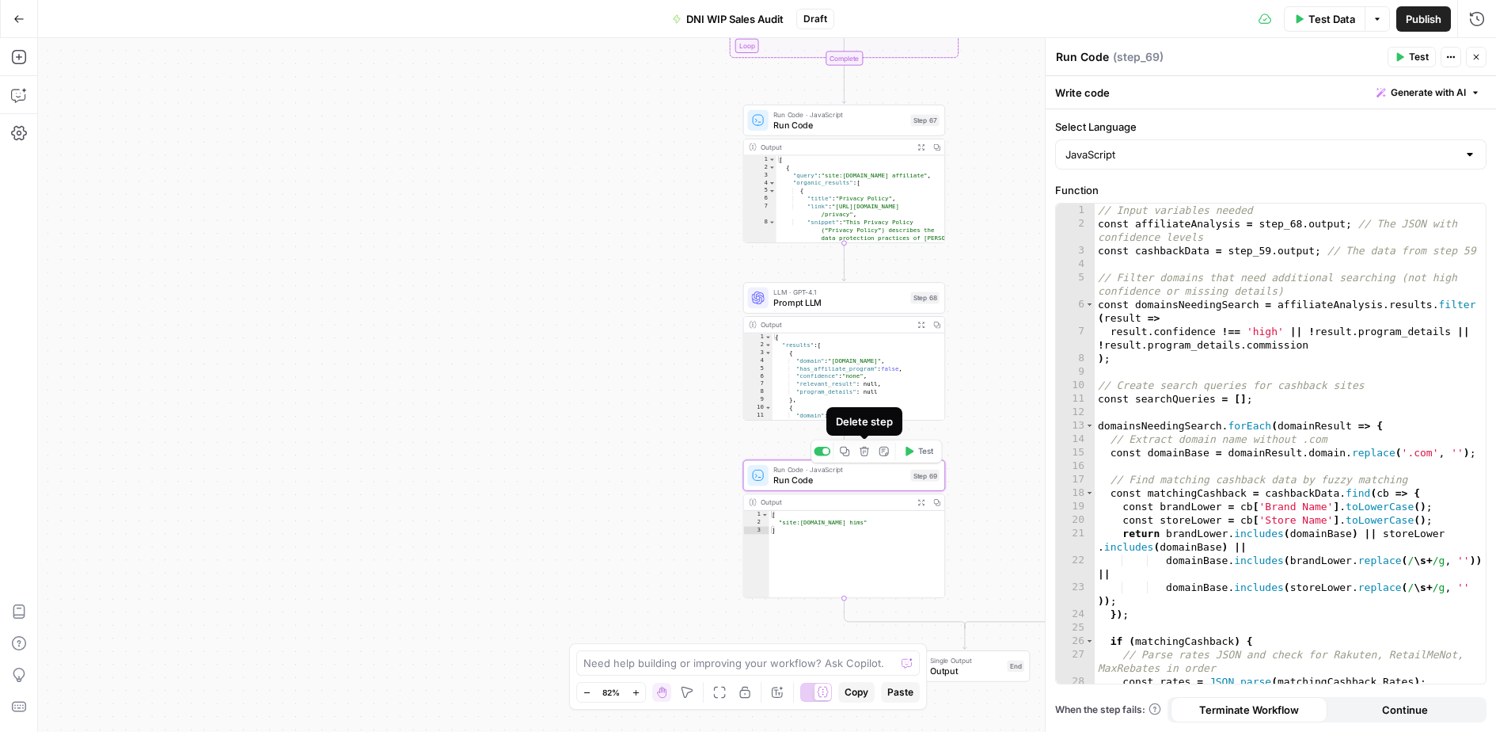
click at [869, 458] on button "Delete step" at bounding box center [864, 451] width 17 height 17
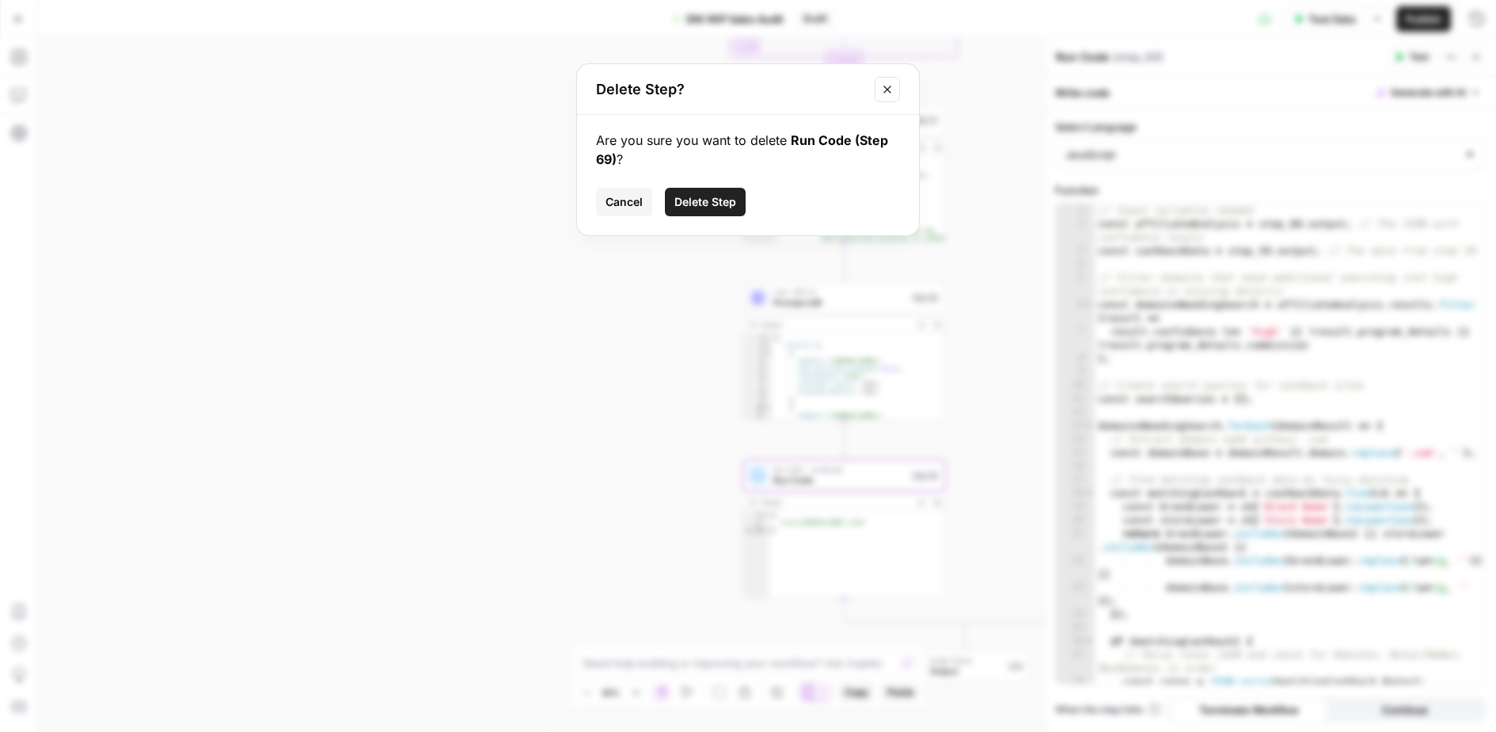
click at [724, 211] on button "Delete Step" at bounding box center [705, 202] width 81 height 29
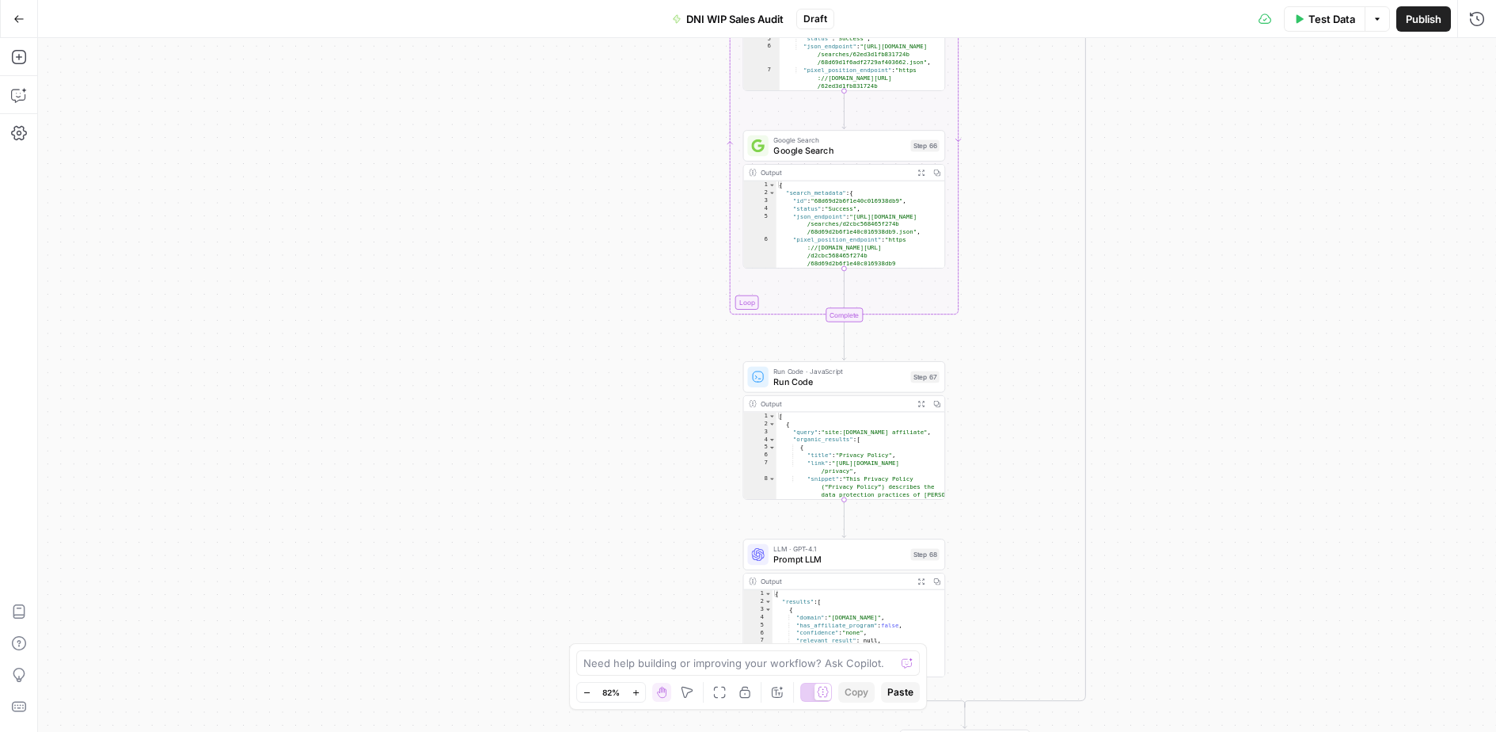
drag, startPoint x: 1041, startPoint y: 191, endPoint x: 1041, endPoint y: 447, distance: 256.5
click at [1041, 448] on div "true true false true false true true true false false false false Workflow Inpu…" at bounding box center [767, 385] width 1458 height 694
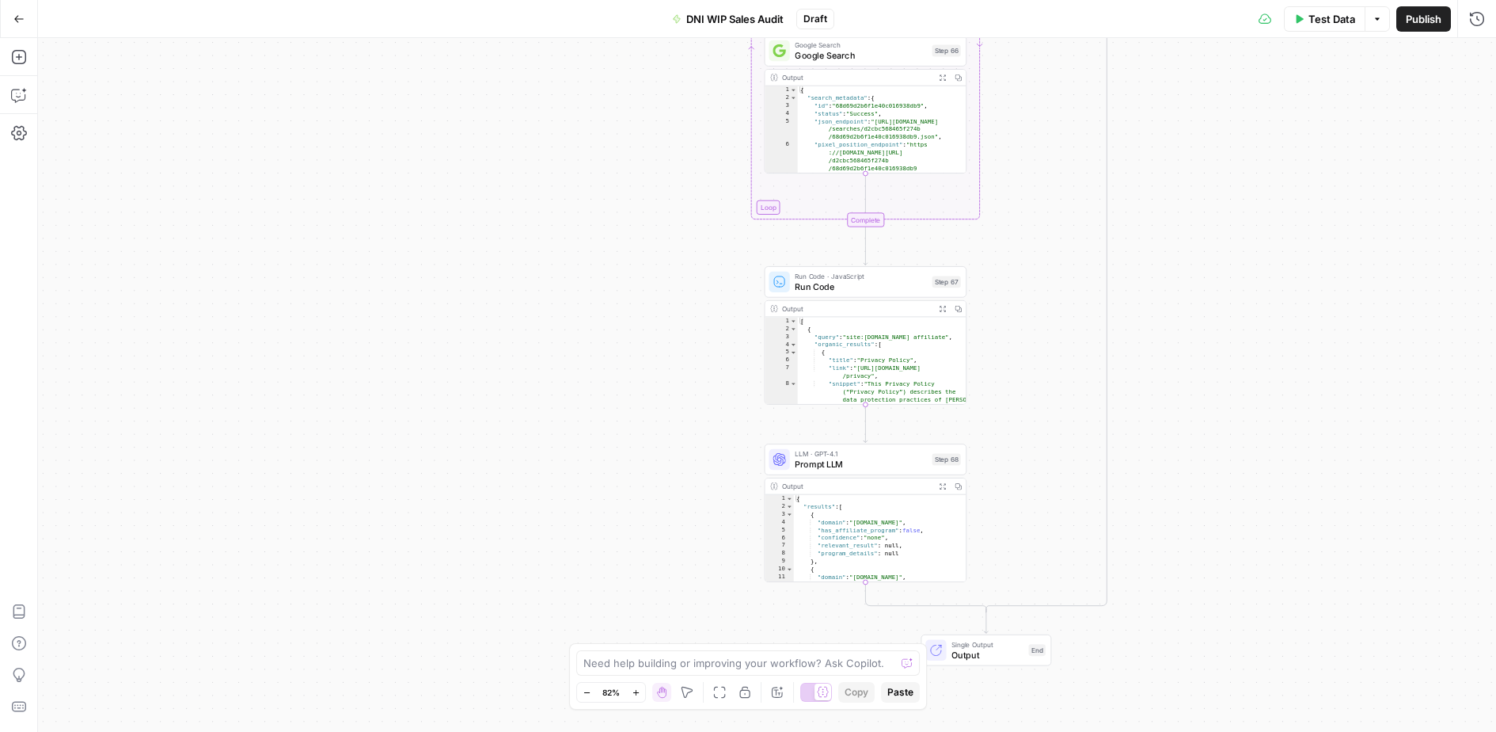
drag, startPoint x: 1041, startPoint y: 443, endPoint x: 1062, endPoint y: 345, distance: 100.5
click at [1062, 345] on div "true true false true false true true true false false false false Workflow Inpu…" at bounding box center [767, 385] width 1458 height 694
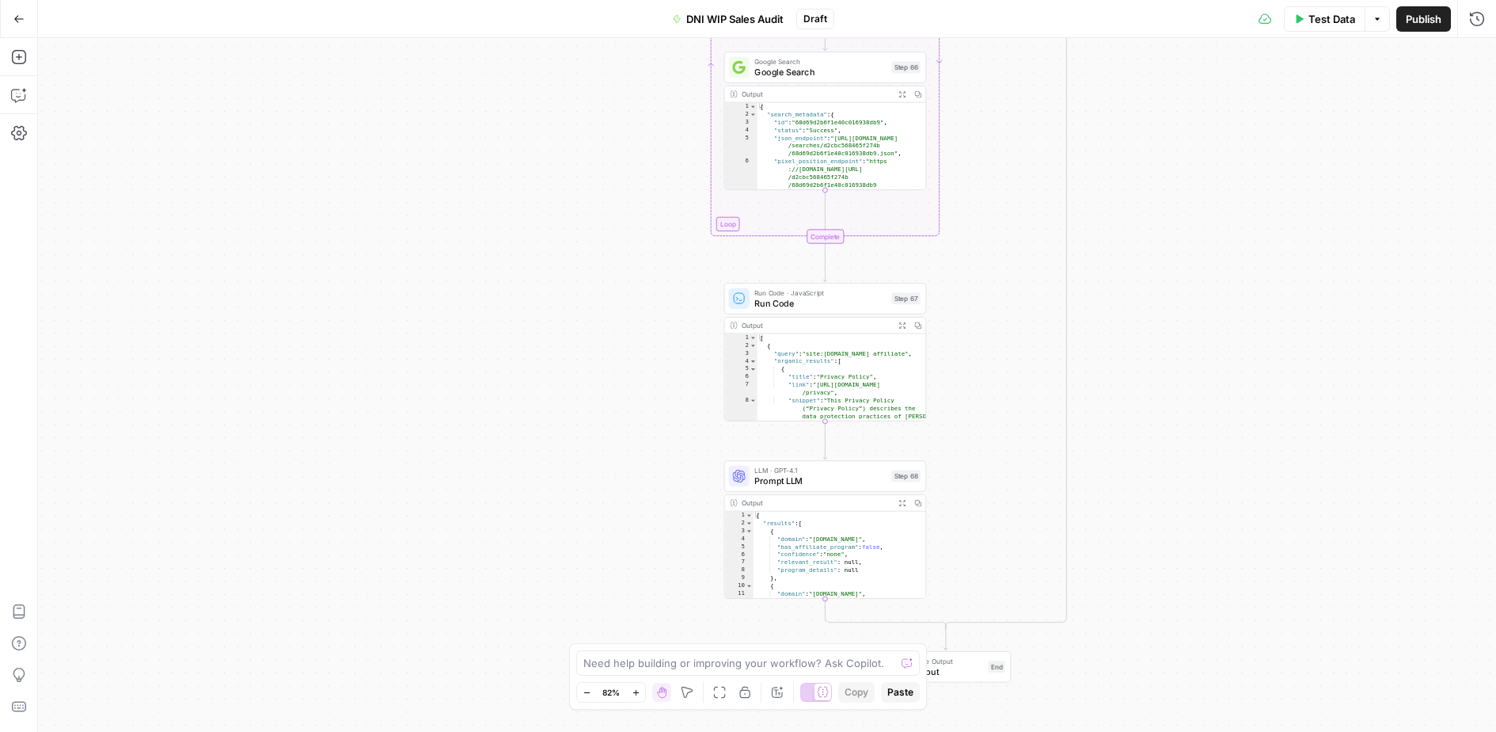
drag, startPoint x: 1175, startPoint y: 520, endPoint x: 1161, endPoint y: 648, distance: 129.0
click at [1161, 648] on div "true true false true false true true true false false false false Workflow Inpu…" at bounding box center [767, 385] width 1458 height 694
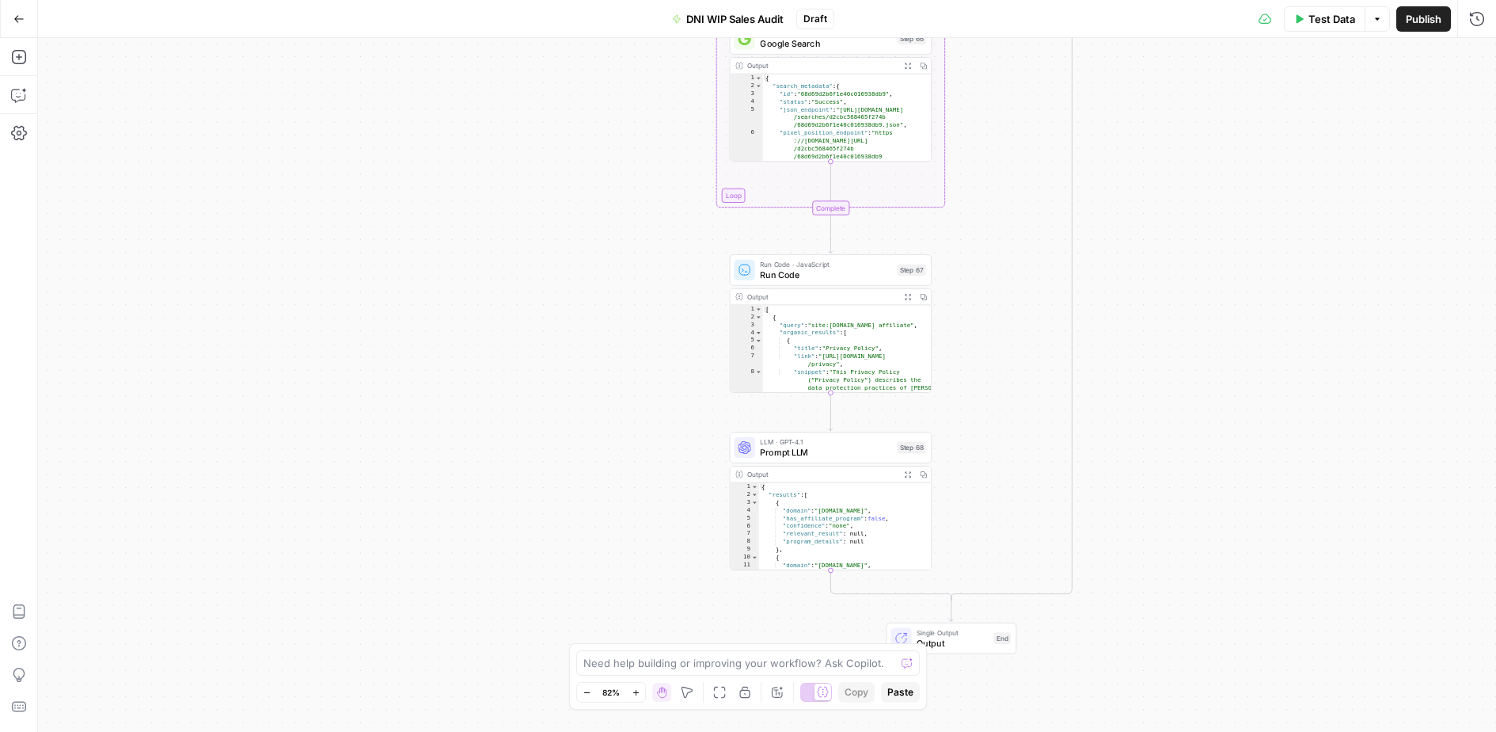
drag, startPoint x: 1136, startPoint y: 465, endPoint x: 1131, endPoint y: 398, distance: 66.7
click at [1131, 398] on div "true true false true false true true true false false false false Workflow Inpu…" at bounding box center [767, 385] width 1458 height 694
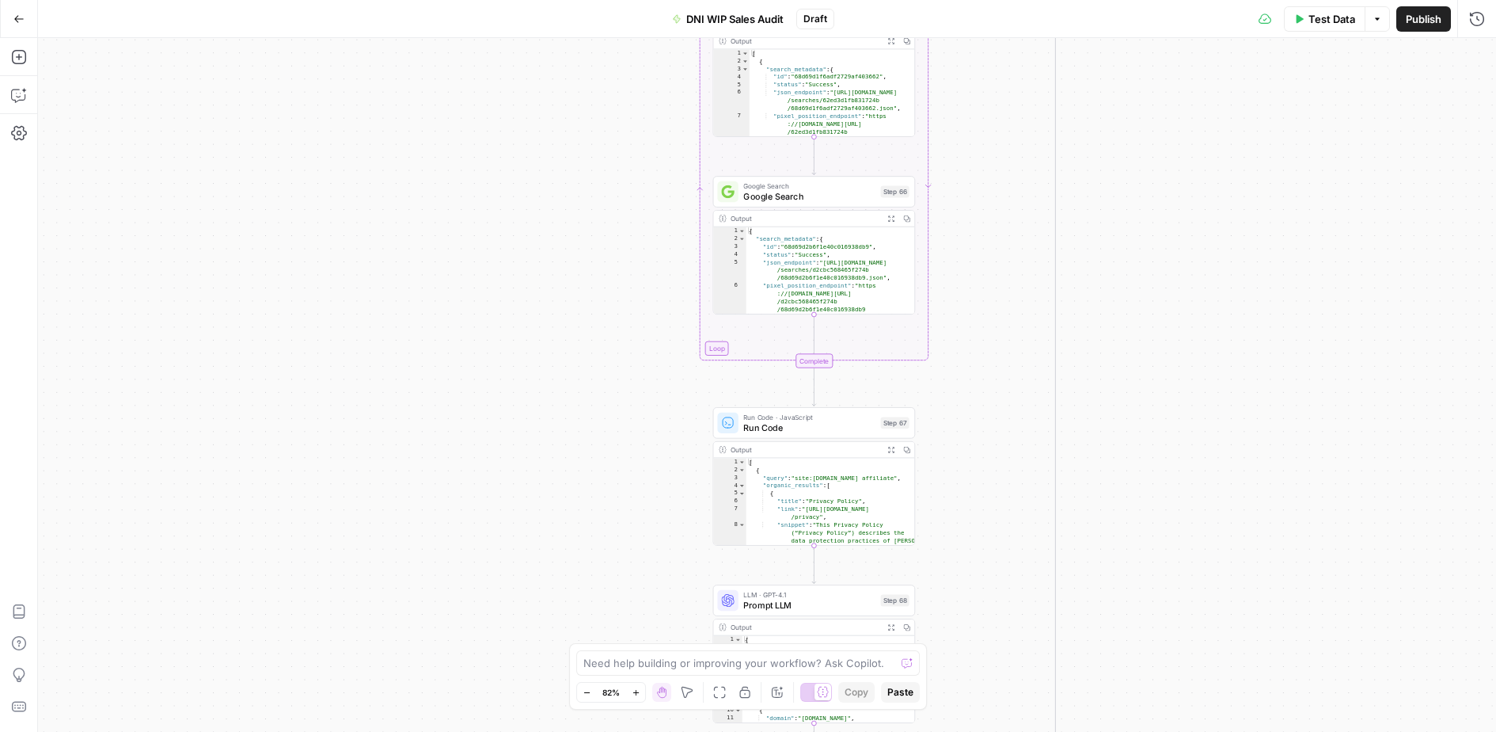
drag, startPoint x: 640, startPoint y: 249, endPoint x: 625, endPoint y: 357, distance: 109.5
click at [627, 431] on div "true true false true false true true true false false false false Workflow Inpu…" at bounding box center [767, 385] width 1458 height 694
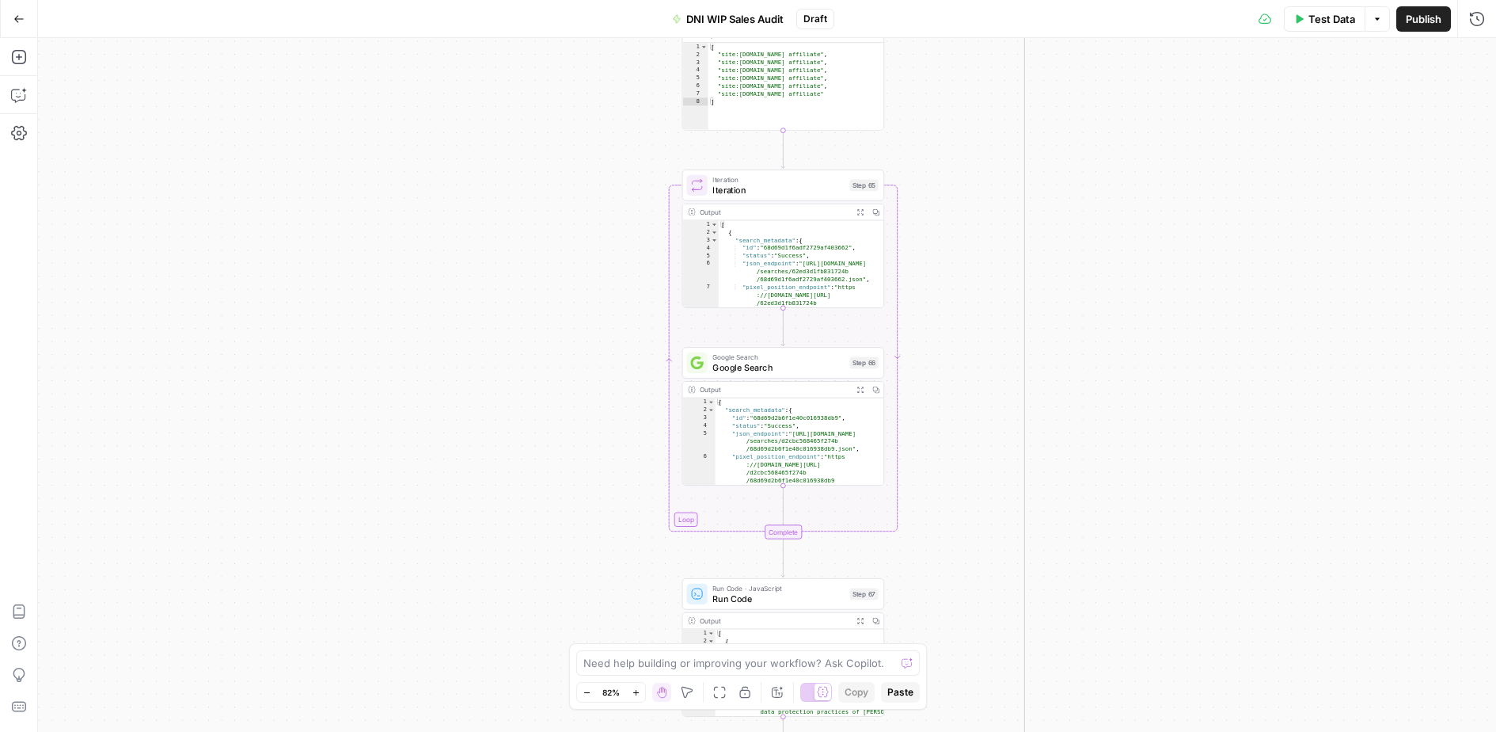
drag, startPoint x: 587, startPoint y: 209, endPoint x: 561, endPoint y: 321, distance: 115.4
click at [561, 321] on div "true true false true false true true true false false false false Workflow Inpu…" at bounding box center [767, 385] width 1458 height 694
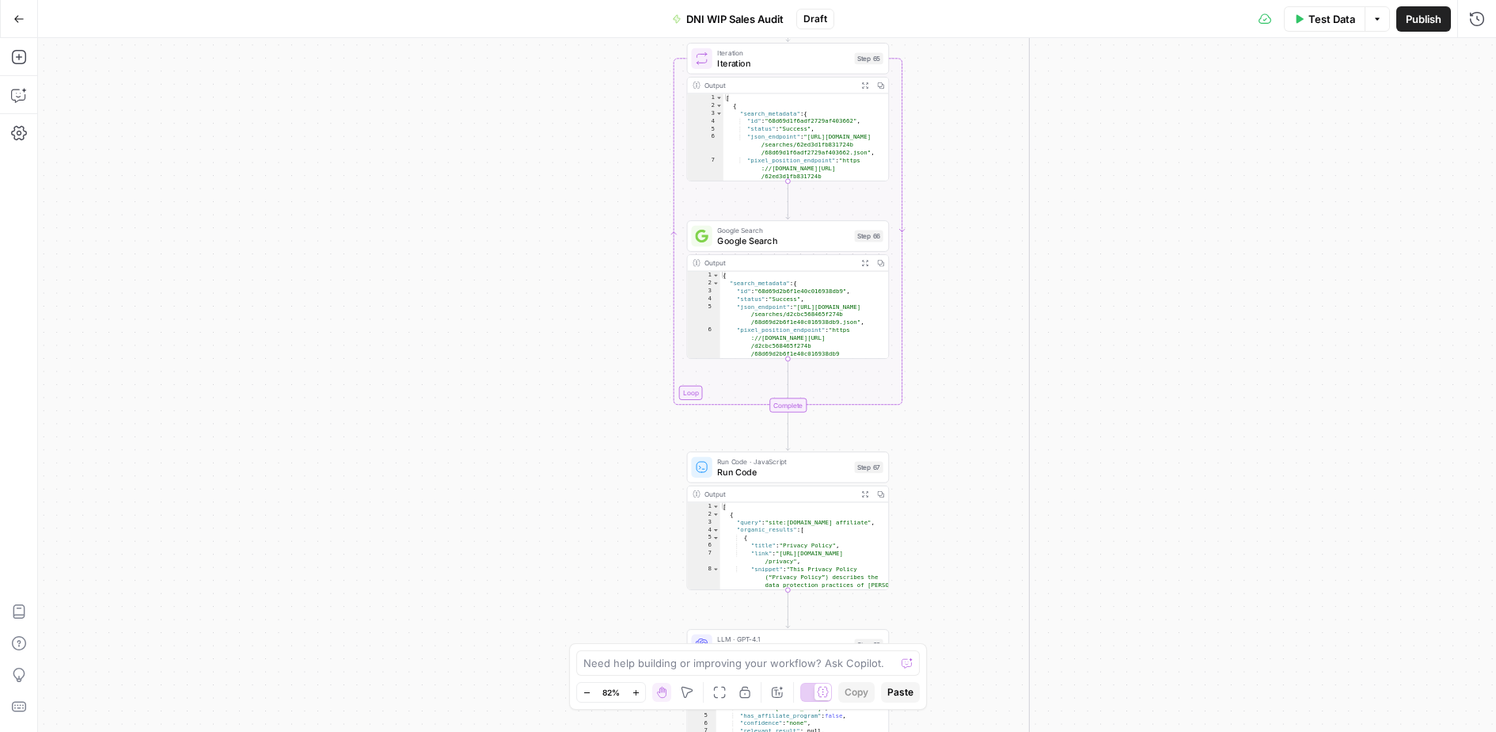
drag, startPoint x: 564, startPoint y: 490, endPoint x: 568, endPoint y: 374, distance: 115.7
click at [568, 374] on div "true true false true false true true true false false false false Workflow Inpu…" at bounding box center [767, 385] width 1458 height 694
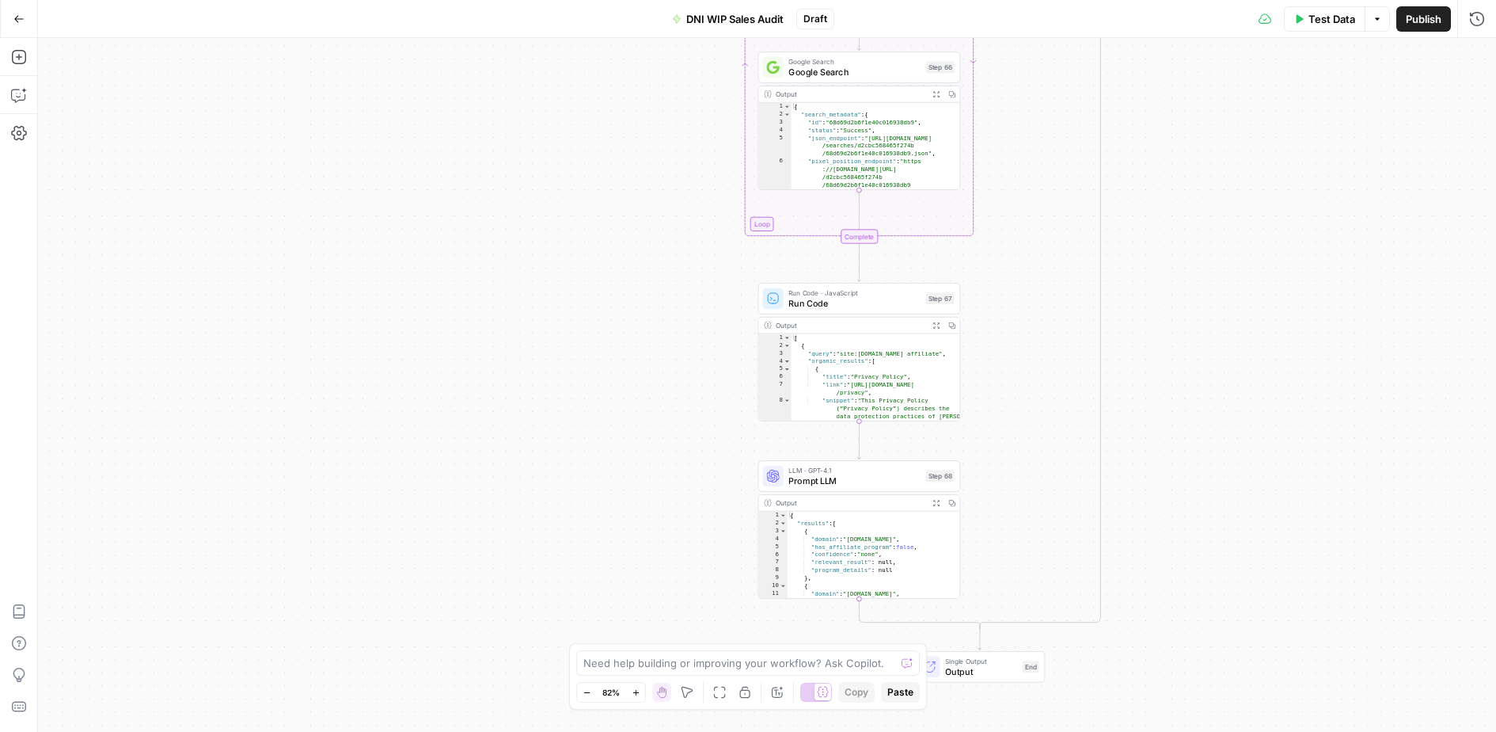
drag, startPoint x: 543, startPoint y: 589, endPoint x: 614, endPoint y: 427, distance: 177.3
click at [614, 427] on div "true true false true false true true true false false false false Workflow Inpu…" at bounding box center [767, 385] width 1458 height 694
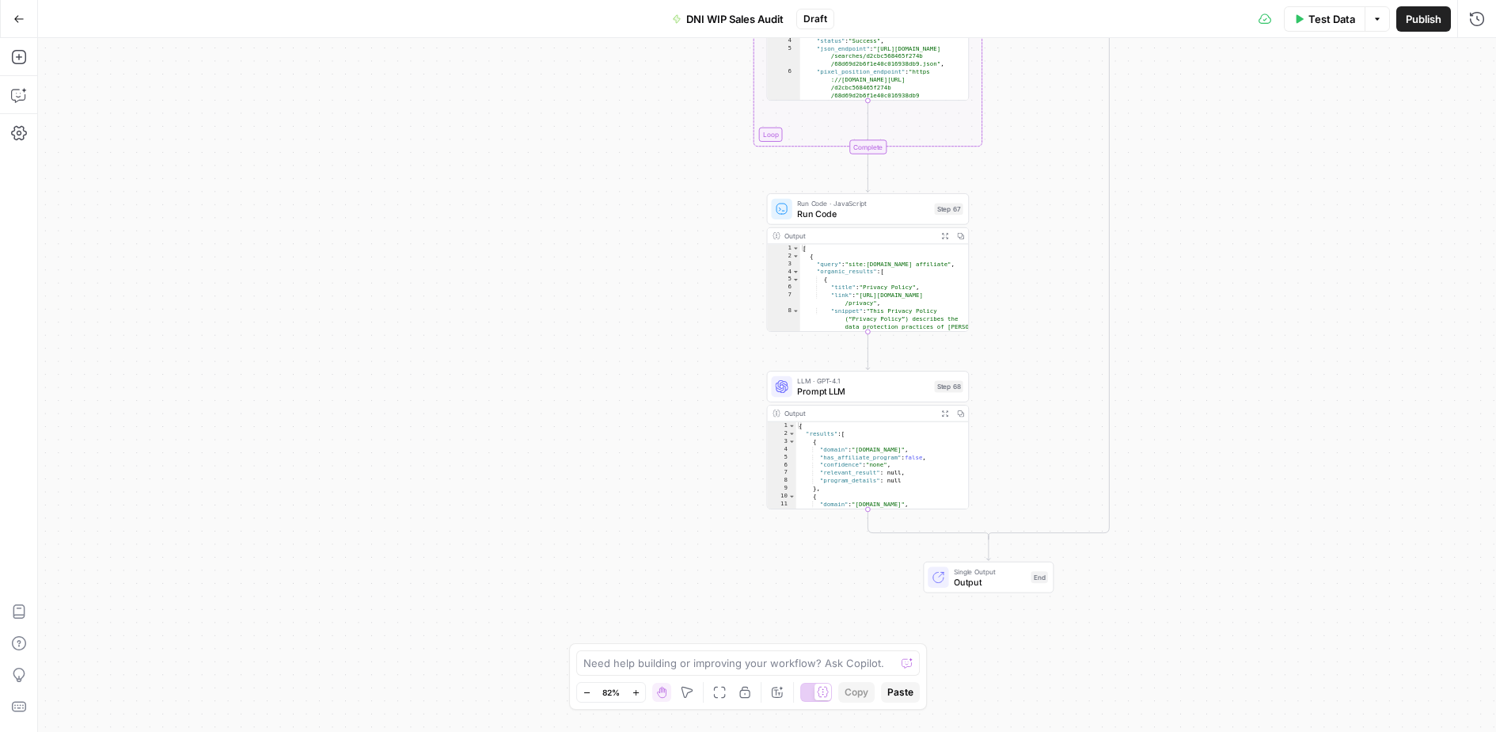
drag, startPoint x: 610, startPoint y: 599, endPoint x: 618, endPoint y: 522, distance: 77.2
click at [618, 522] on div "true true false true false true true true false false false false Workflow Inpu…" at bounding box center [767, 385] width 1458 height 694
type textarea "**********"
click at [900, 447] on div ""has_affiliate_program" : false , "confidence" : "none" , "relevant_result" : n…" at bounding box center [882, 476] width 173 height 118
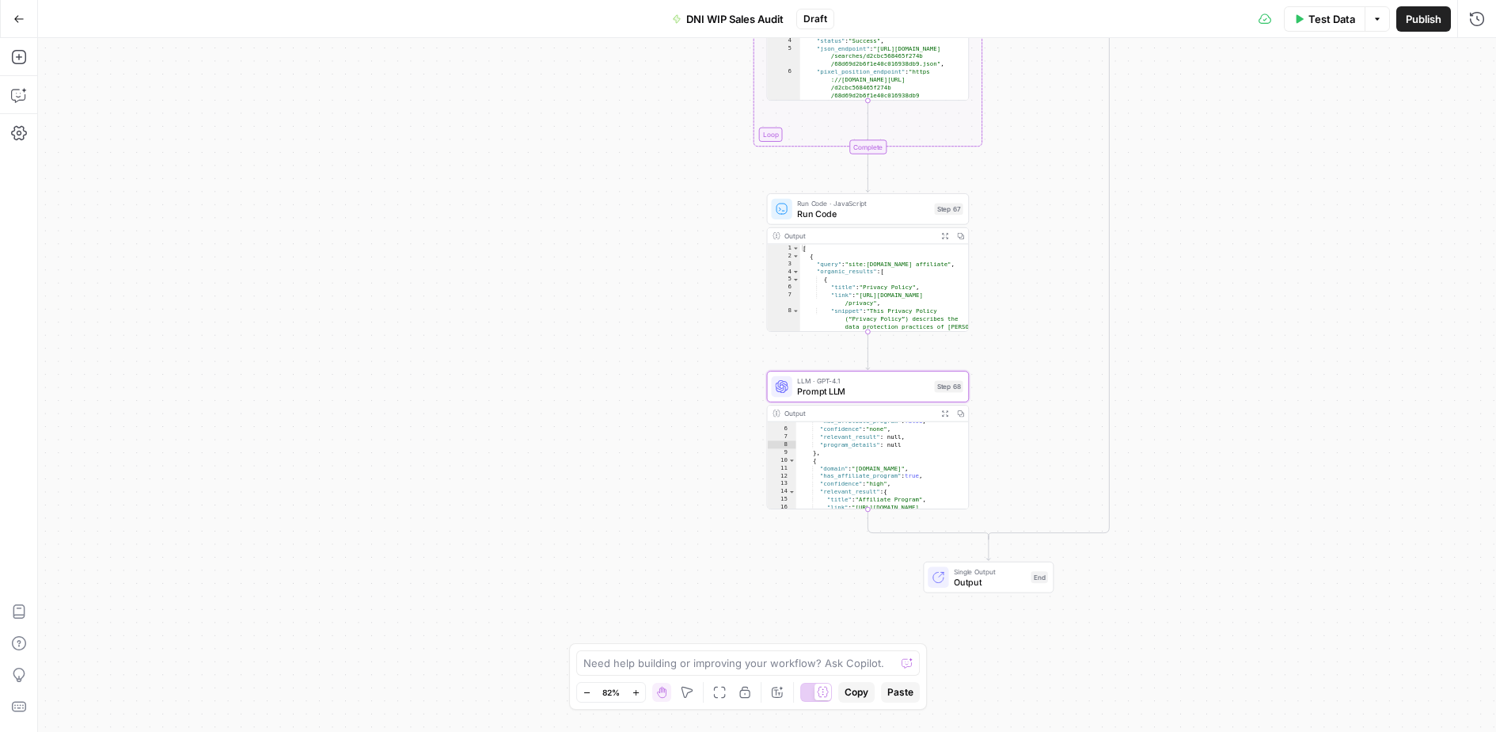
click at [958, 415] on icon "button" at bounding box center [960, 412] width 7 height 7
